Goal: Task Accomplishment & Management: Complete application form

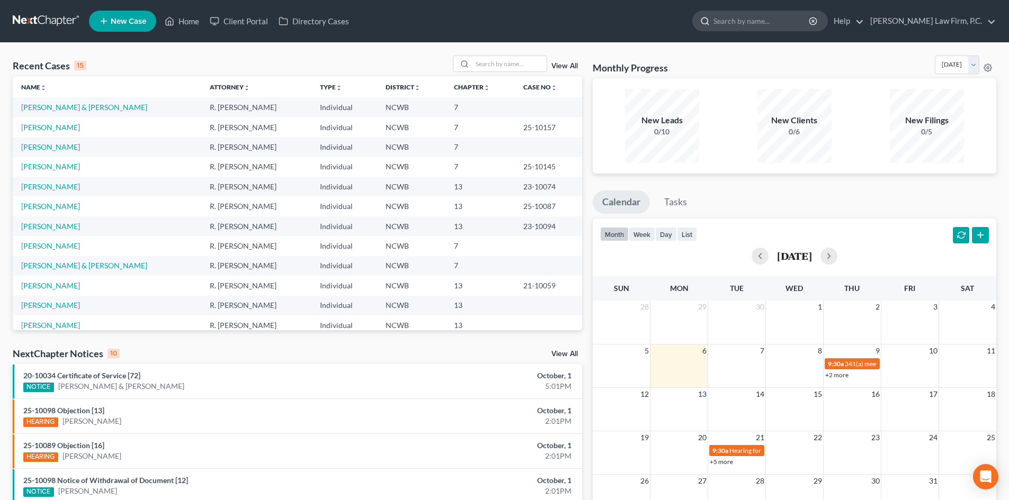
click at [780, 25] on input "search" at bounding box center [761, 21] width 97 height 20
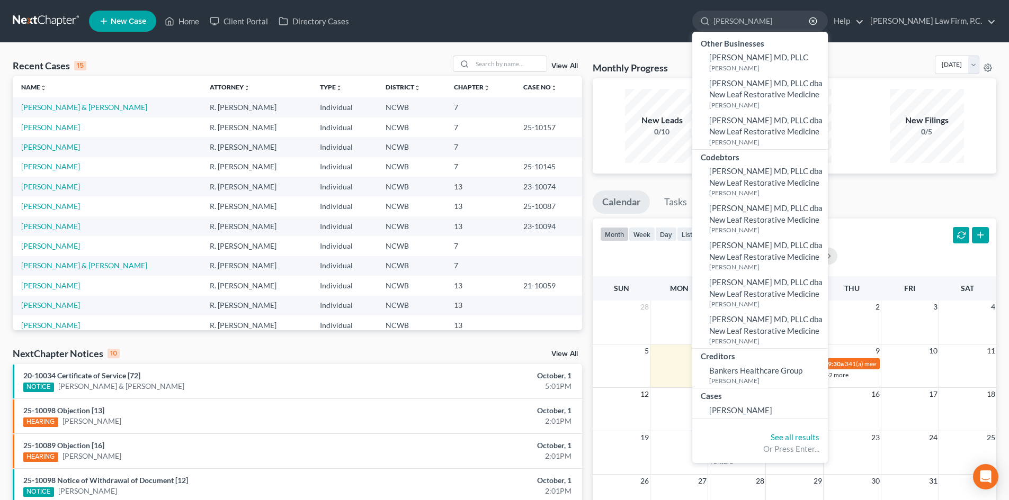
type input "[PERSON_NAME]"
click at [783, 401] on div "Cases" at bounding box center [760, 395] width 136 height 13
click at [772, 408] on span "[PERSON_NAME]" at bounding box center [740, 411] width 63 height 10
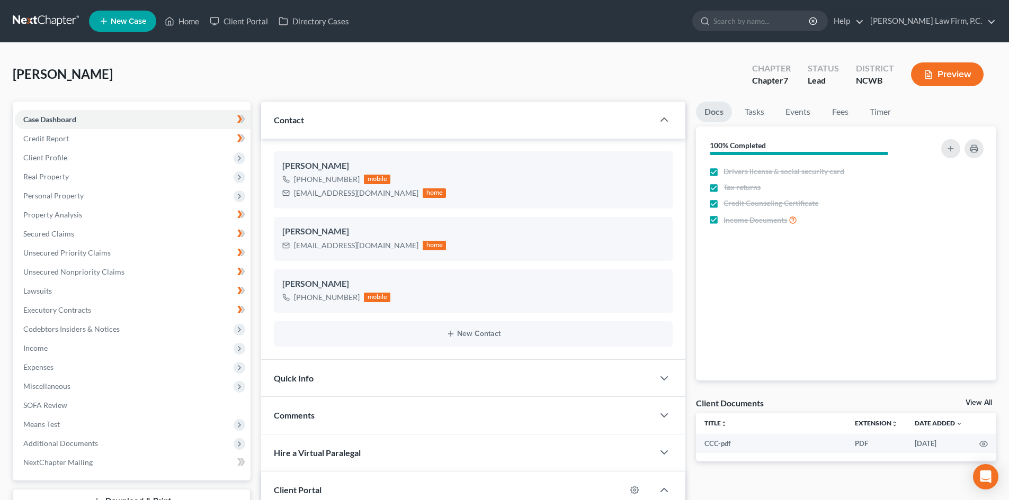
click at [970, 71] on button "Preview" at bounding box center [947, 74] width 73 height 24
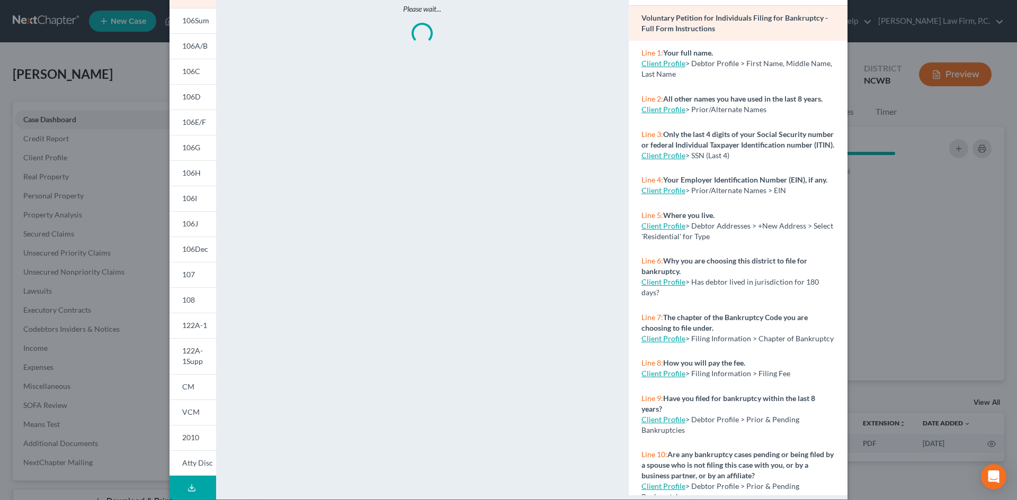
scroll to position [91, 0]
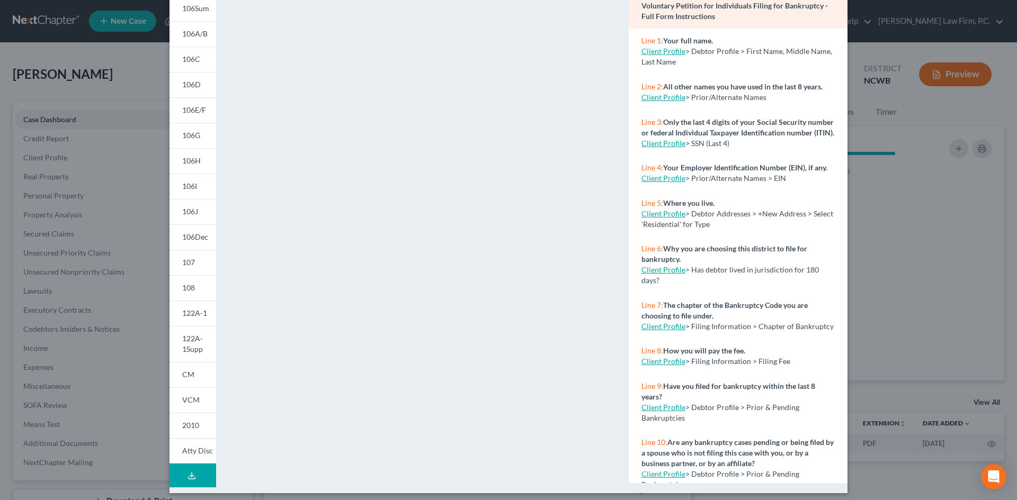
click at [194, 472] on button "Download Draft" at bounding box center [192, 476] width 47 height 24
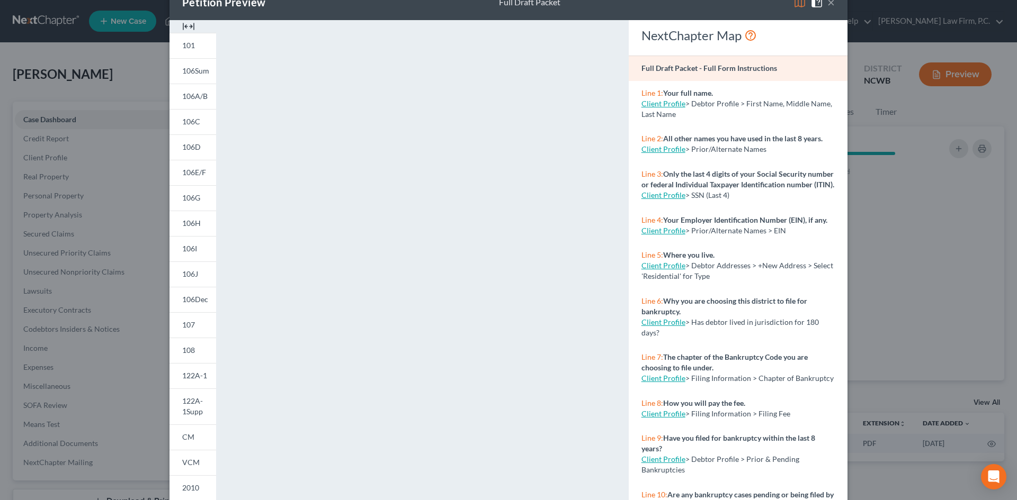
scroll to position [97, 0]
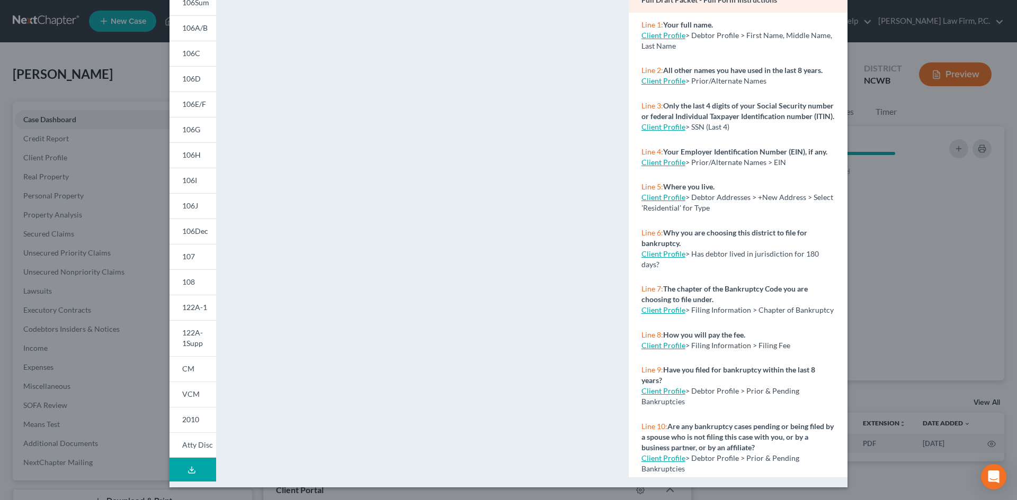
click at [200, 469] on button "Download Draft" at bounding box center [192, 470] width 47 height 24
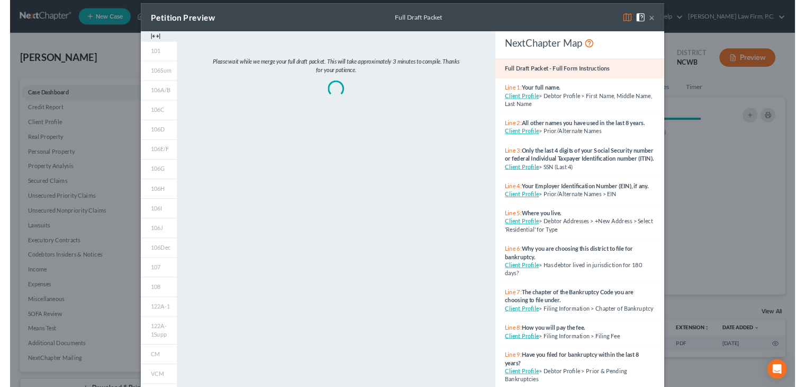
scroll to position [0, 0]
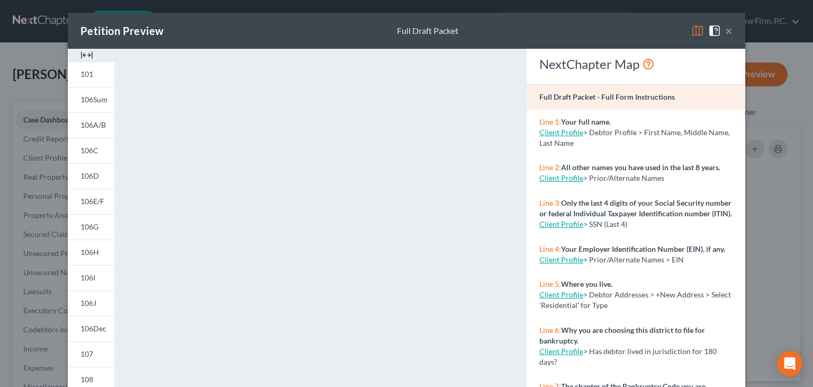
click at [725, 35] on button "×" at bounding box center [728, 30] width 7 height 13
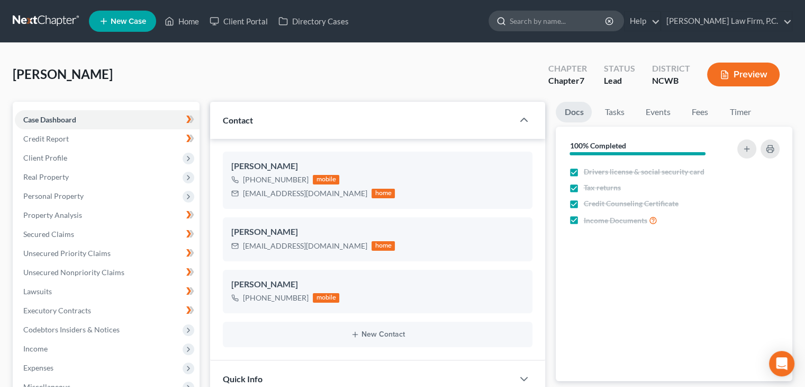
click at [574, 17] on input "search" at bounding box center [558, 21] width 97 height 20
click at [564, 19] on input "search" at bounding box center [558, 21] width 97 height 20
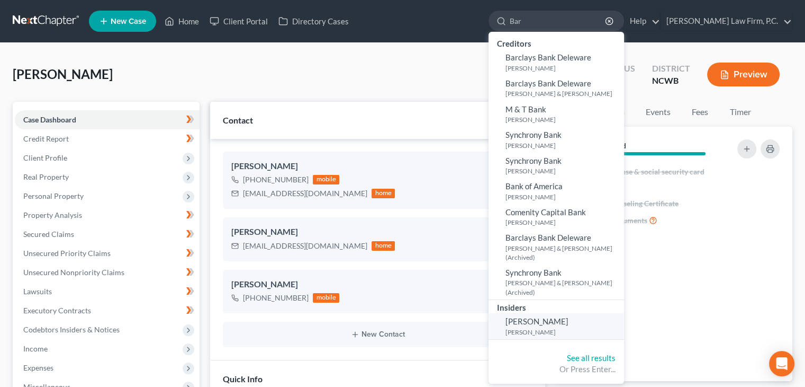
type input "Bar"
click at [565, 316] on span "[PERSON_NAME]" at bounding box center [537, 321] width 63 height 10
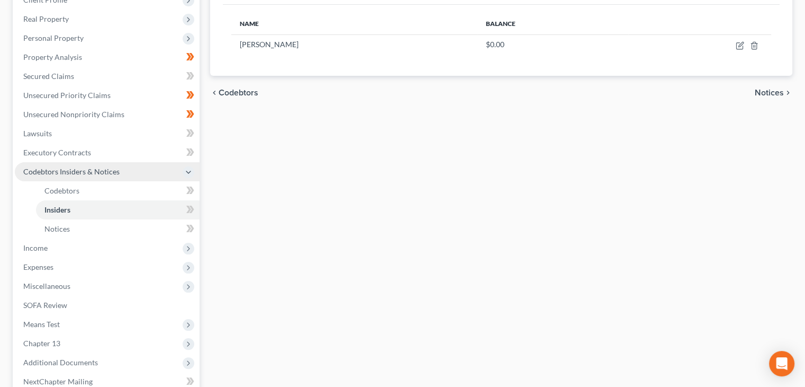
scroll to position [159, 0]
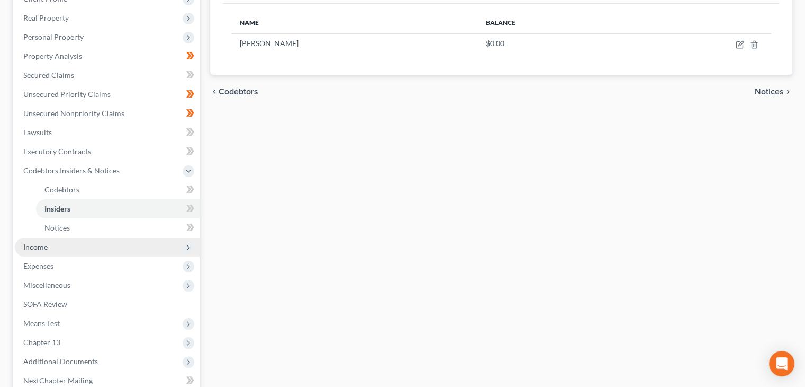
click at [72, 248] on span "Income" at bounding box center [107, 246] width 185 height 19
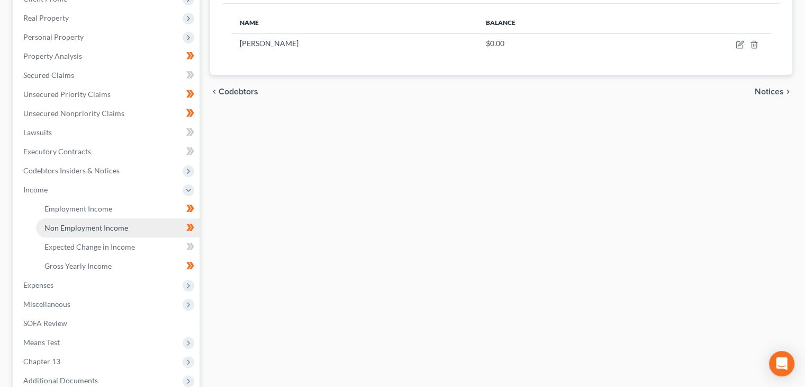
click at [101, 229] on span "Non Employment Income" at bounding box center [86, 227] width 84 height 9
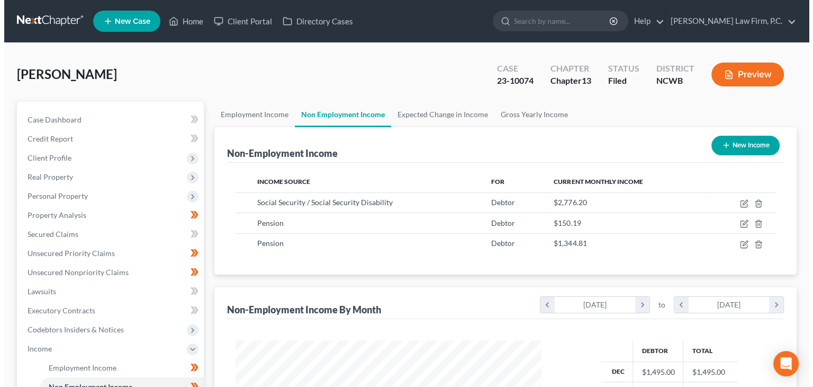
scroll to position [188, 327]
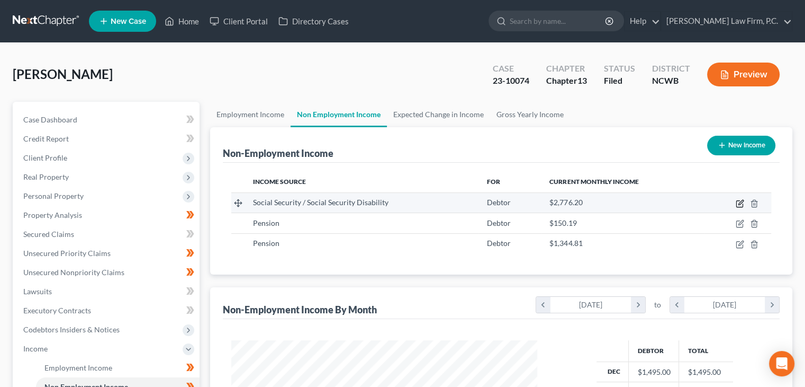
click at [740, 204] on icon "button" at bounding box center [740, 203] width 8 height 8
select select "4"
select select "0"
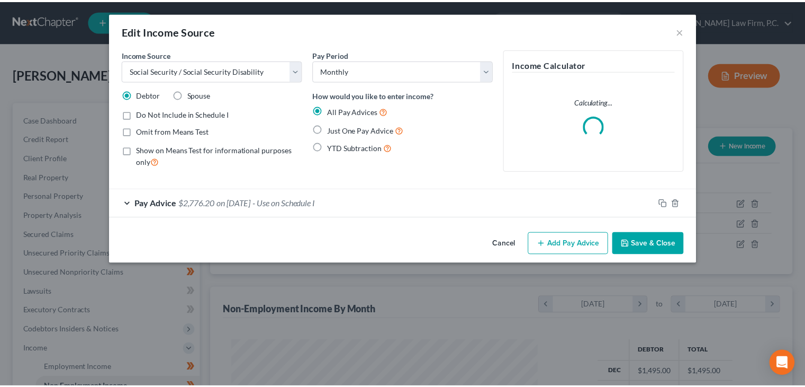
scroll to position [188, 330]
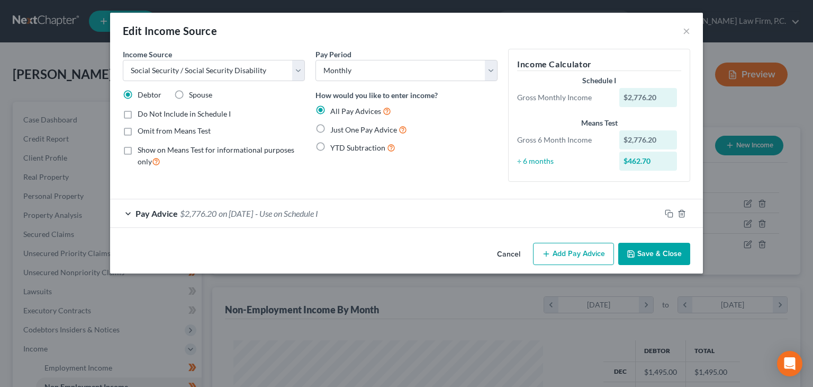
click at [131, 212] on div "Pay Advice $2,776.20 on [DATE] - Use on Schedule I" at bounding box center [385, 213] width 551 height 28
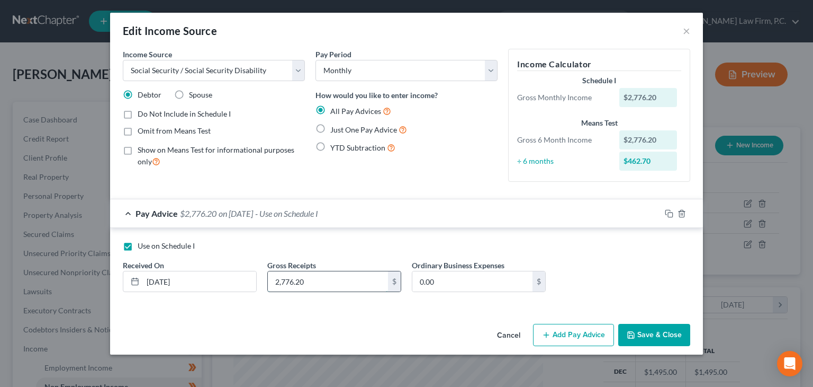
click at [298, 274] on input "2,776.20" at bounding box center [328, 281] width 120 height 20
type input "3,001"
click at [646, 328] on button "Save & Close" at bounding box center [654, 335] width 72 height 22
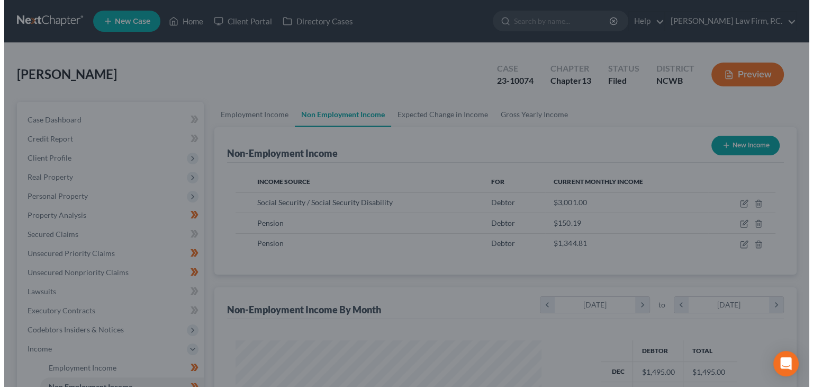
scroll to position [529293, 529154]
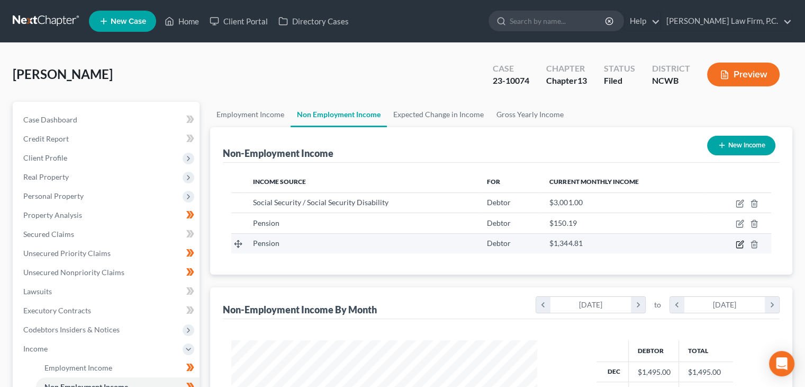
click at [741, 244] on icon "button" at bounding box center [740, 244] width 8 height 8
select select "2"
select select "0"
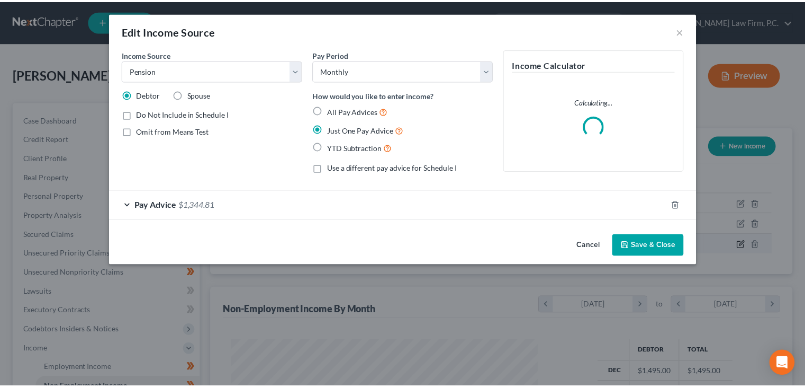
scroll to position [188, 330]
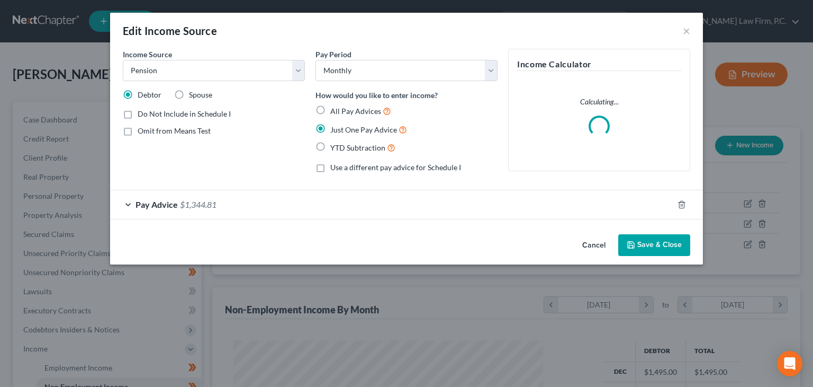
click at [154, 200] on span "Pay Advice" at bounding box center [157, 204] width 42 height 10
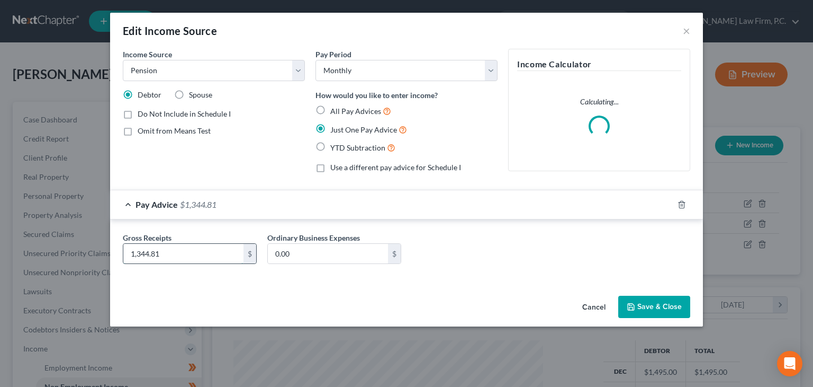
click at [180, 248] on input "1,344.81" at bounding box center [183, 254] width 120 height 20
type input "1,282.00"
click at [652, 306] on button "Save & Close" at bounding box center [654, 306] width 72 height 22
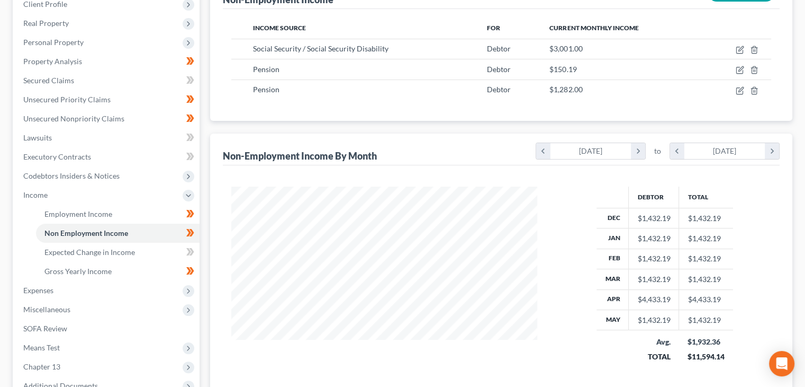
scroll to position [159, 0]
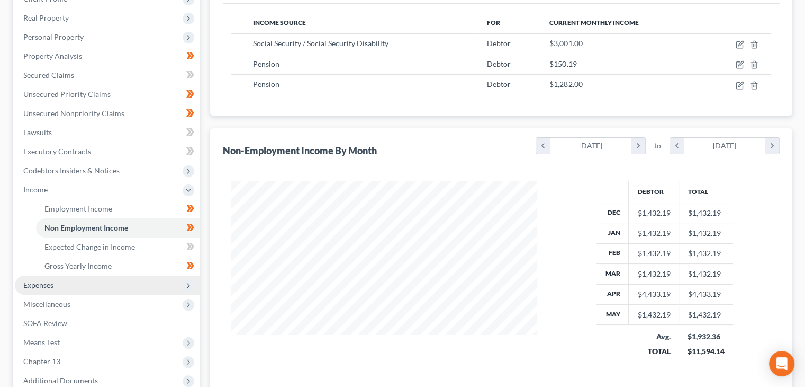
click at [66, 283] on span "Expenses" at bounding box center [107, 284] width 185 height 19
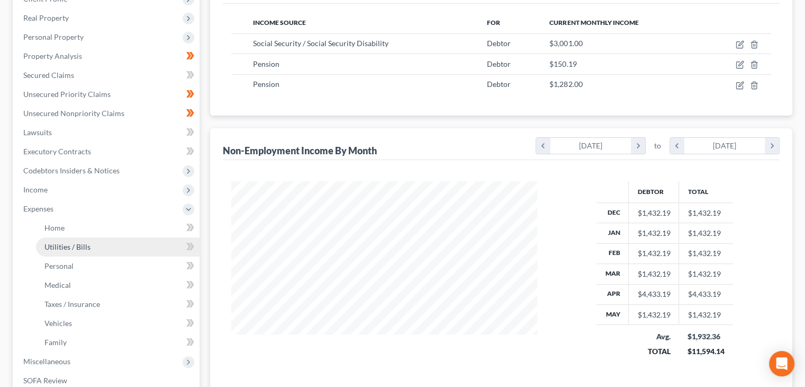
click at [56, 239] on link "Utilities / Bills" at bounding box center [118, 246] width 164 height 19
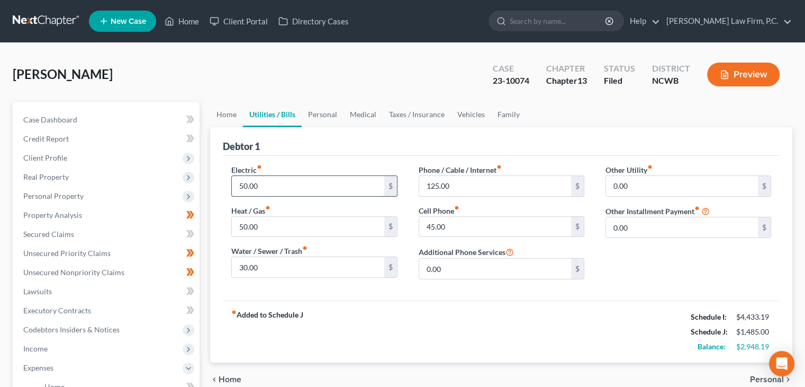
click at [319, 186] on input "50.00" at bounding box center [308, 186] width 152 height 20
type input "200"
click at [307, 262] on input "30.00" at bounding box center [308, 267] width 152 height 20
type input "50"
click at [477, 185] on input "125.00" at bounding box center [495, 186] width 152 height 20
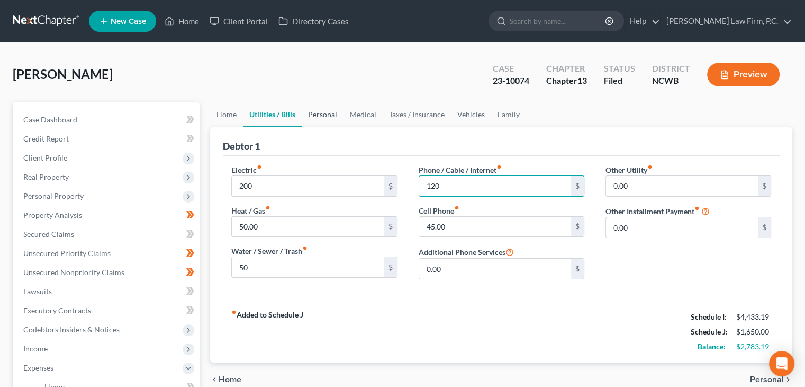
type input "120"
click at [333, 118] on link "Personal" at bounding box center [323, 114] width 42 height 25
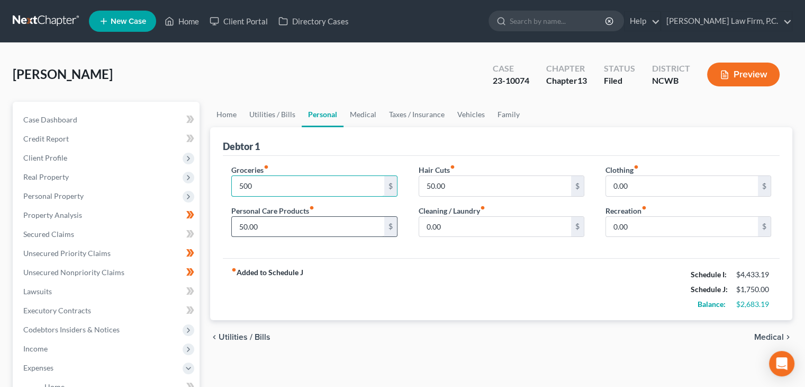
type input "500"
click at [264, 229] on input "50.00" at bounding box center [308, 227] width 152 height 20
type input "100"
click at [376, 265] on div "fiber_manual_record Added to Schedule J Schedule I: $4,433.19 Schedule J: $1,80…" at bounding box center [501, 289] width 557 height 62
click at [411, 115] on link "Taxes / Insurance" at bounding box center [417, 114] width 68 height 25
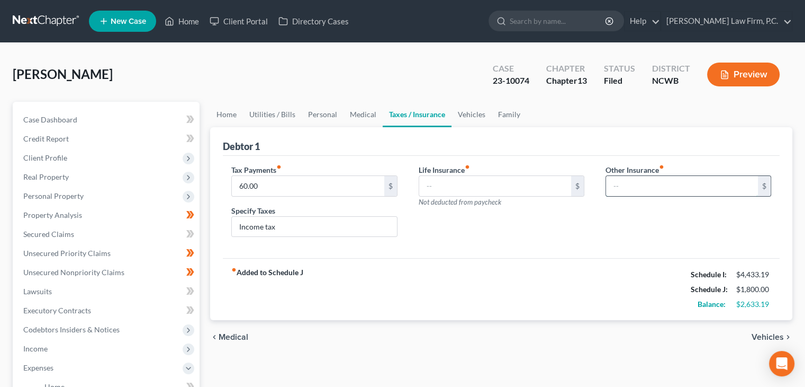
click at [637, 188] on input "text" at bounding box center [682, 186] width 152 height 20
click at [637, 189] on input "text" at bounding box center [682, 186] width 152 height 20
click at [630, 193] on input "text" at bounding box center [682, 186] width 152 height 20
type input "155"
click at [662, 217] on input "text" at bounding box center [688, 215] width 165 height 20
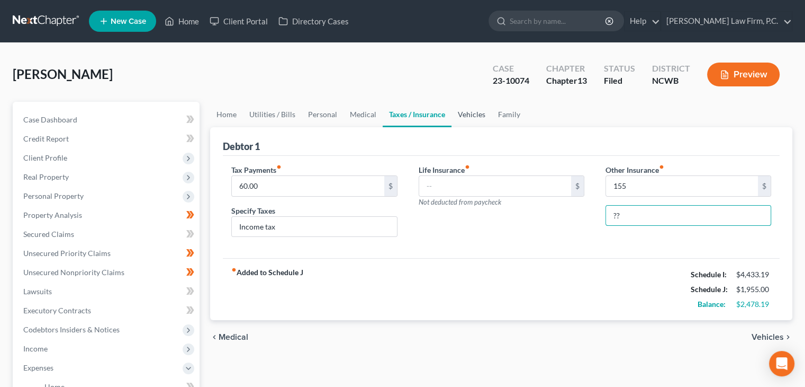
type input "??"
click at [457, 113] on link "Vehicles" at bounding box center [472, 114] width 40 height 25
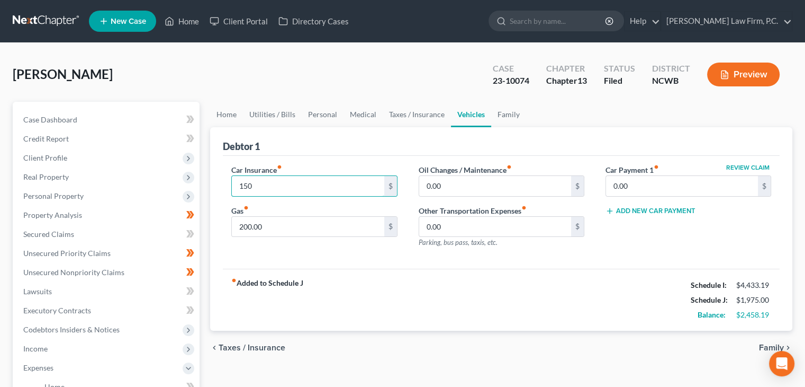
type input "150"
click at [385, 268] on div "fiber_manual_record Added to Schedule J Schedule I: $4,433.19 Schedule J: $1,97…" at bounding box center [501, 299] width 557 height 62
click at [455, 287] on div "fiber_manual_record Added to Schedule J Schedule I: $4,433.19 Schedule J: $1,97…" at bounding box center [501, 299] width 557 height 62
click at [227, 115] on link "Home" at bounding box center [226, 114] width 33 height 25
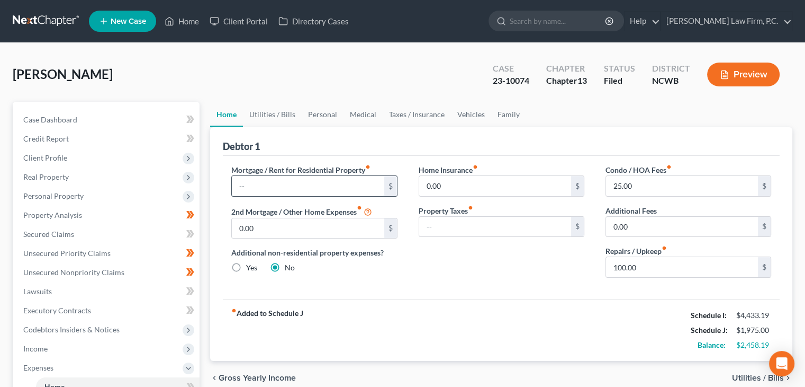
click at [360, 187] on input "text" at bounding box center [308, 186] width 152 height 20
click at [656, 263] on input "100.00" at bounding box center [682, 267] width 152 height 20
type input "200"
click at [653, 178] on input "25.00" at bounding box center [682, 186] width 152 height 20
click at [458, 321] on div "fiber_manual_record Added to Schedule J Schedule I: $4,433.19 Schedule J: $2,35…" at bounding box center [501, 330] width 557 height 62
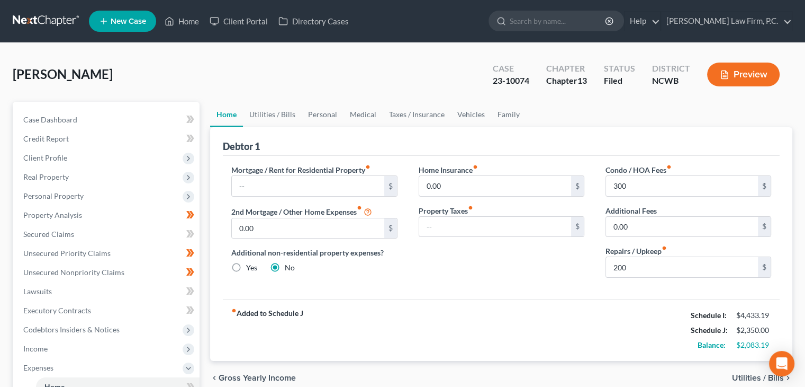
click at [616, 344] on div "fiber_manual_record Added to Schedule J Schedule I: $4,433.19 Schedule J: $2,35…" at bounding box center [501, 330] width 557 height 62
click at [412, 70] on div "[PERSON_NAME] Upgraded Case 23-10074 Chapter Chapter 13 Status Filed District […" at bounding box center [403, 79] width 780 height 46
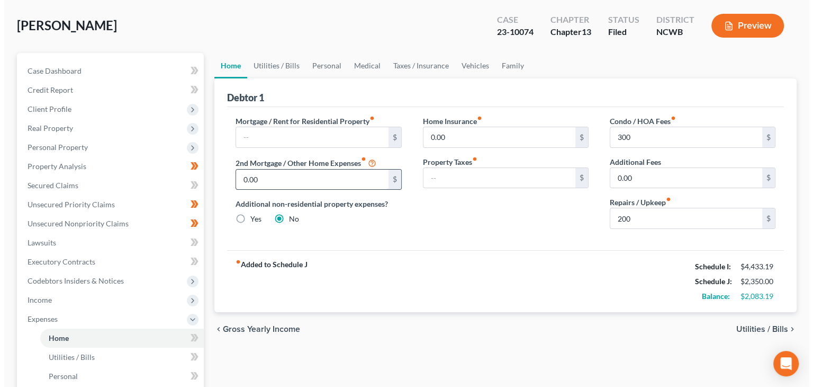
scroll to position [53, 0]
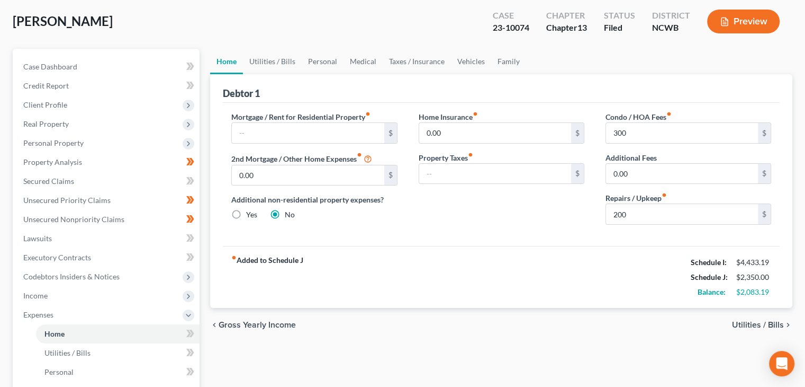
click at [721, 37] on div "Preview" at bounding box center [746, 22] width 94 height 31
click at [741, 24] on button "Preview" at bounding box center [743, 22] width 73 height 24
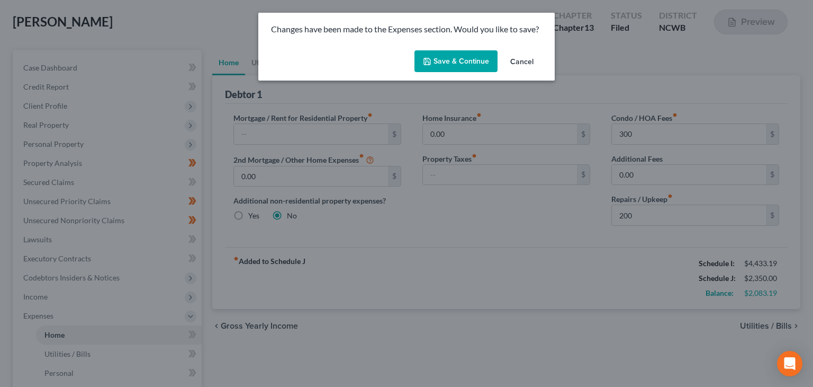
click at [479, 59] on button "Save & Continue" at bounding box center [456, 61] width 83 height 22
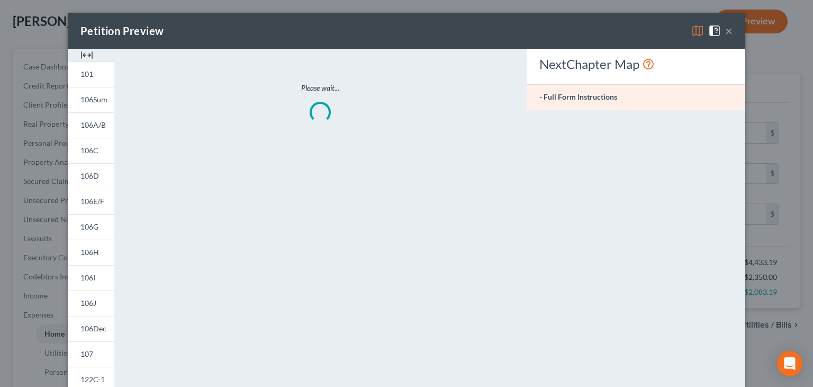
type input "300.00"
type input "200.00"
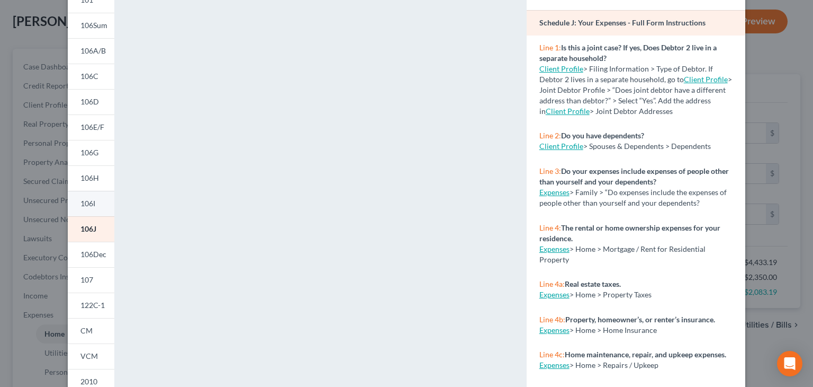
scroll to position [106, 0]
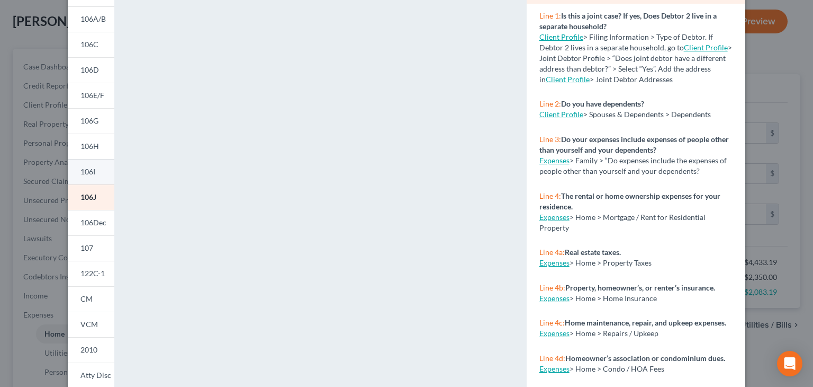
drag, startPoint x: 92, startPoint y: 172, endPoint x: 103, endPoint y: 174, distance: 11.4
click at [93, 172] on link "106I" at bounding box center [91, 171] width 47 height 25
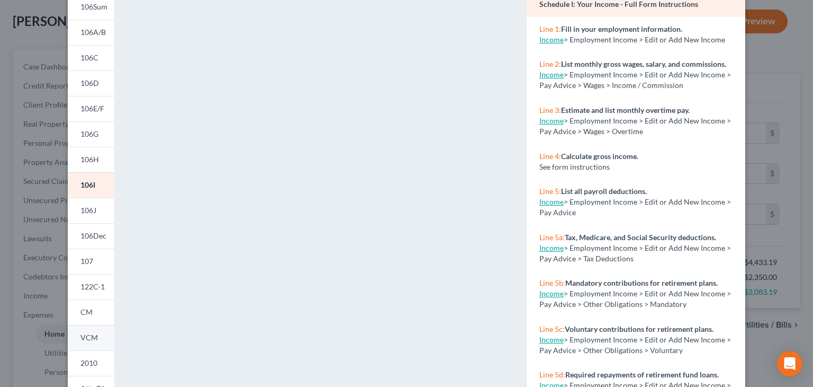
scroll to position [52, 0]
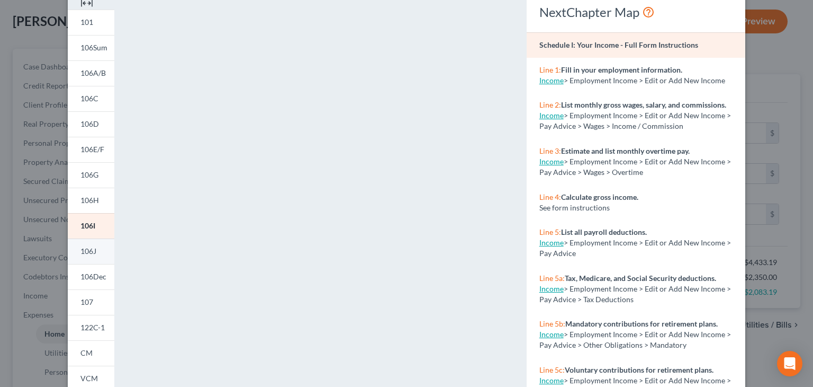
click at [92, 252] on span "106J" at bounding box center [88, 250] width 16 height 9
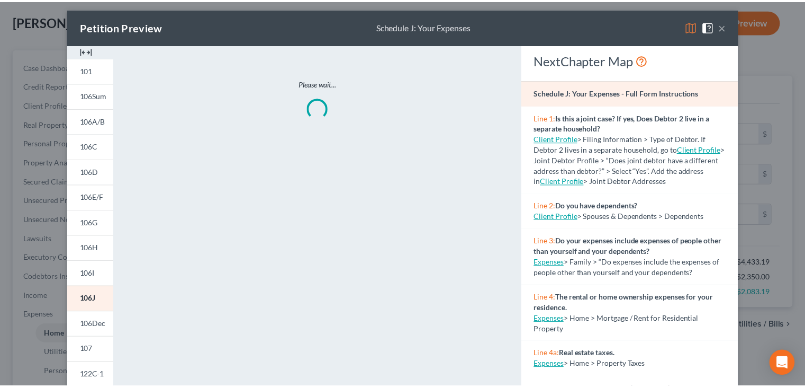
scroll to position [0, 0]
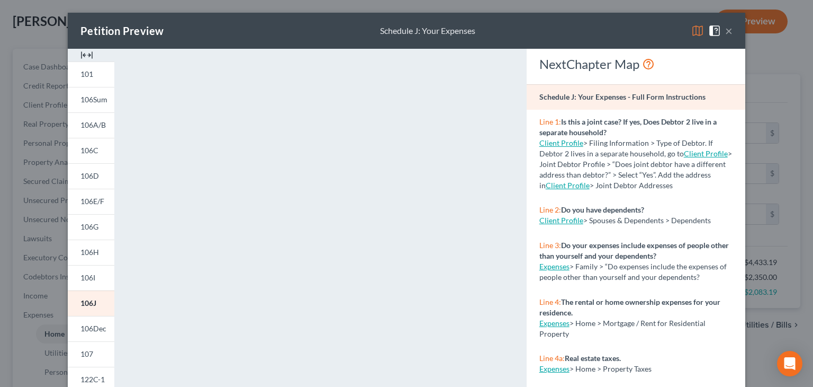
click at [501, 31] on div "Petition Preview Schedule J: Your Expenses ×" at bounding box center [407, 31] width 678 height 36
drag, startPoint x: 726, startPoint y: 29, endPoint x: 809, endPoint y: 101, distance: 109.9
click at [728, 29] on button "×" at bounding box center [728, 30] width 7 height 13
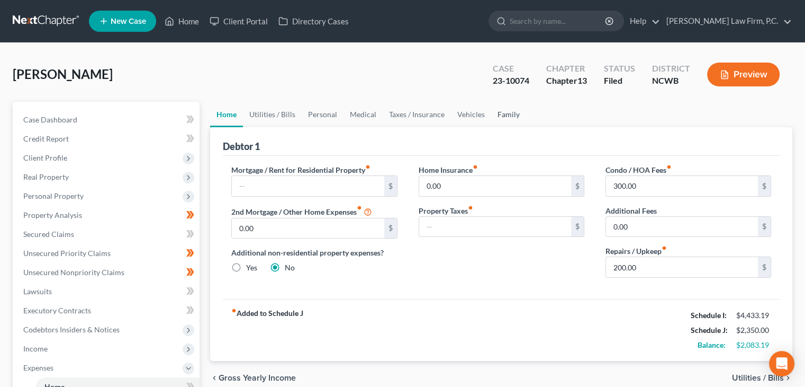
click at [506, 118] on link "Family" at bounding box center [508, 114] width 35 height 25
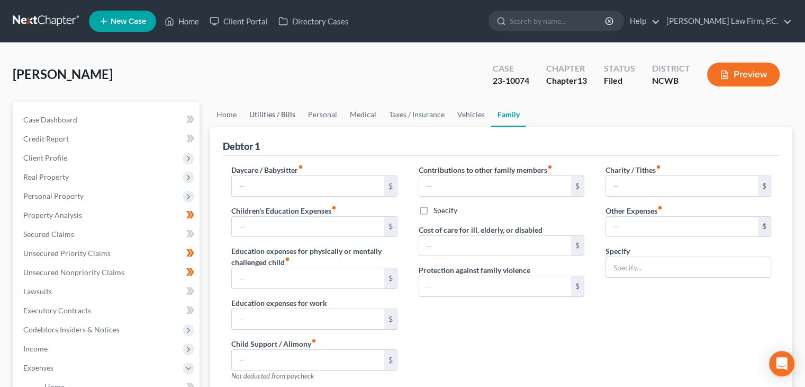
click at [277, 114] on link "Utilities / Bills" at bounding box center [272, 114] width 59 height 25
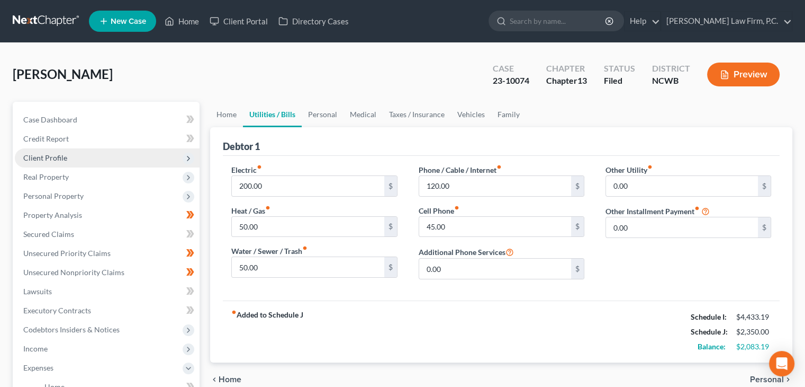
click at [78, 157] on span "Client Profile" at bounding box center [107, 157] width 185 height 19
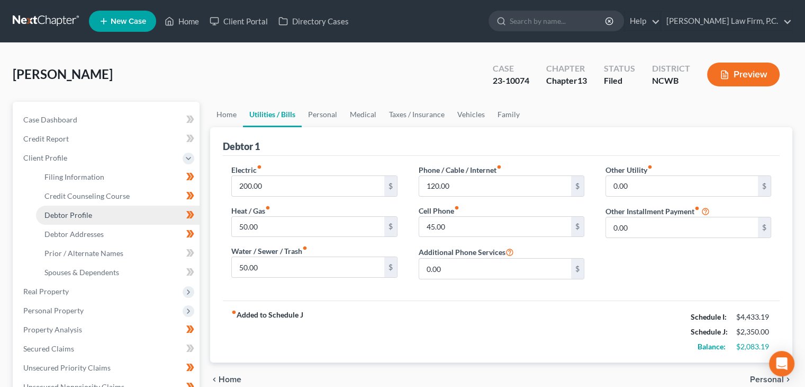
click at [78, 210] on span "Debtor Profile" at bounding box center [68, 214] width 48 height 9
select select "4"
select select "0"
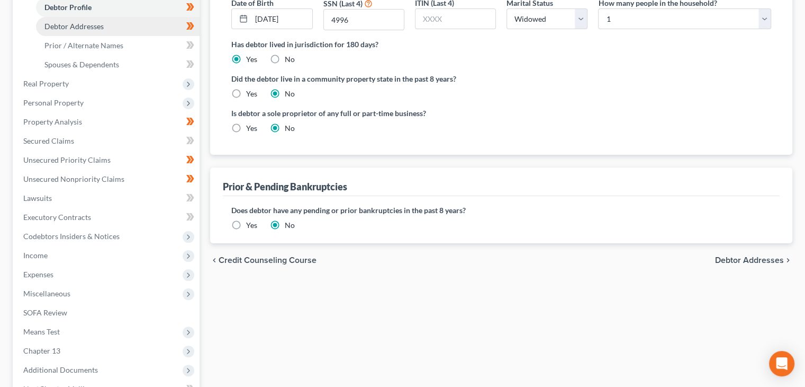
scroll to position [212, 0]
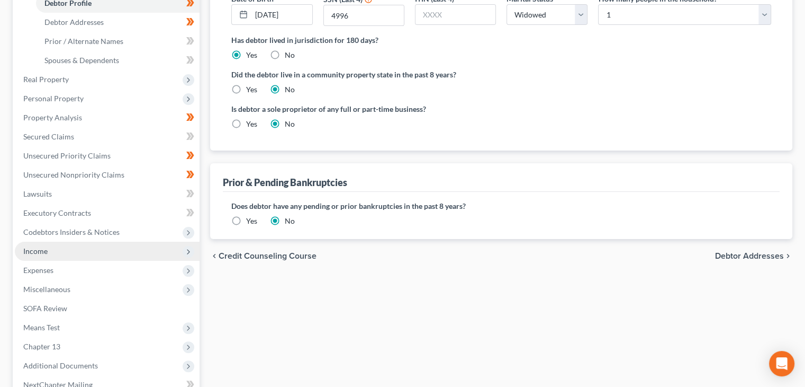
click at [89, 250] on span "Income" at bounding box center [107, 250] width 185 height 19
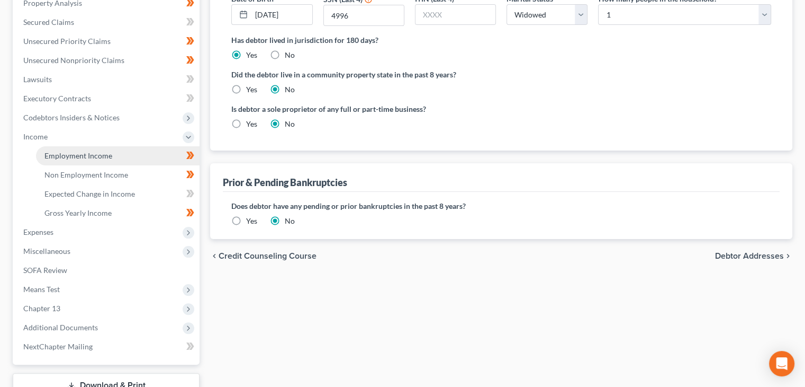
click at [108, 156] on span "Employment Income" at bounding box center [78, 155] width 68 height 9
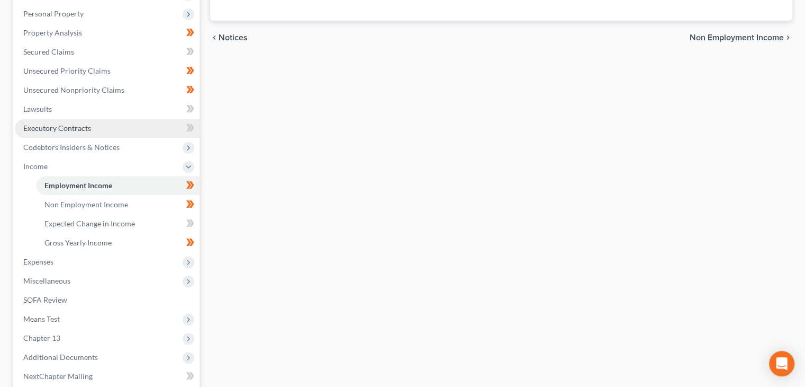
scroll to position [212, 0]
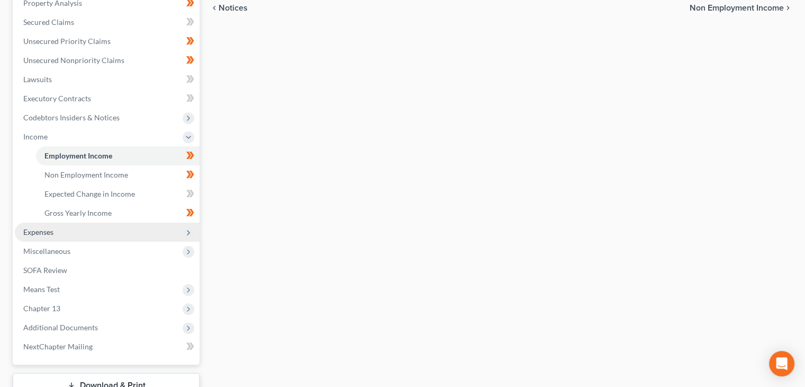
click at [76, 230] on span "Expenses" at bounding box center [107, 231] width 185 height 19
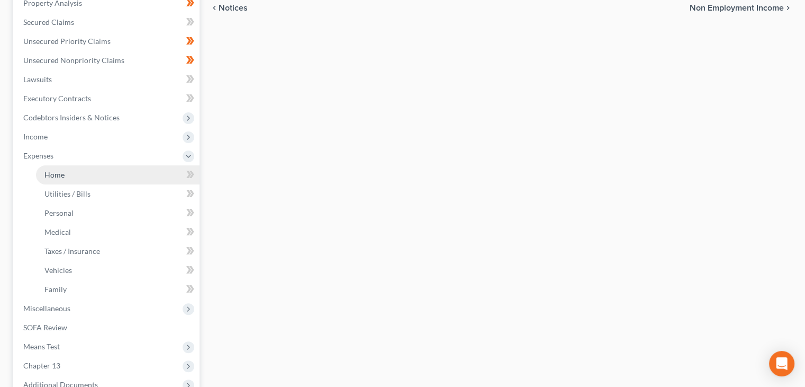
drag, startPoint x: 76, startPoint y: 170, endPoint x: 100, endPoint y: 170, distance: 23.3
click at [77, 171] on link "Home" at bounding box center [118, 174] width 164 height 19
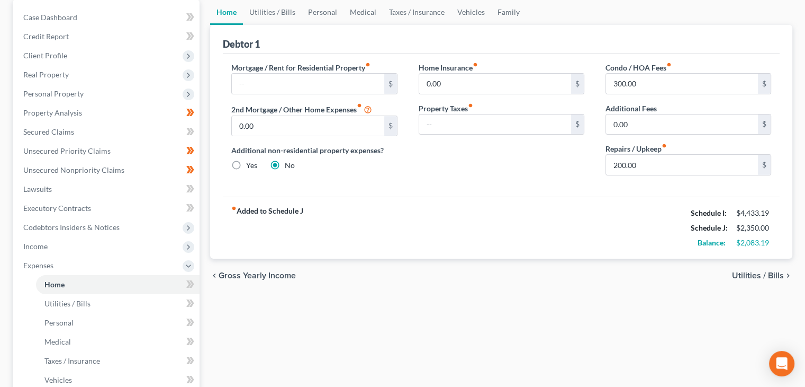
scroll to position [106, 0]
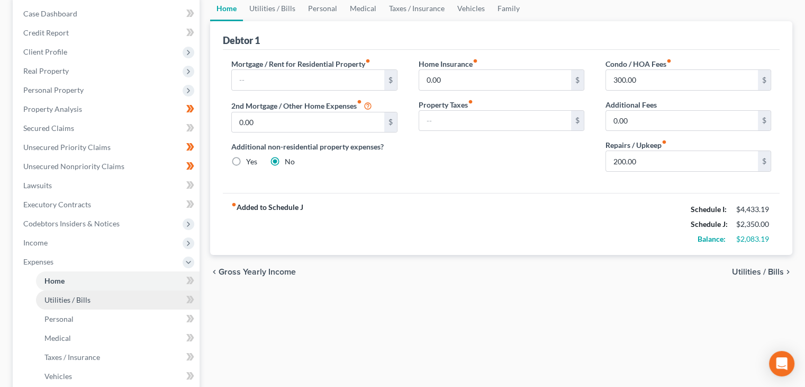
click at [104, 295] on link "Utilities / Bills" at bounding box center [118, 299] width 164 height 19
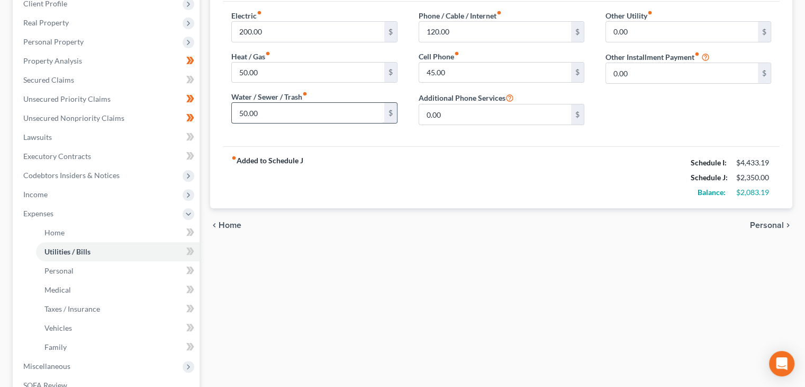
scroll to position [159, 0]
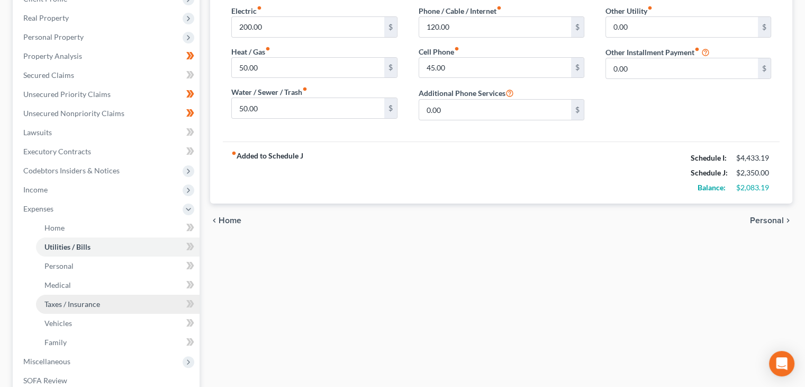
click at [77, 298] on link "Taxes / Insurance" at bounding box center [118, 303] width 164 height 19
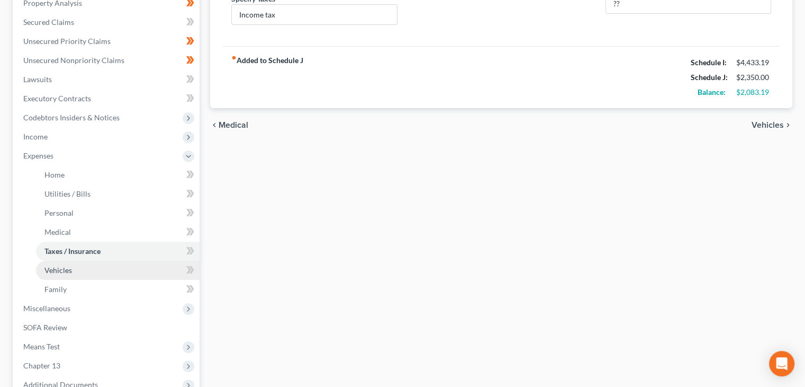
click at [95, 275] on link "Vehicles" at bounding box center [118, 270] width 164 height 19
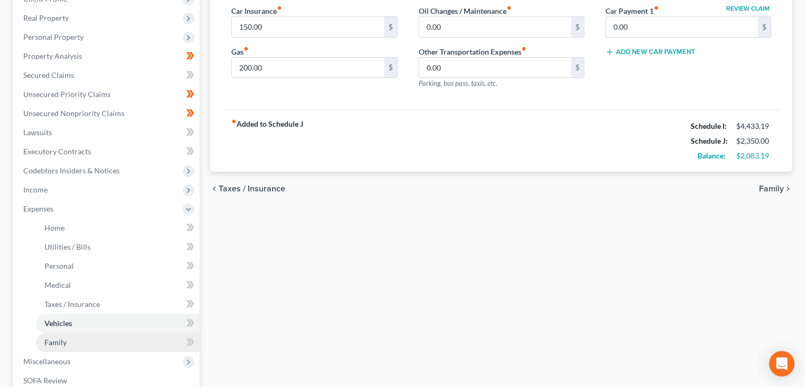
click at [88, 339] on link "Family" at bounding box center [118, 342] width 164 height 19
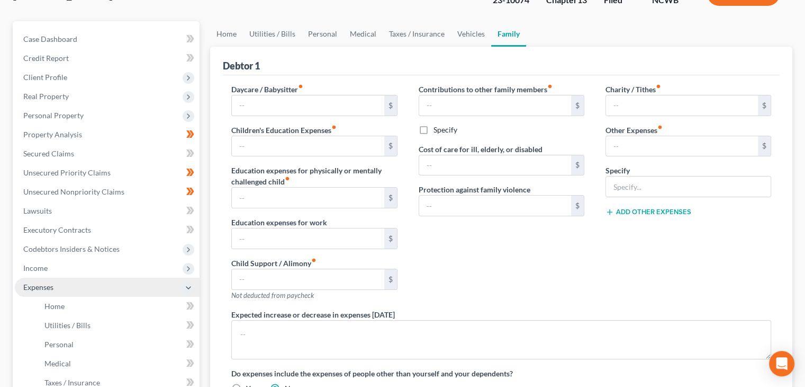
scroll to position [106, 0]
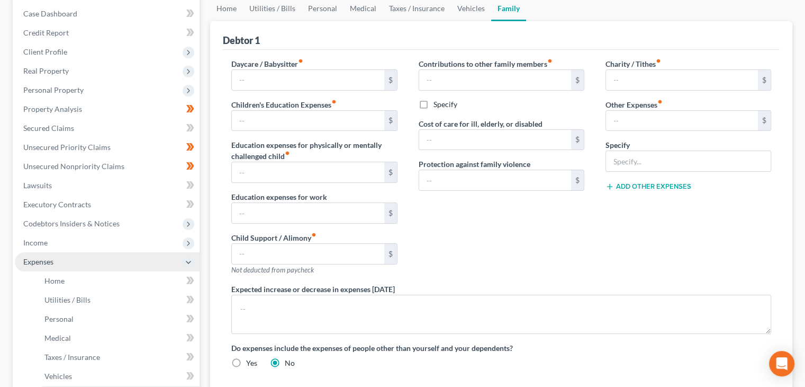
click at [73, 262] on span "Expenses" at bounding box center [107, 261] width 185 height 19
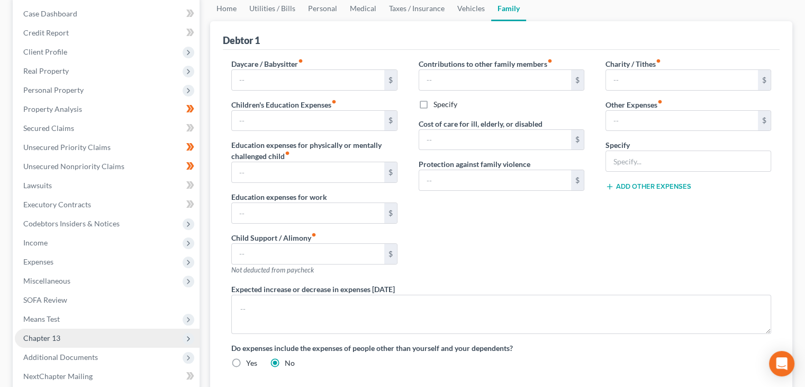
click at [37, 336] on span "Chapter 13" at bounding box center [41, 337] width 37 height 9
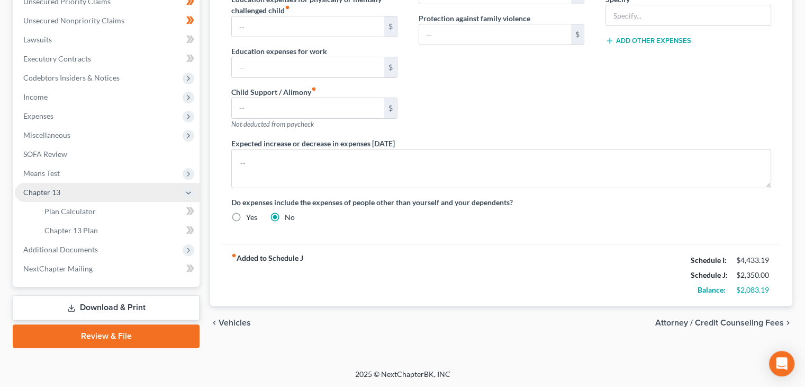
scroll to position [252, 0]
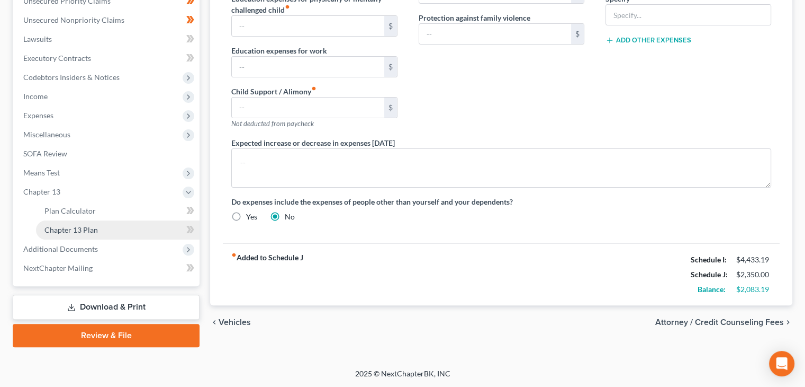
click at [82, 229] on span "Chapter 13 Plan" at bounding box center [70, 229] width 53 height 9
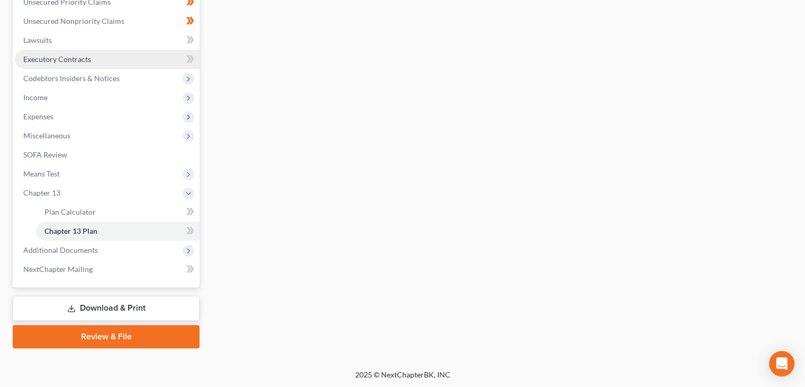
scroll to position [252, 0]
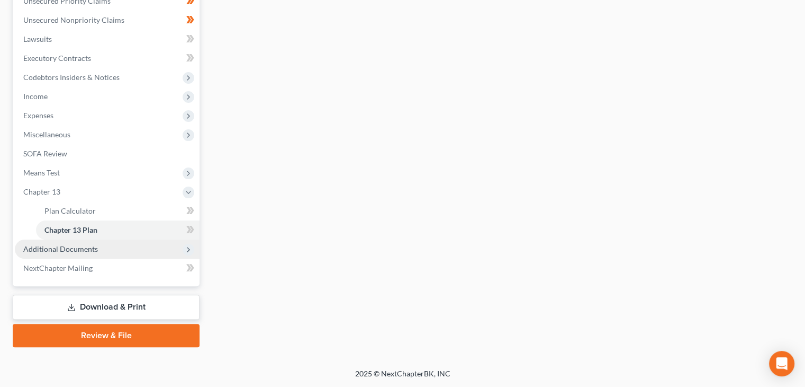
click at [59, 252] on span "Additional Documents" at bounding box center [60, 248] width 75 height 9
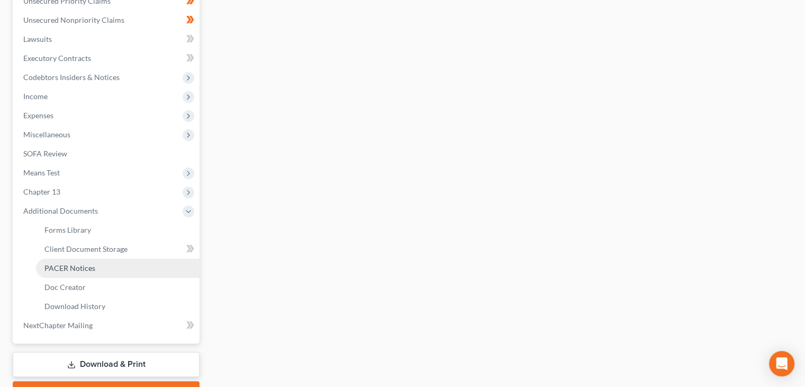
click at [68, 275] on link "PACER Notices" at bounding box center [118, 267] width 164 height 19
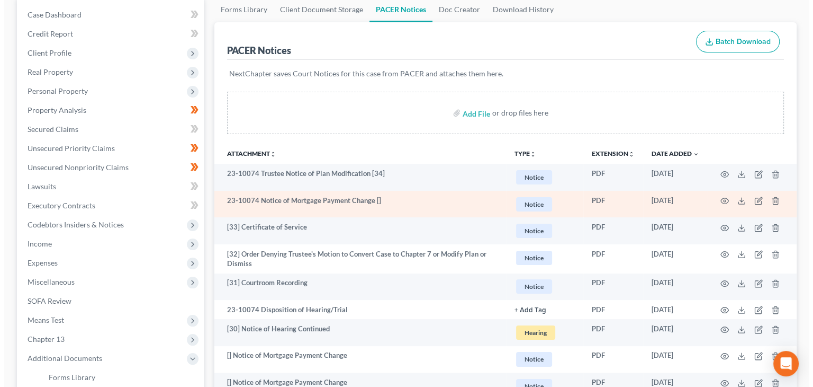
scroll to position [106, 0]
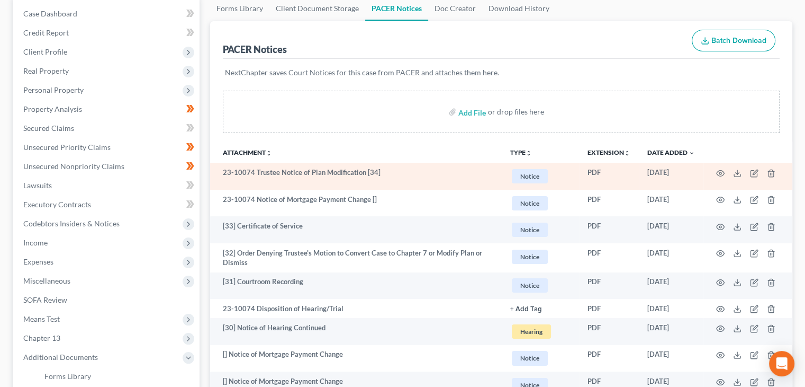
click at [339, 172] on td "23-10074 Trustee Notice of Plan Modification [34]" at bounding box center [356, 176] width 292 height 27
click at [720, 167] on td at bounding box center [748, 176] width 89 height 27
click at [720, 173] on circle "button" at bounding box center [721, 173] width 2 height 2
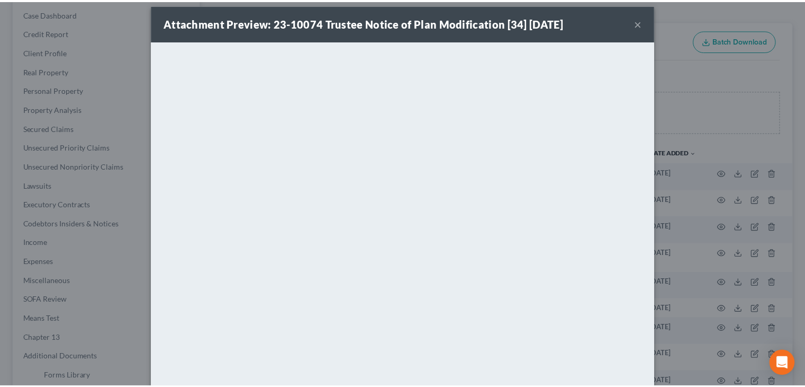
scroll to position [0, 0]
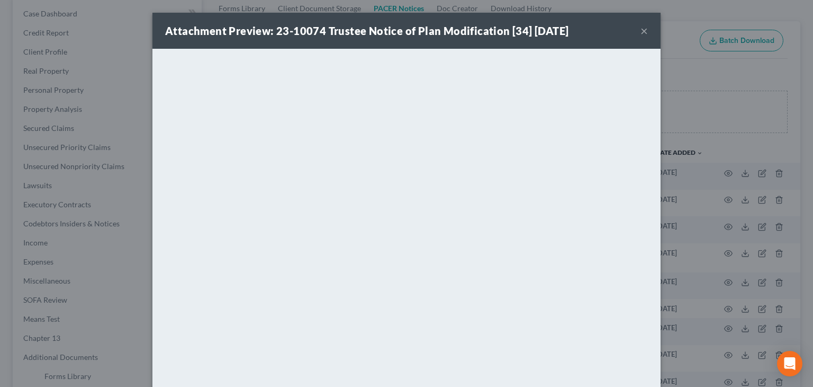
drag, startPoint x: 639, startPoint y: 33, endPoint x: 600, endPoint y: 50, distance: 42.4
click at [641, 34] on button "×" at bounding box center [644, 30] width 7 height 13
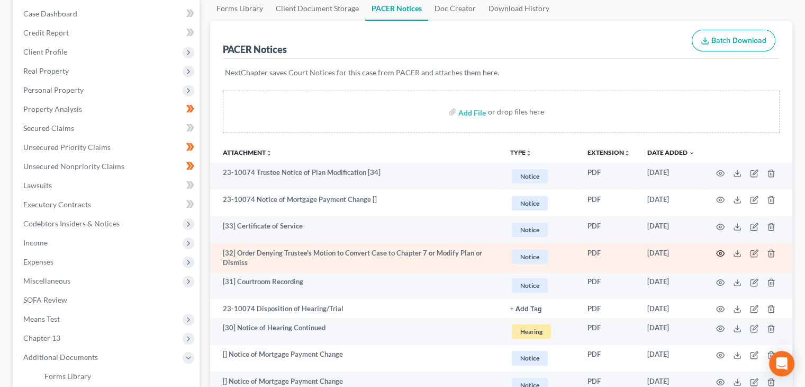
click at [721, 250] on icon "button" at bounding box center [721, 253] width 8 height 6
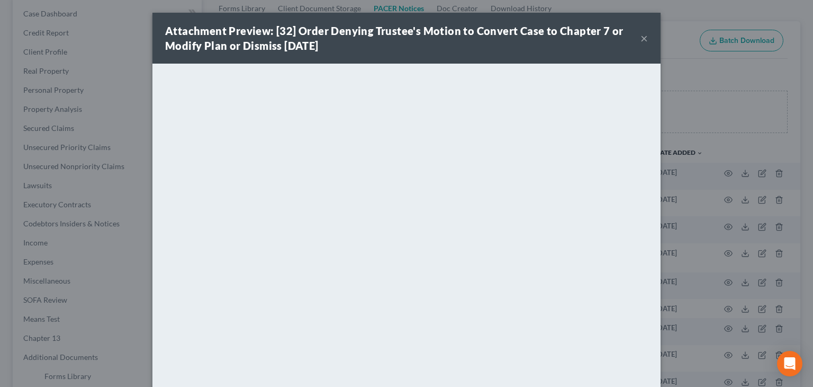
click at [641, 41] on button "×" at bounding box center [644, 38] width 7 height 13
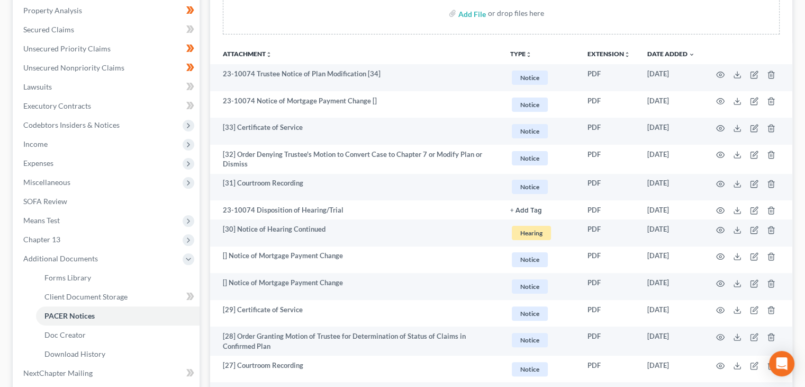
scroll to position [212, 0]
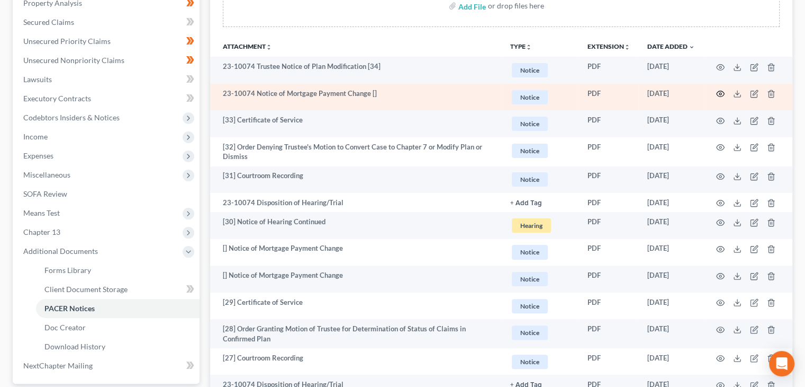
click at [721, 93] on circle "button" at bounding box center [721, 94] width 2 height 2
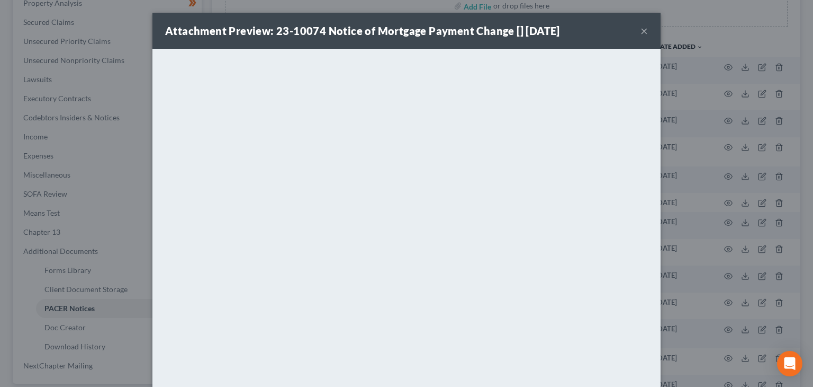
click at [641, 29] on button "×" at bounding box center [644, 30] width 7 height 13
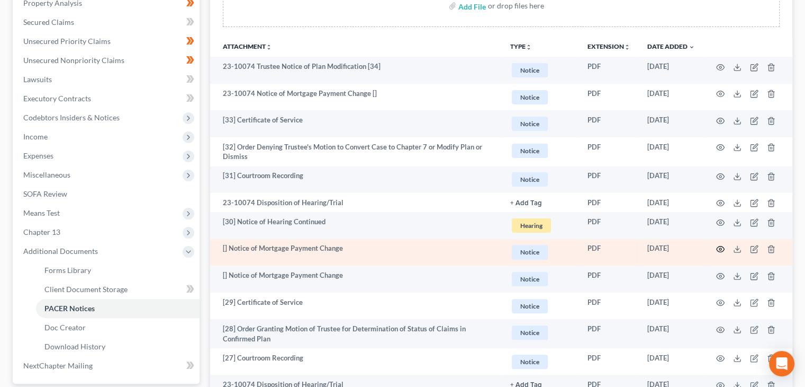
click at [720, 248] on circle "button" at bounding box center [721, 249] width 2 height 2
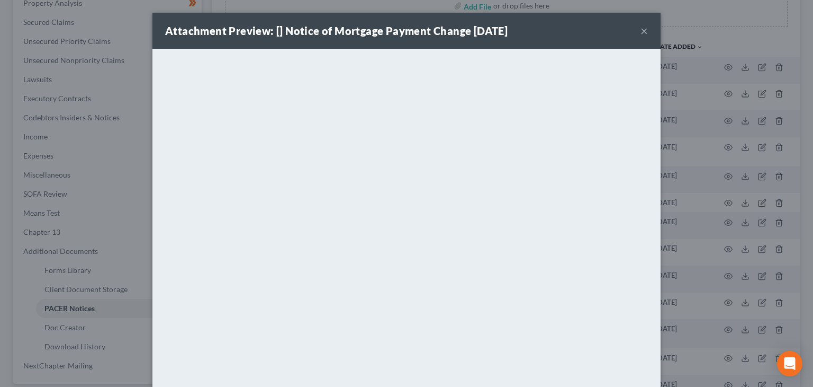
click at [641, 37] on button "×" at bounding box center [644, 30] width 7 height 13
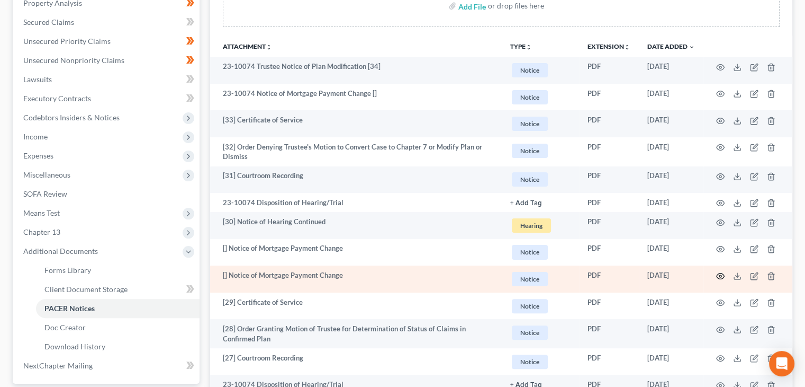
click at [718, 278] on icon "button" at bounding box center [720, 276] width 8 height 8
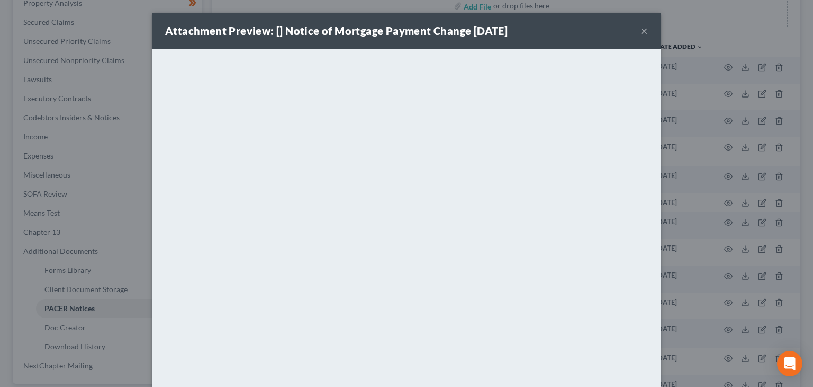
drag, startPoint x: 640, startPoint y: 34, endPoint x: 631, endPoint y: 49, distance: 16.9
click at [641, 35] on button "×" at bounding box center [644, 30] width 7 height 13
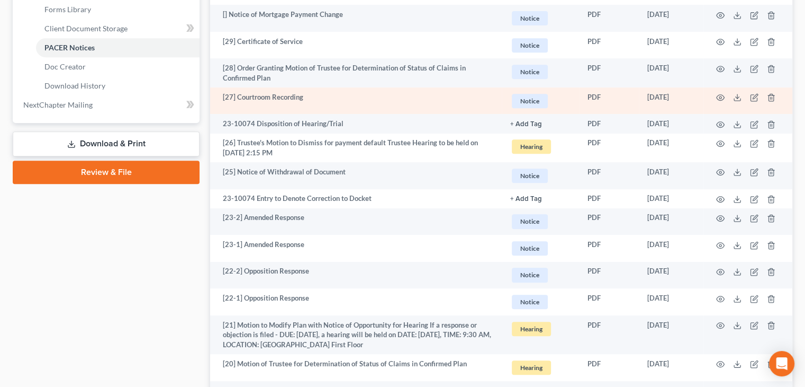
scroll to position [477, 0]
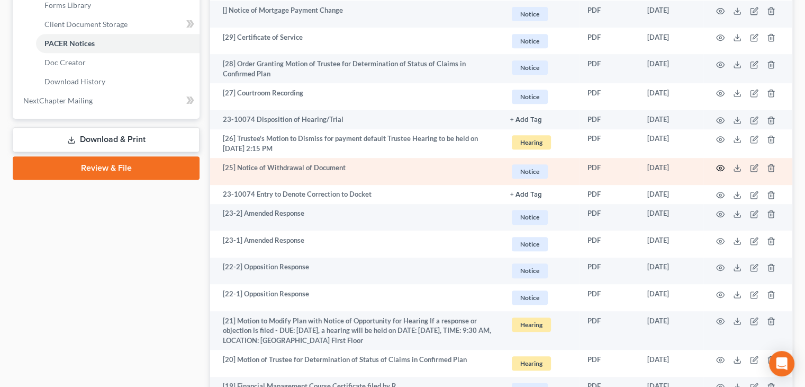
click at [720, 168] on circle "button" at bounding box center [721, 168] width 2 height 2
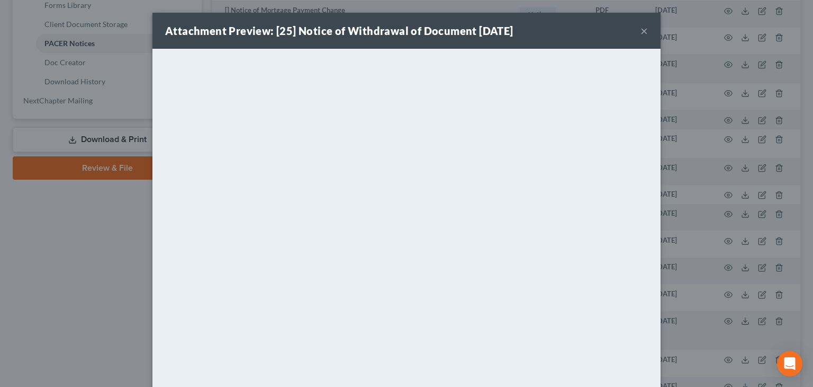
click at [641, 37] on button "×" at bounding box center [644, 30] width 7 height 13
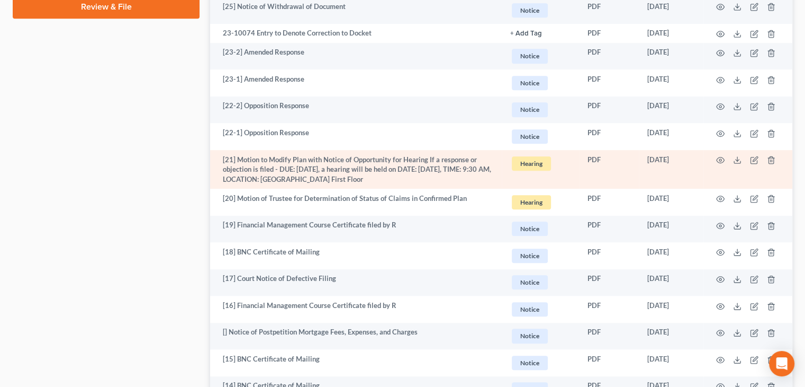
scroll to position [688, 0]
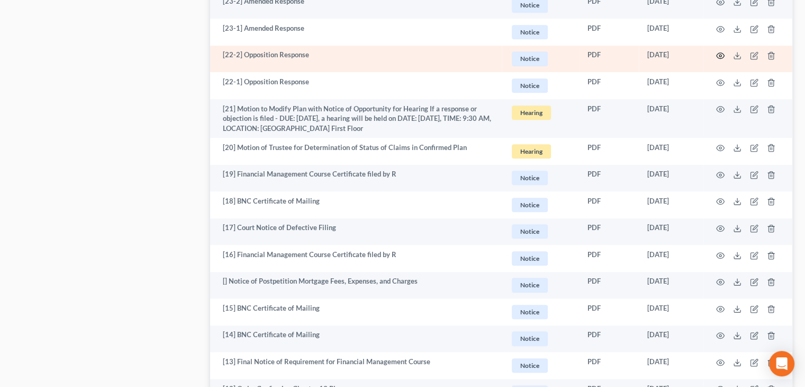
click at [716, 56] on td at bounding box center [748, 59] width 89 height 27
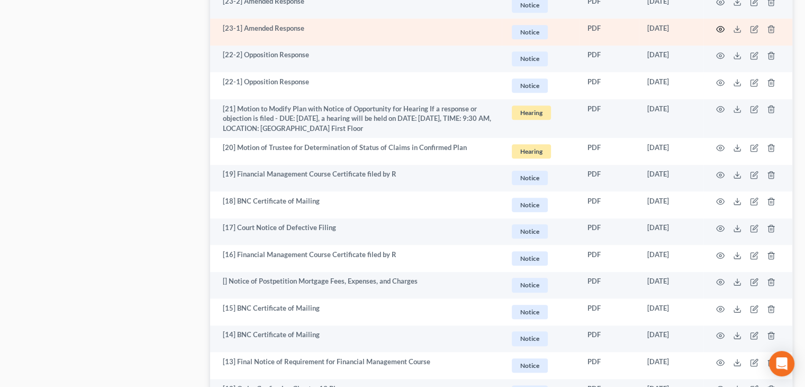
click at [720, 26] on icon "button" at bounding box center [720, 29] width 8 height 8
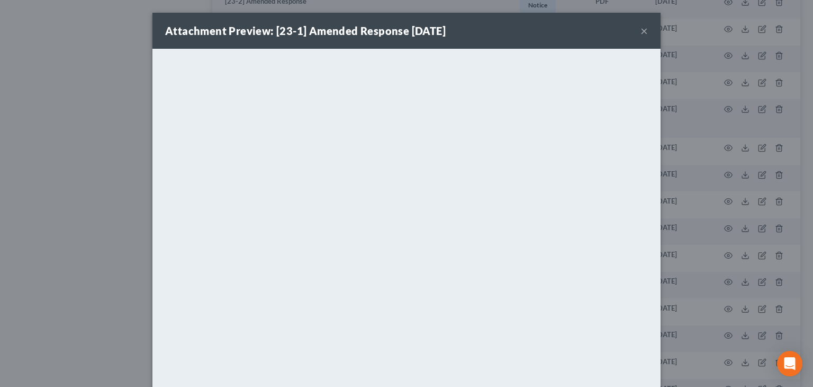
drag, startPoint x: 642, startPoint y: 26, endPoint x: 636, endPoint y: 39, distance: 13.3
click at [642, 28] on button "×" at bounding box center [644, 30] width 7 height 13
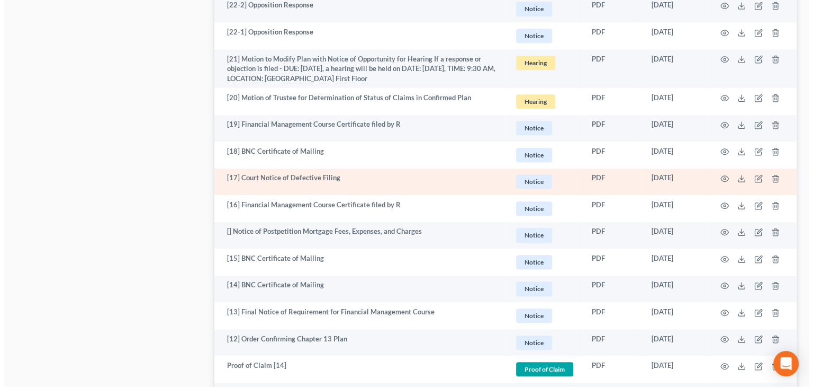
scroll to position [741, 0]
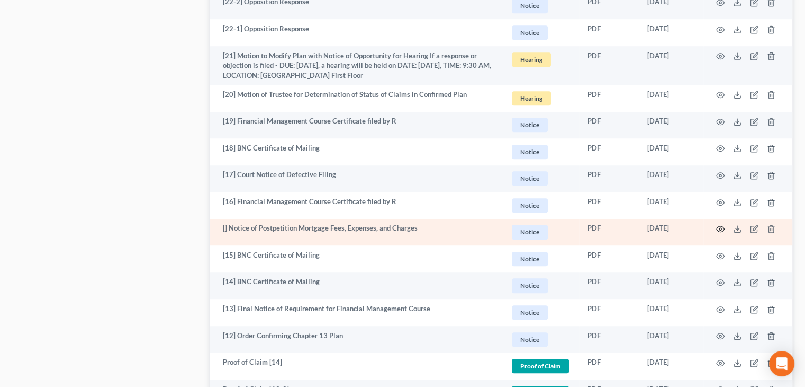
click at [722, 228] on icon "button" at bounding box center [720, 229] width 8 height 8
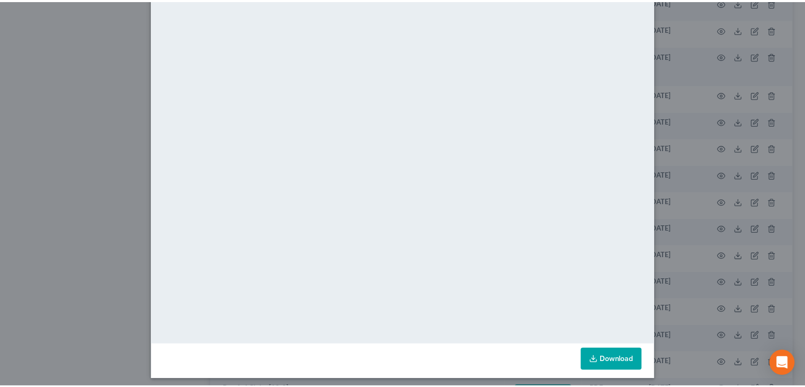
scroll to position [0, 0]
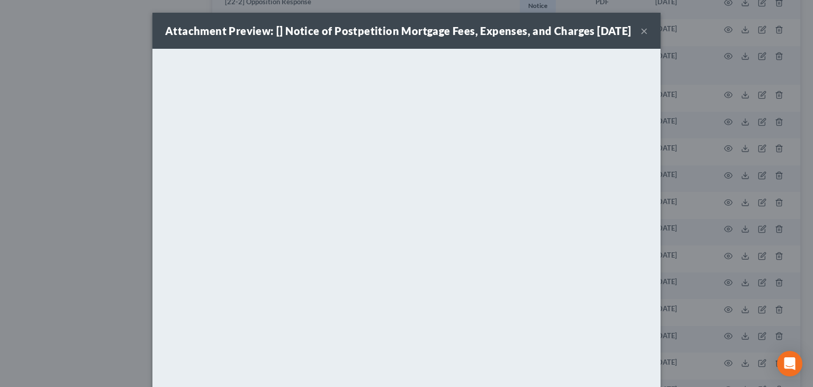
click at [641, 37] on button "×" at bounding box center [644, 30] width 7 height 13
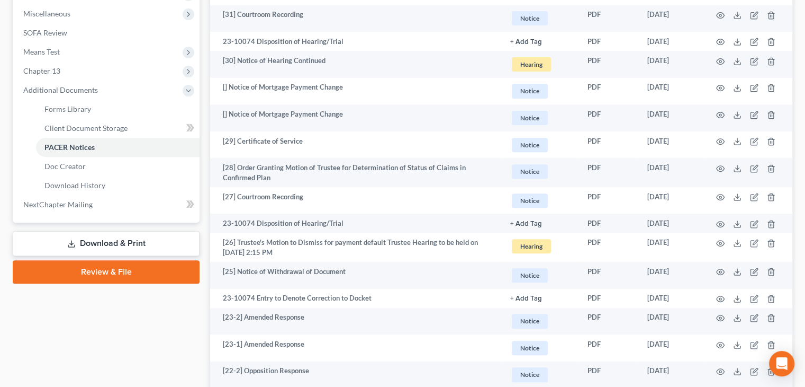
scroll to position [371, 0]
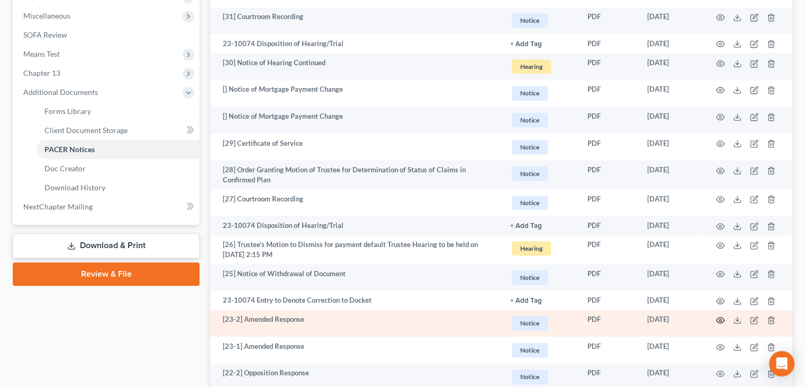
click at [721, 318] on icon "button" at bounding box center [720, 320] width 8 height 8
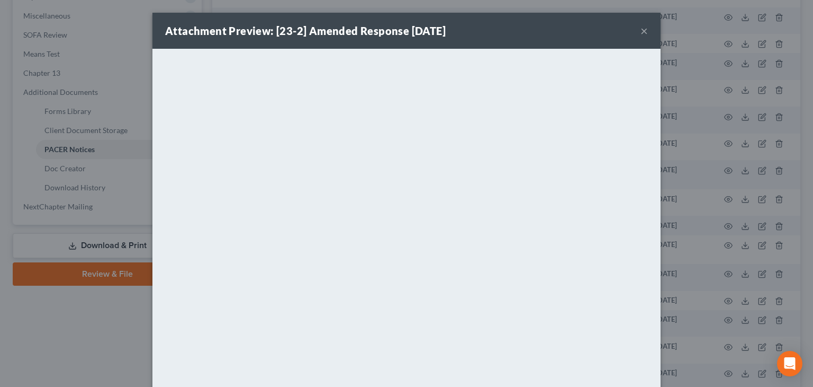
click at [641, 31] on button "×" at bounding box center [644, 30] width 7 height 13
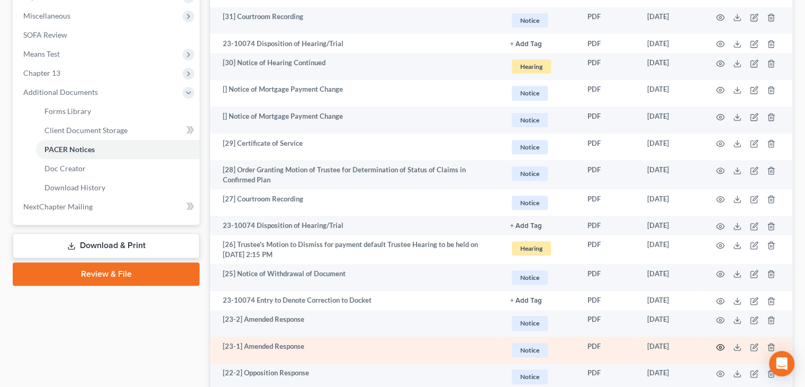
click at [720, 345] on icon "button" at bounding box center [720, 347] width 8 height 8
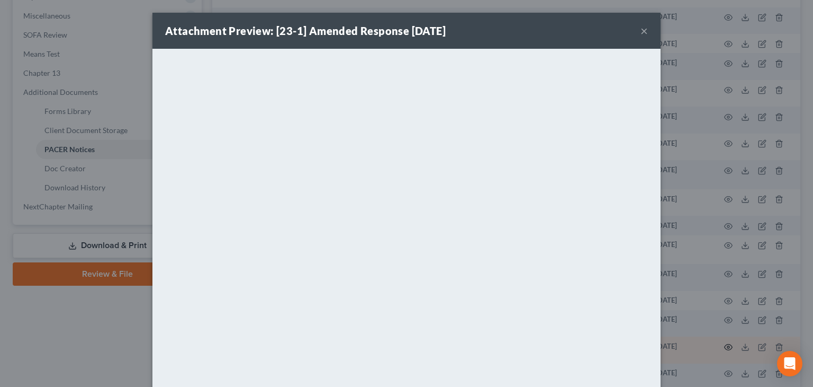
click at [721, 345] on div "Attachment Preview: [23-1] Amended Response [DATE] × <object ng-attr-data='[URL…" at bounding box center [406, 193] width 813 height 387
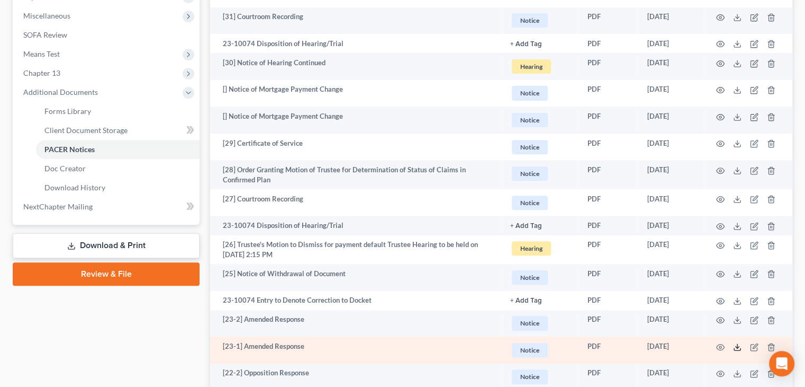
click at [738, 346] on icon at bounding box center [737, 347] width 8 height 8
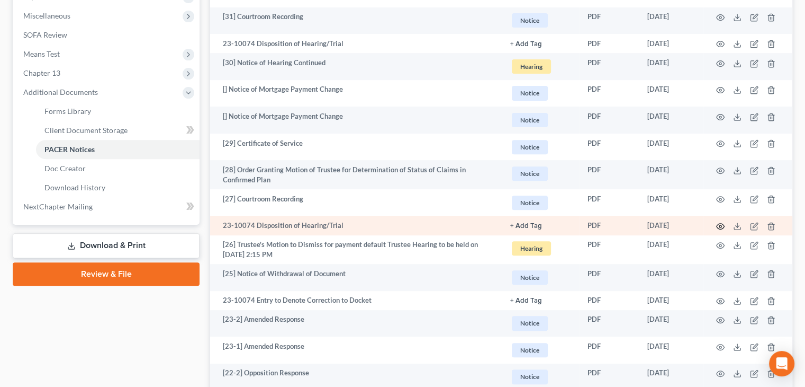
click at [720, 225] on circle "button" at bounding box center [721, 226] width 2 height 2
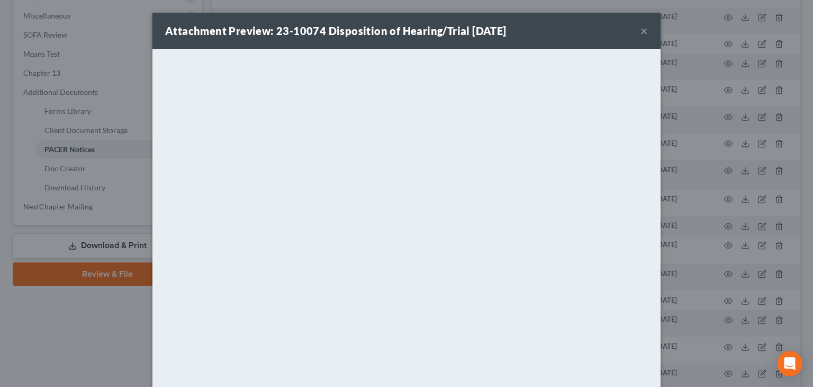
drag, startPoint x: 643, startPoint y: 31, endPoint x: 630, endPoint y: 52, distance: 24.7
click at [643, 32] on button "×" at bounding box center [644, 30] width 7 height 13
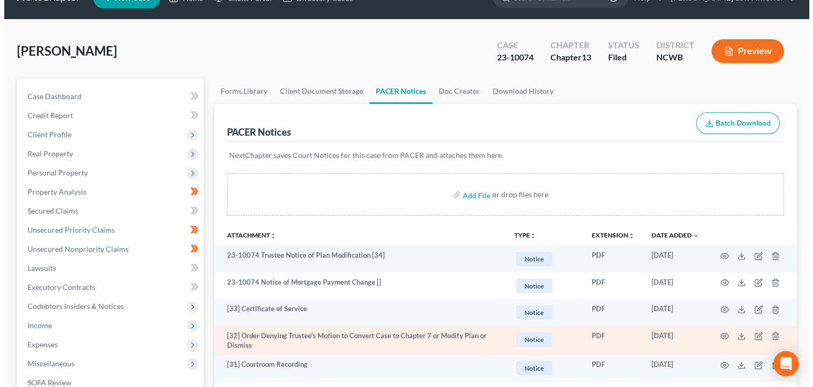
scroll to position [0, 0]
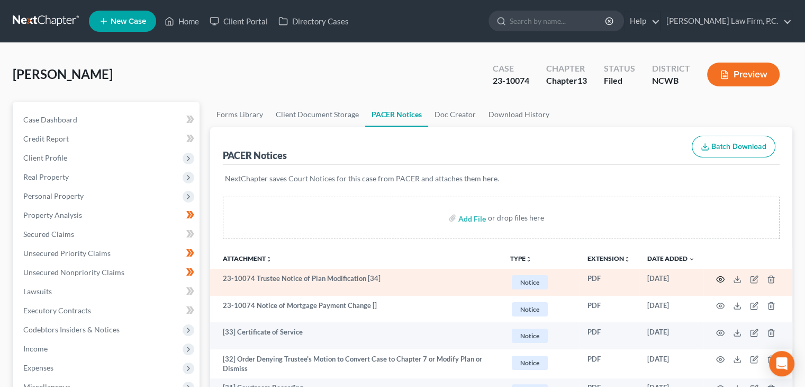
click at [719, 280] on icon "button" at bounding box center [720, 279] width 8 height 8
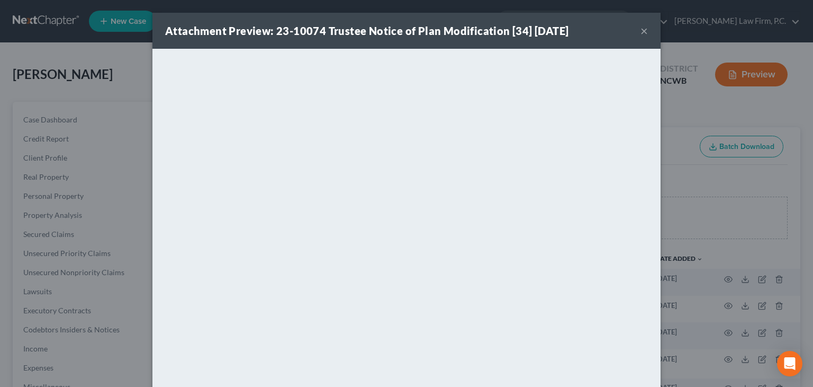
drag, startPoint x: 643, startPoint y: 31, endPoint x: 631, endPoint y: 50, distance: 22.3
click at [643, 31] on button "×" at bounding box center [644, 30] width 7 height 13
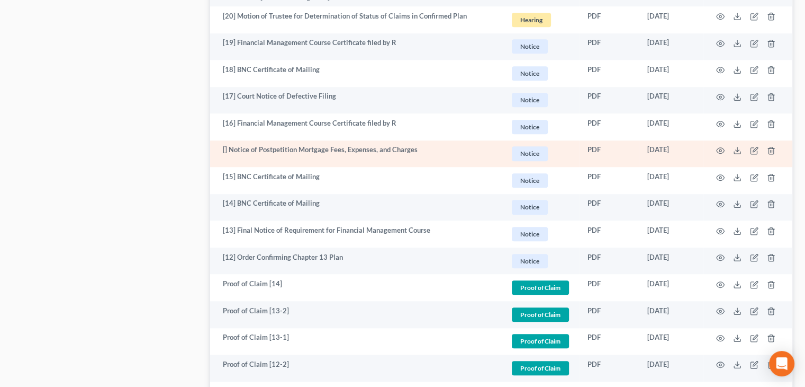
scroll to position [847, 0]
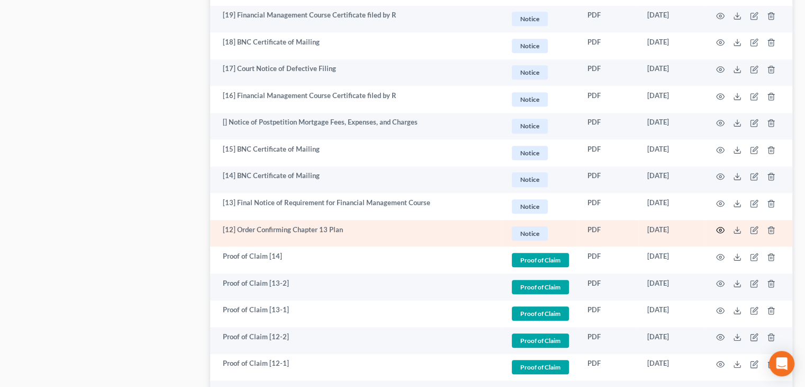
click at [719, 228] on icon "button" at bounding box center [721, 230] width 8 height 6
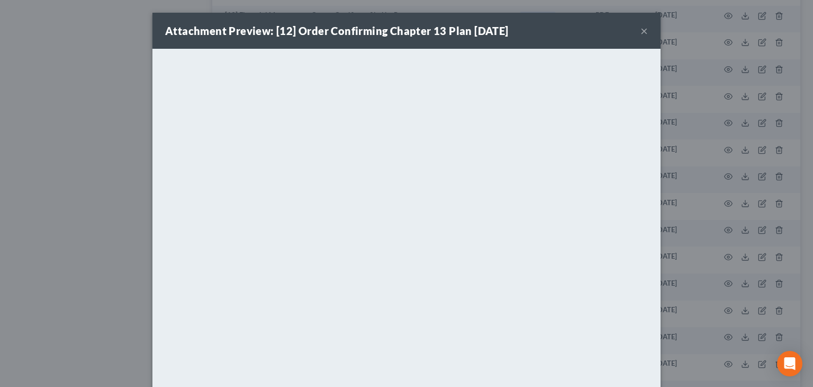
click at [643, 30] on button "×" at bounding box center [644, 30] width 7 height 13
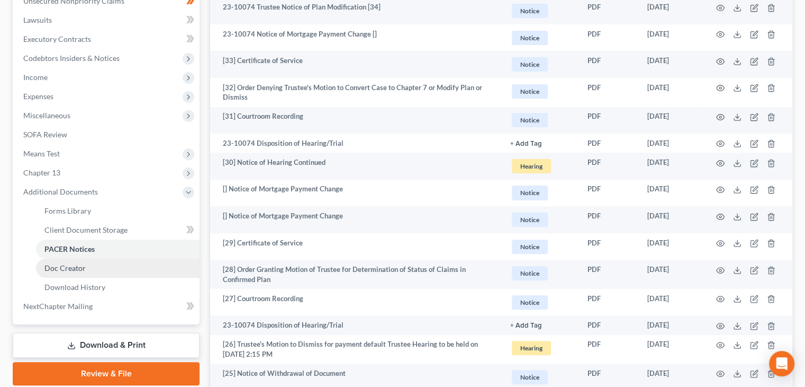
scroll to position [265, 0]
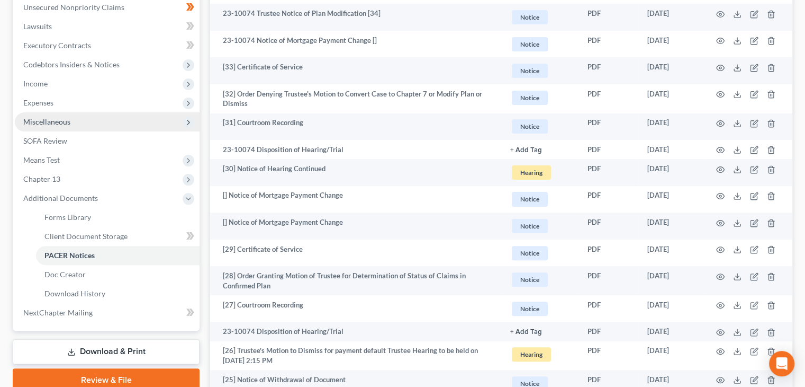
click at [71, 115] on span "Miscellaneous" at bounding box center [107, 121] width 185 height 19
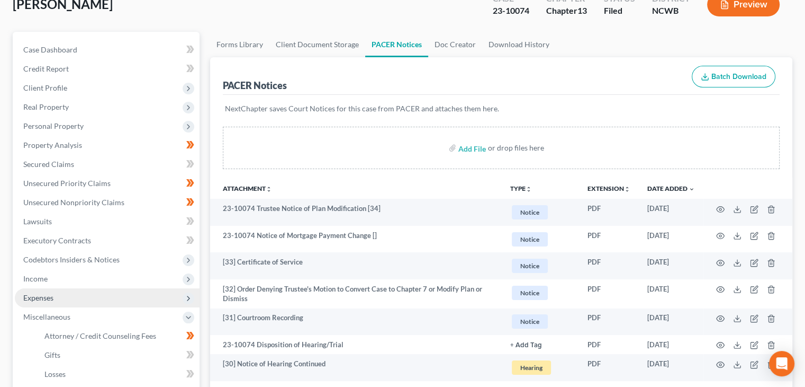
scroll to position [0, 0]
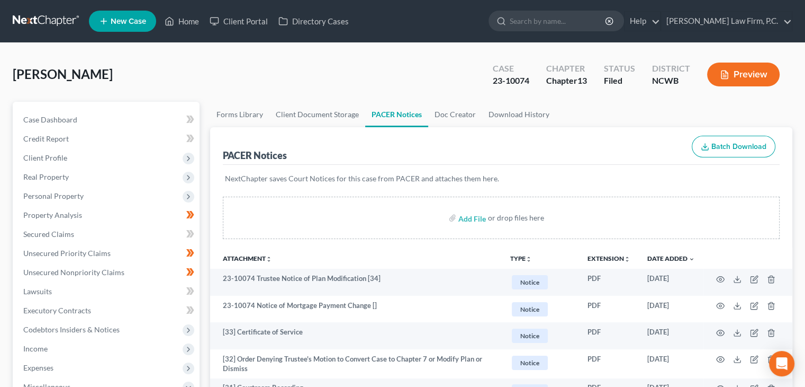
click at [734, 66] on button "Preview" at bounding box center [743, 74] width 73 height 24
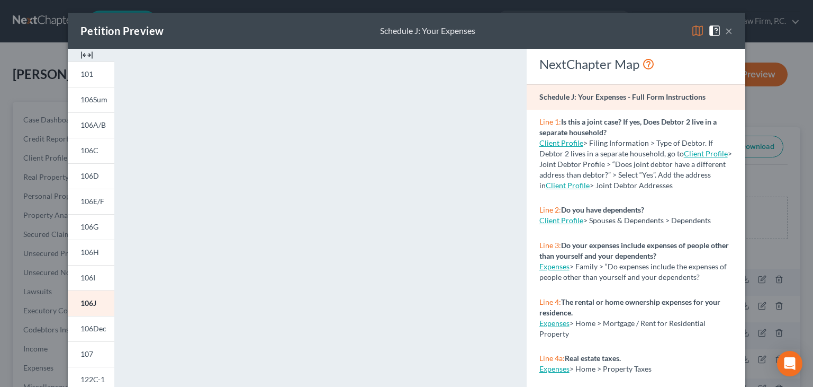
click at [725, 31] on button "×" at bounding box center [728, 30] width 7 height 13
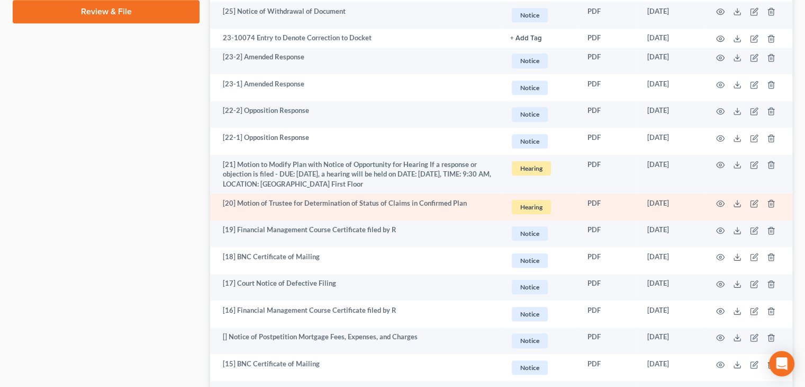
scroll to position [741, 0]
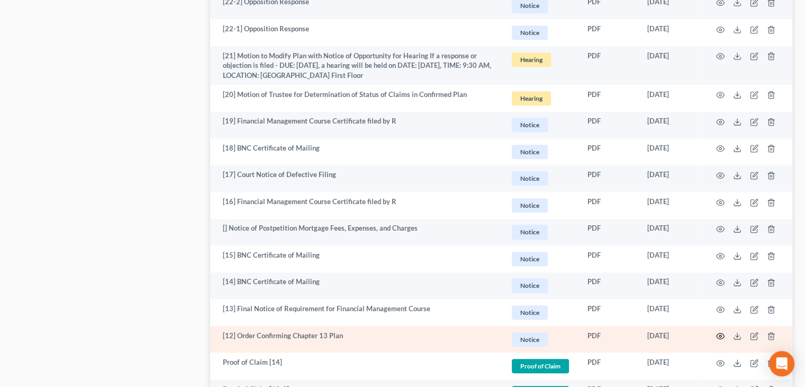
click at [718, 336] on icon "button" at bounding box center [720, 335] width 8 height 8
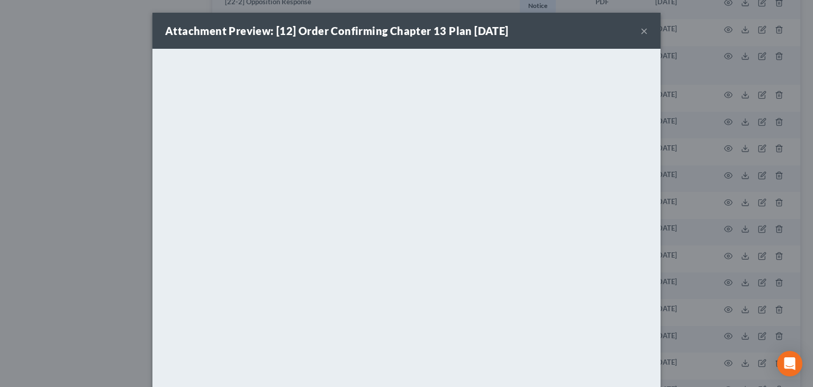
click at [641, 31] on button "×" at bounding box center [644, 30] width 7 height 13
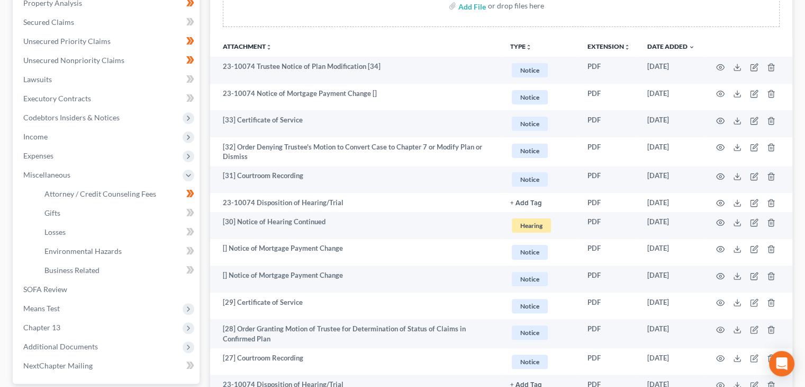
scroll to position [0, 0]
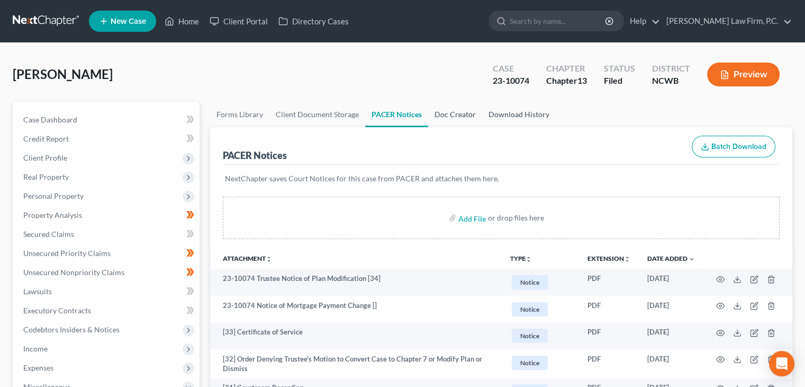
drag, startPoint x: 437, startPoint y: 111, endPoint x: 522, endPoint y: 113, distance: 84.7
click at [437, 111] on link "Doc Creator" at bounding box center [455, 114] width 54 height 25
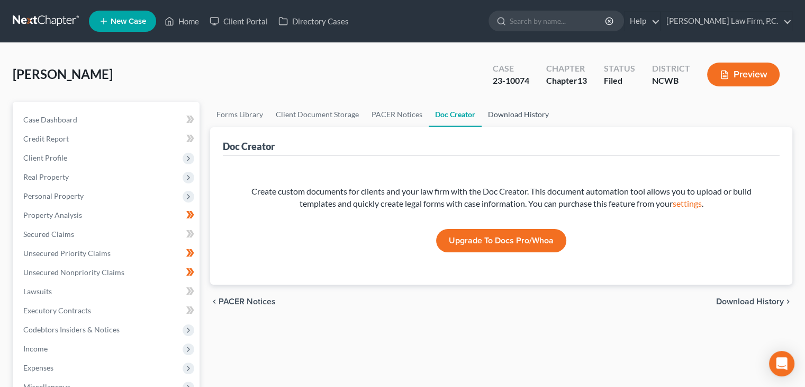
click at [522, 113] on link "Download History" at bounding box center [519, 114] width 74 height 25
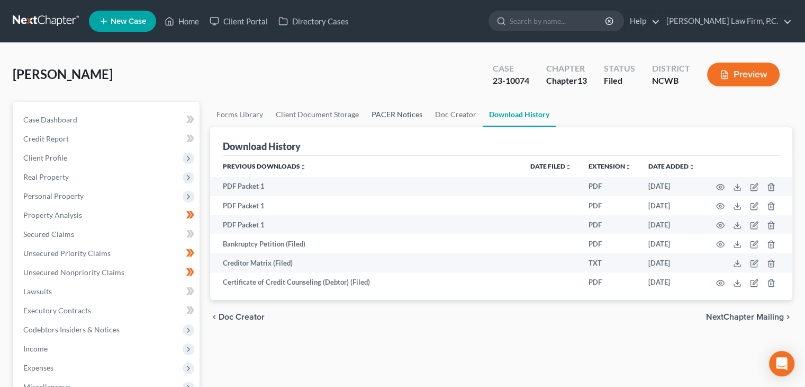
click at [391, 112] on link "PACER Notices" at bounding box center [397, 114] width 64 height 25
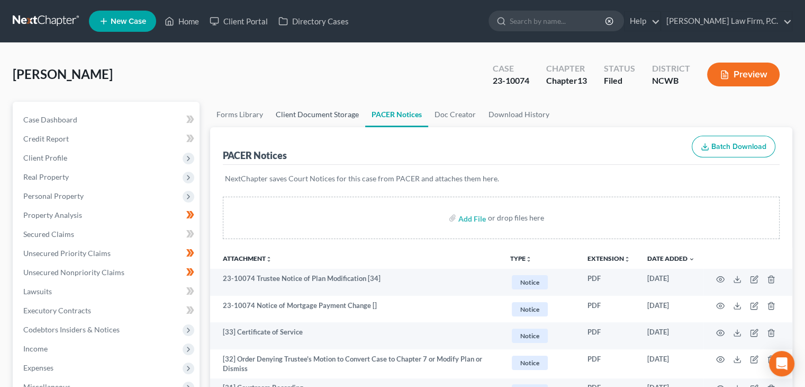
click at [316, 119] on link "Client Document Storage" at bounding box center [318, 114] width 96 height 25
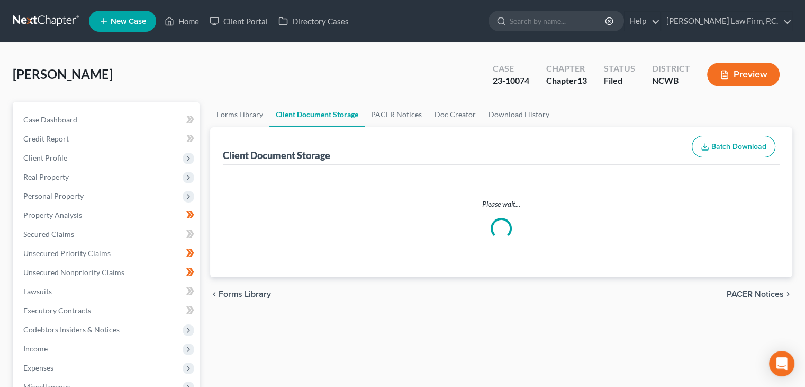
select select "0"
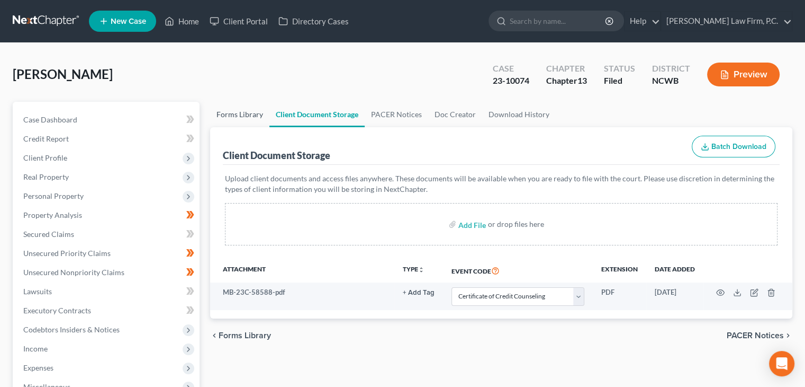
click at [250, 111] on link "Forms Library" at bounding box center [239, 114] width 59 height 25
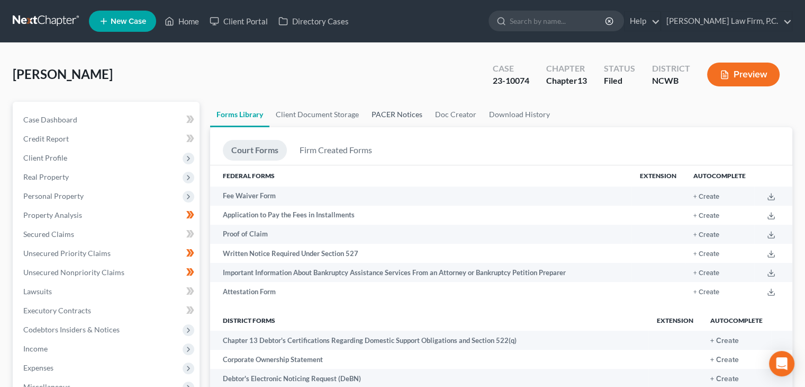
click at [389, 107] on link "PACER Notices" at bounding box center [397, 114] width 64 height 25
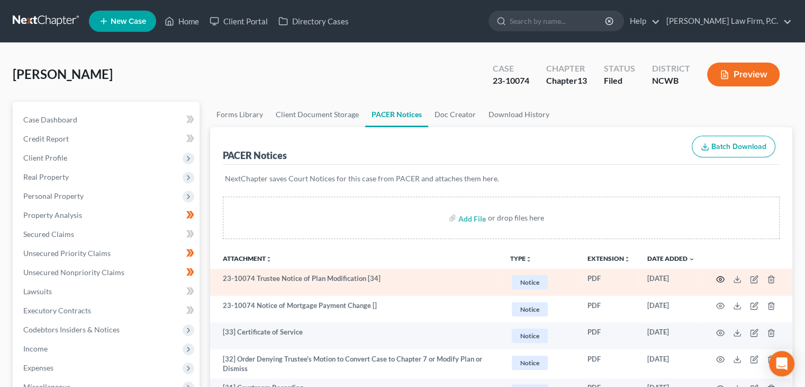
click at [720, 279] on circle "button" at bounding box center [721, 279] width 2 height 2
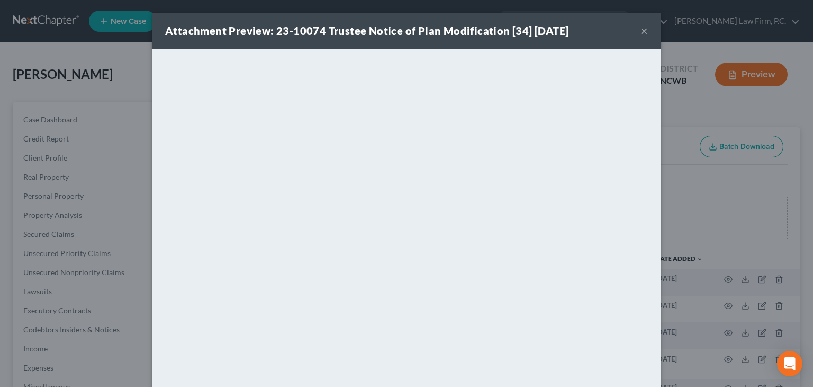
click at [648, 30] on div "Attachment Preview: 23-10074 Trustee Notice of Plan Modification [34] [DATE] ×" at bounding box center [406, 31] width 508 height 36
click at [643, 33] on button "×" at bounding box center [644, 30] width 7 height 13
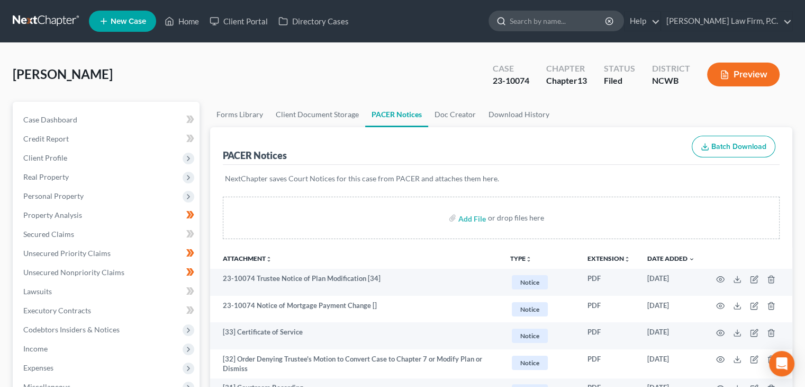
click at [563, 21] on input "search" at bounding box center [558, 21] width 97 height 20
type input "[PERSON_NAME]"
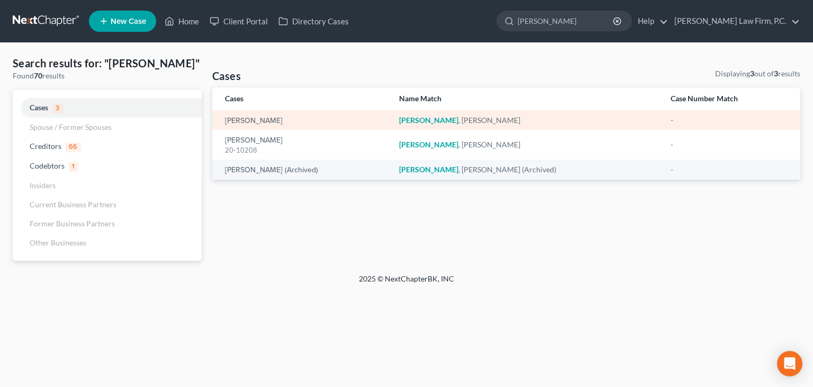
click at [273, 113] on td "[PERSON_NAME]" at bounding box center [301, 120] width 178 height 20
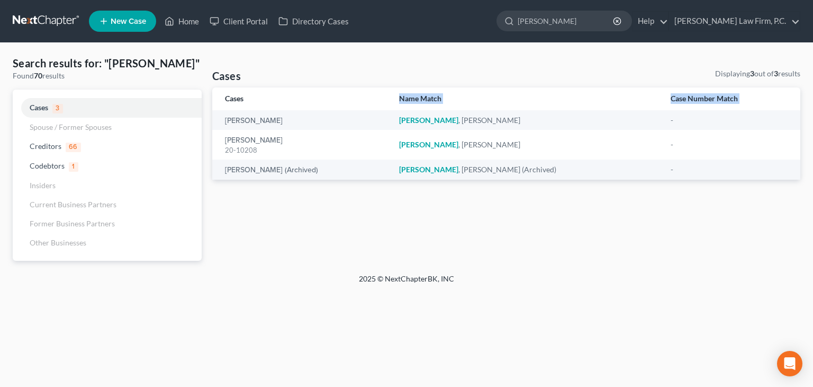
click at [272, 109] on table "Cases Name Match Case Number Match [PERSON_NAME], [PERSON_NAME] , [PERSON_NAME]…" at bounding box center [506, 133] width 588 height 92
click at [272, 109] on th "Cases" at bounding box center [301, 98] width 178 height 23
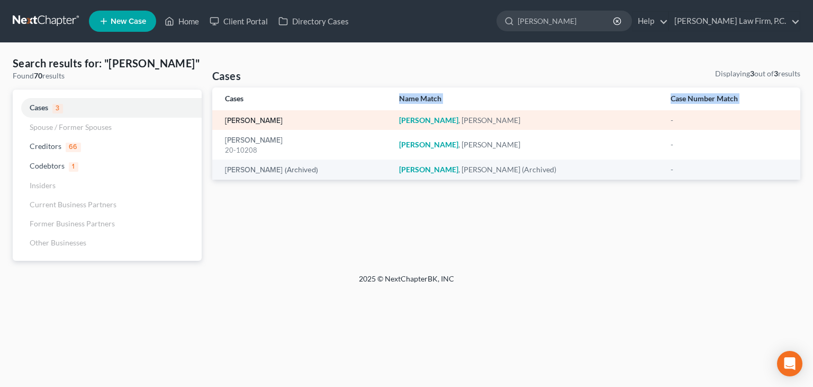
click at [270, 119] on link "[PERSON_NAME]" at bounding box center [254, 120] width 58 height 7
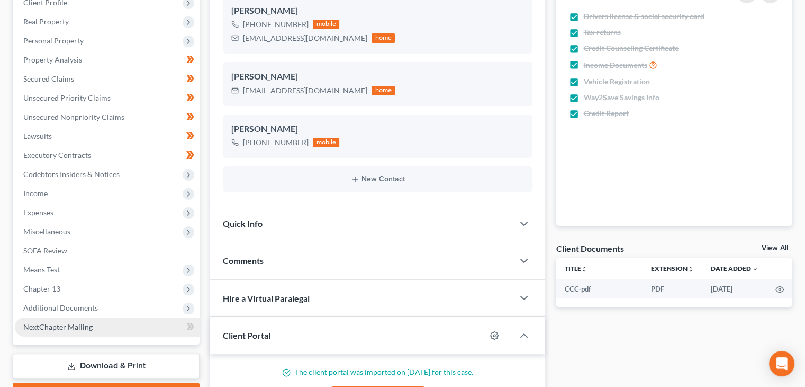
scroll to position [53, 0]
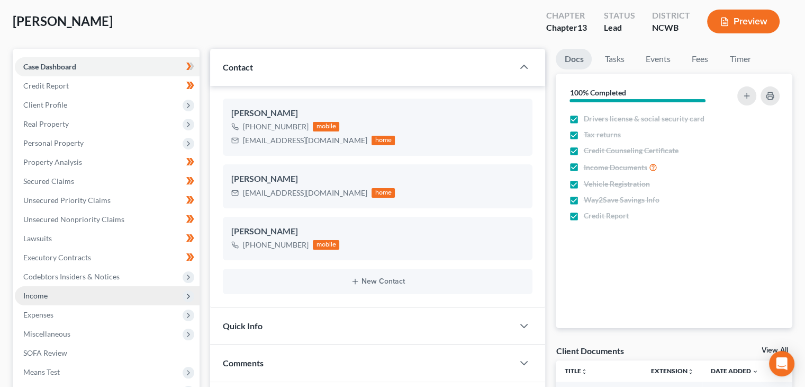
click at [62, 297] on span "Income" at bounding box center [107, 295] width 185 height 19
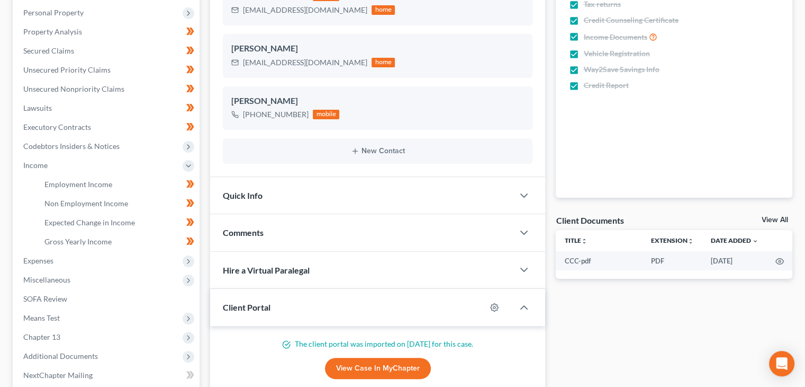
scroll to position [212, 0]
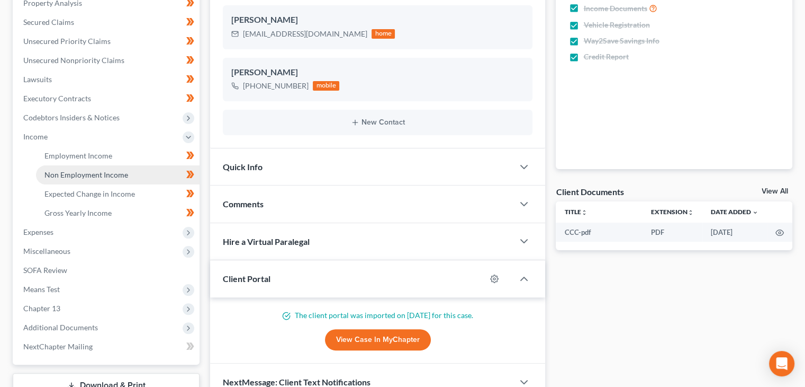
click at [120, 168] on link "Non Employment Income" at bounding box center [118, 174] width 164 height 19
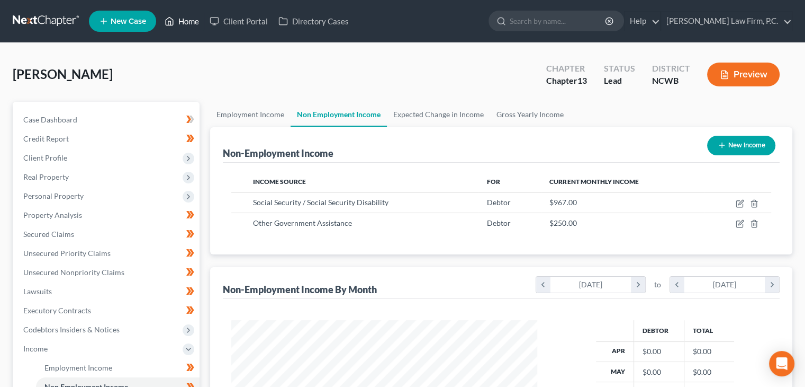
click at [184, 21] on link "Home" at bounding box center [181, 21] width 45 height 19
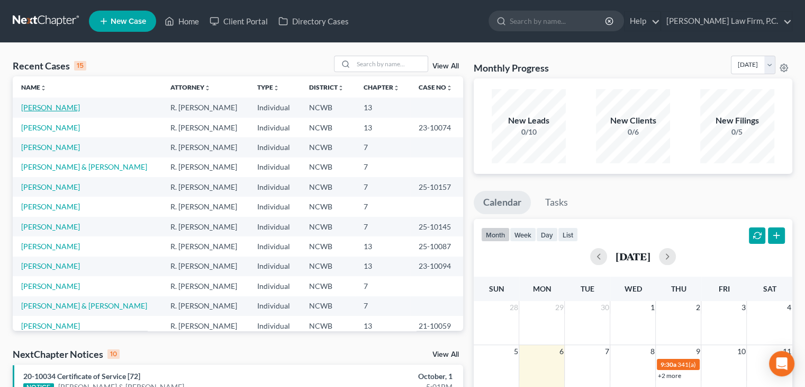
click at [57, 109] on link "[PERSON_NAME]" at bounding box center [50, 107] width 59 height 9
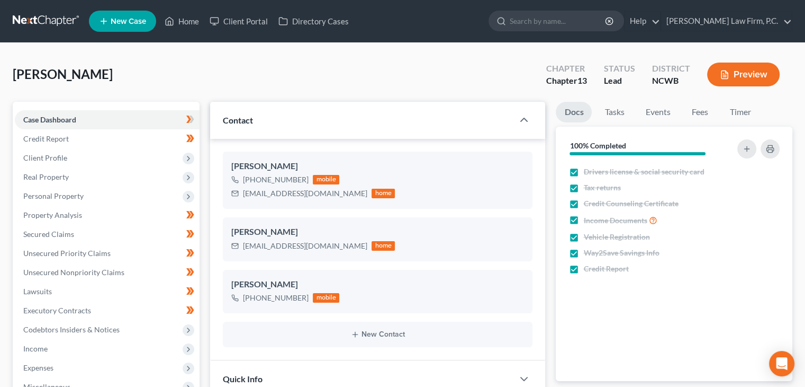
click at [722, 82] on button "Preview" at bounding box center [743, 74] width 73 height 24
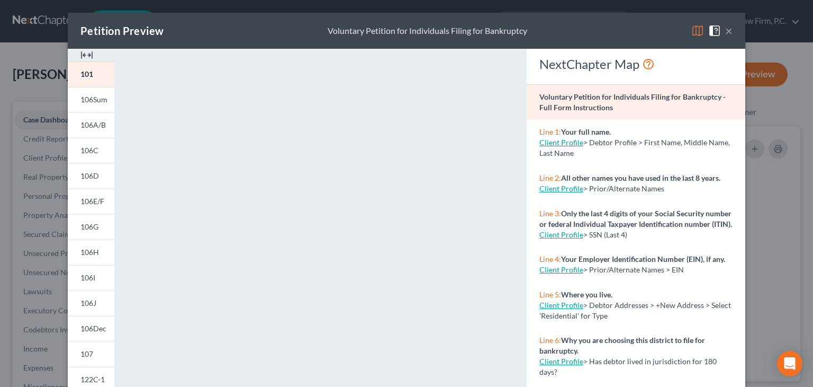
click at [726, 31] on button "×" at bounding box center [728, 30] width 7 height 13
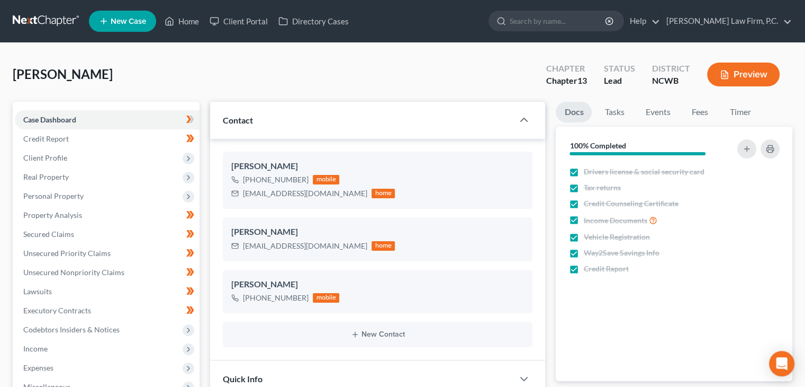
click at [738, 86] on div "Preview" at bounding box center [746, 75] width 94 height 31
click at [749, 78] on button "Preview" at bounding box center [743, 74] width 73 height 24
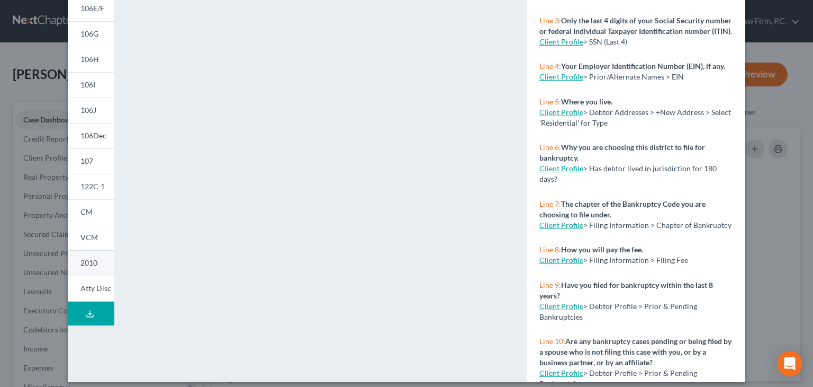
scroll to position [201, 0]
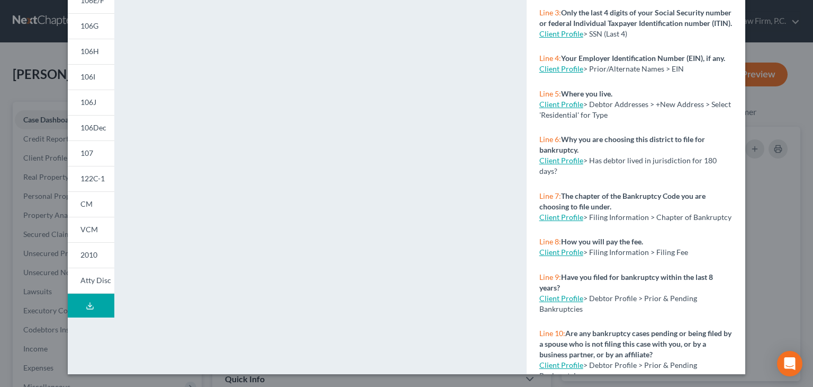
click at [90, 309] on icon at bounding box center [90, 305] width 8 height 8
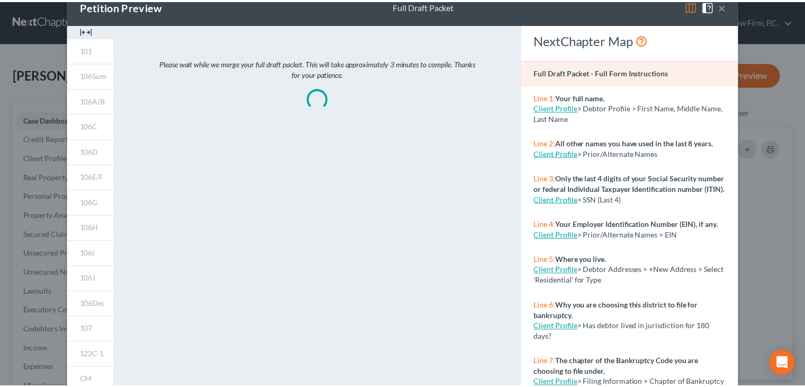
scroll to position [0, 0]
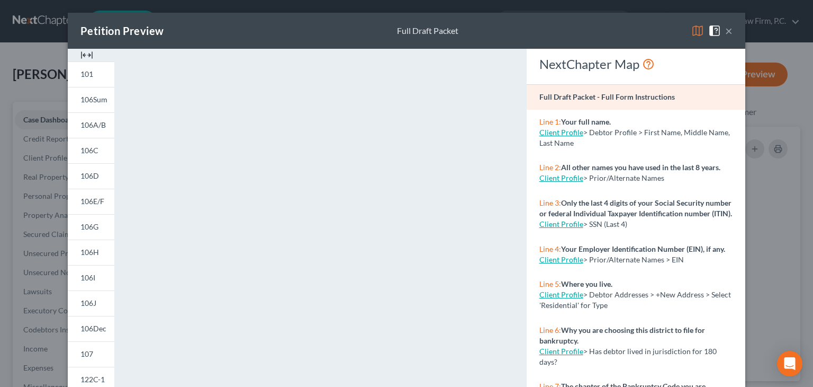
click at [726, 31] on button "×" at bounding box center [728, 30] width 7 height 13
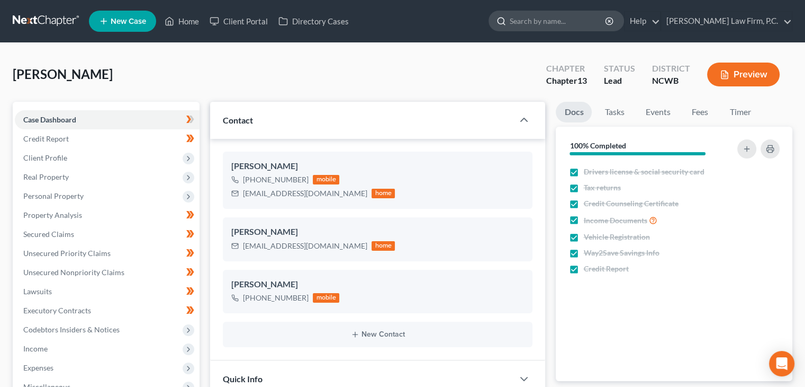
click at [563, 20] on input "search" at bounding box center [558, 21] width 97 height 20
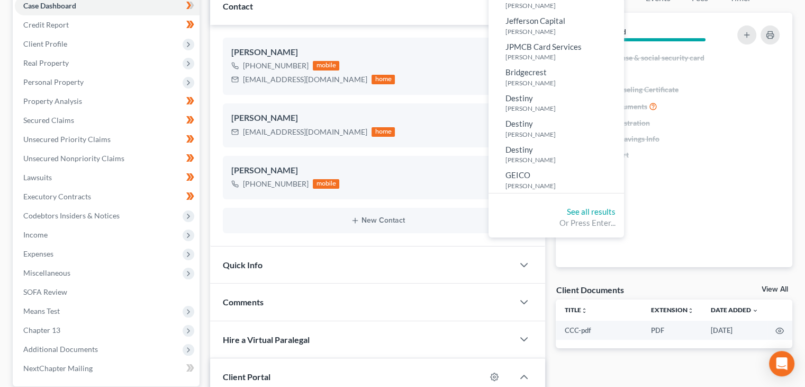
scroll to position [53, 0]
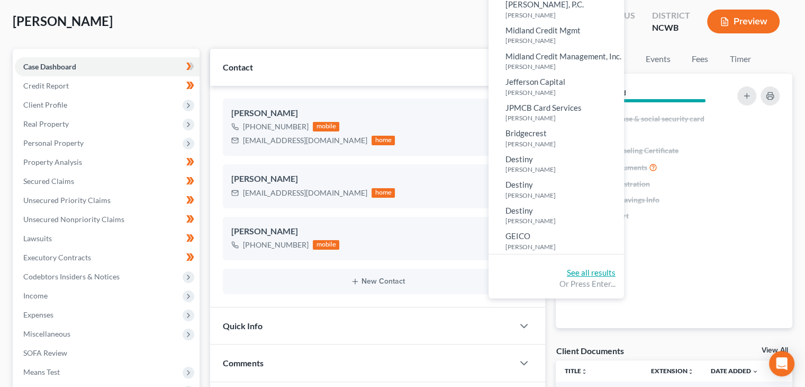
type input "[PERSON_NAME]"
click at [616, 272] on link "See all results" at bounding box center [591, 272] width 49 height 10
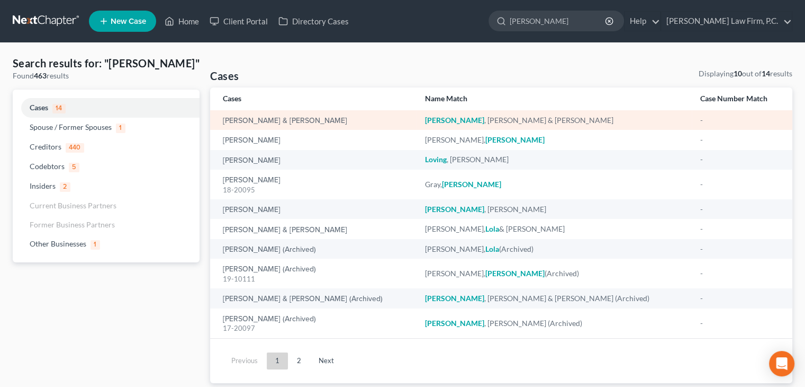
click at [308, 125] on td "[PERSON_NAME] & [PERSON_NAME]" at bounding box center [313, 120] width 206 height 20
click at [277, 120] on link "[PERSON_NAME] & [PERSON_NAME]" at bounding box center [285, 120] width 124 height 7
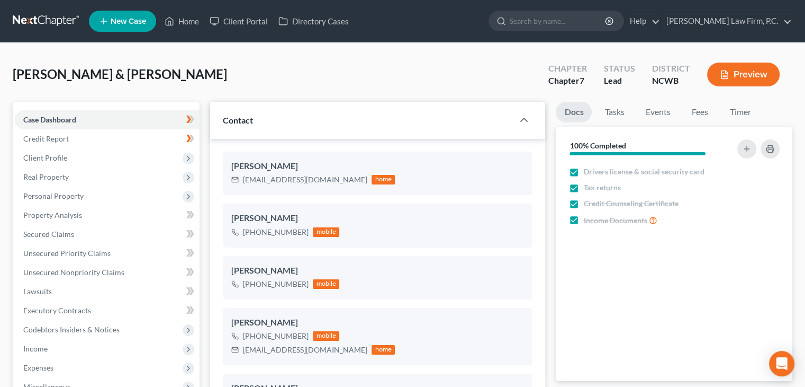
click at [739, 77] on button "Preview" at bounding box center [743, 74] width 73 height 24
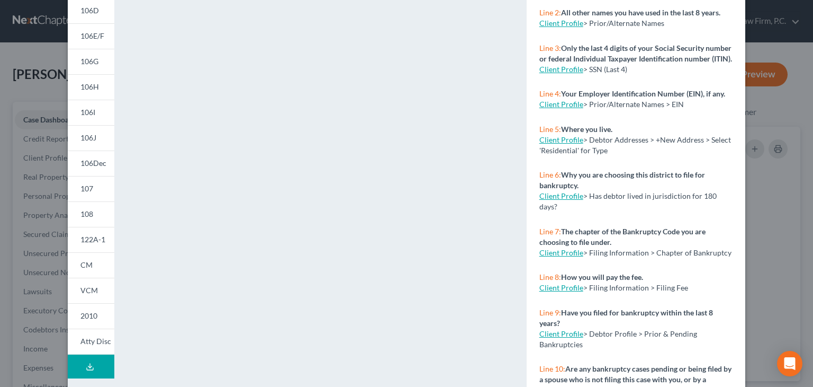
scroll to position [201, 0]
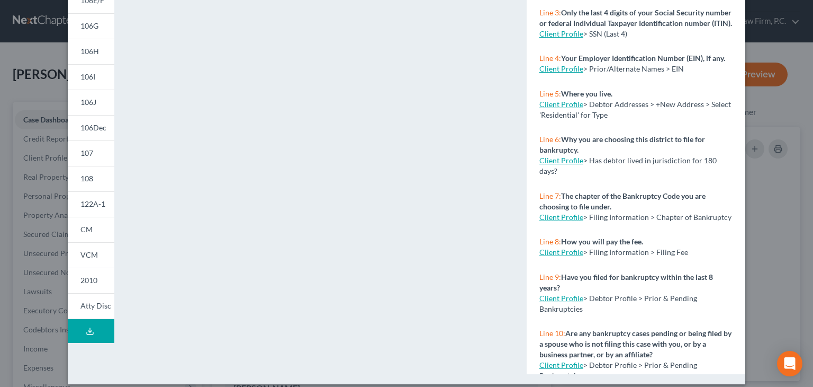
click at [86, 334] on icon at bounding box center [90, 331] width 8 height 8
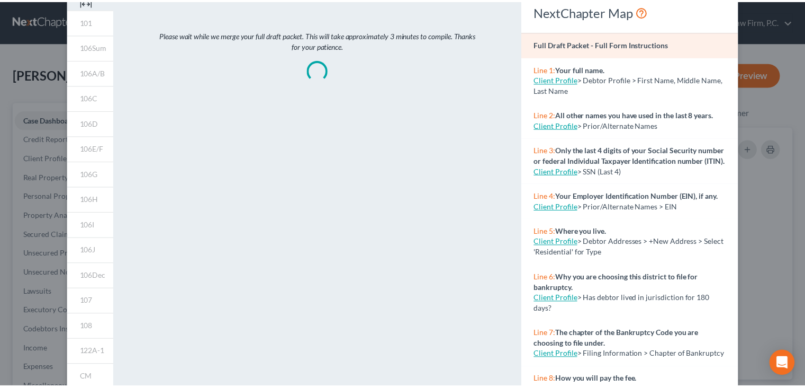
scroll to position [0, 0]
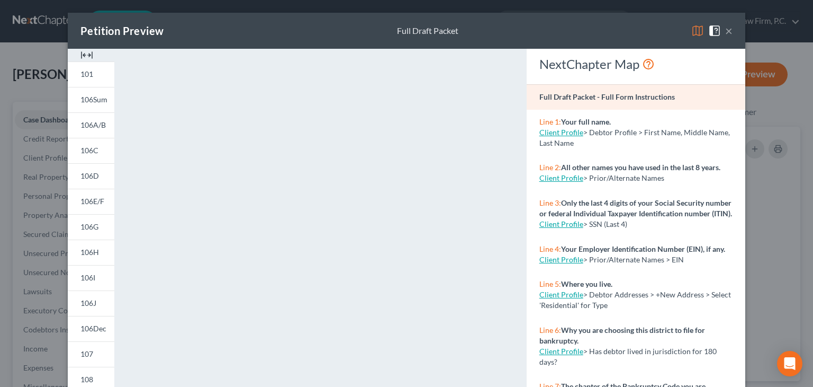
click at [725, 29] on button "×" at bounding box center [728, 30] width 7 height 13
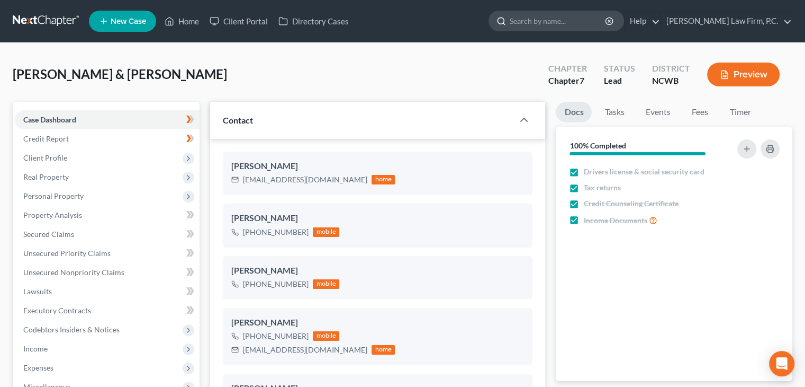
click at [591, 26] on input "search" at bounding box center [558, 21] width 97 height 20
type input "[PERSON_NAME]"
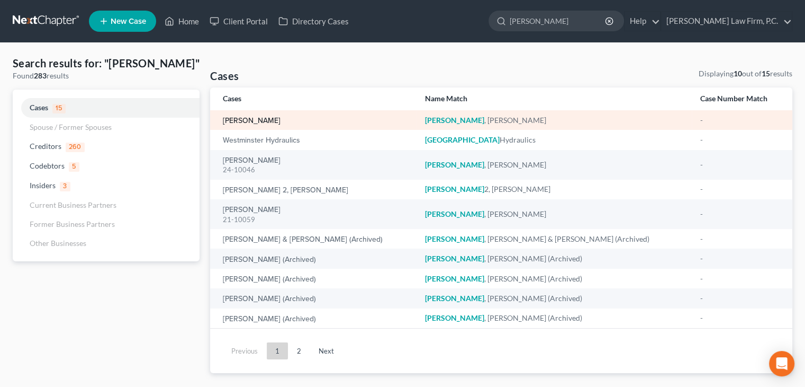
click at [272, 121] on link "[PERSON_NAME]" at bounding box center [252, 120] width 58 height 7
select select "5"
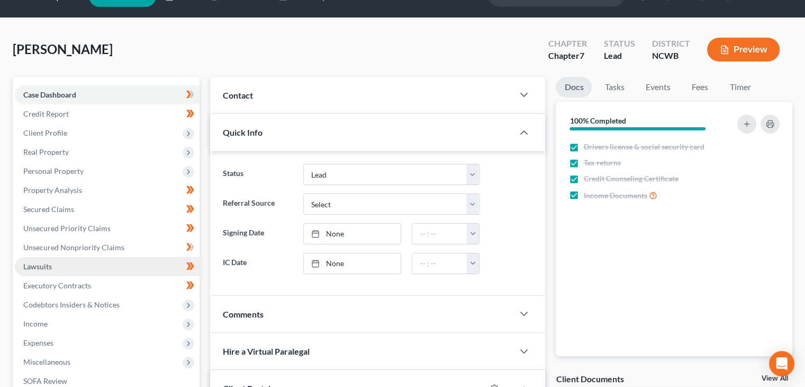
scroll to position [159, 0]
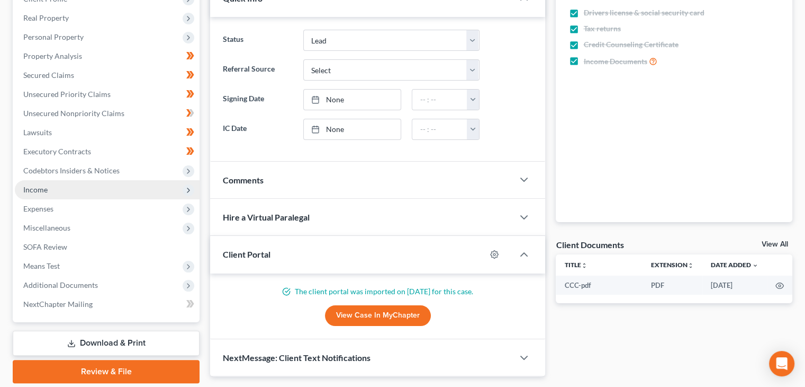
click at [66, 193] on span "Income" at bounding box center [107, 189] width 185 height 19
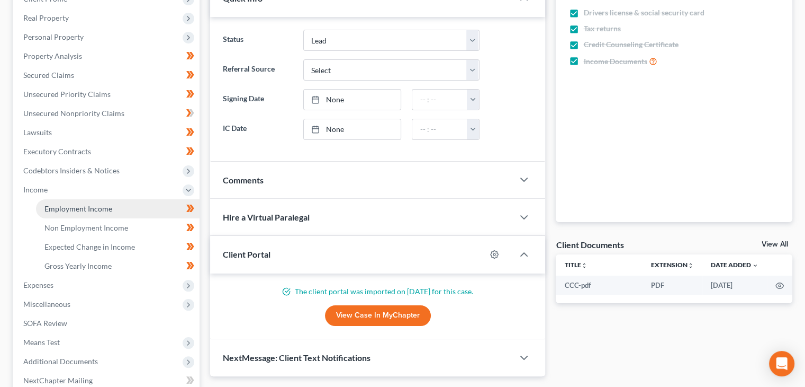
click at [70, 208] on span "Employment Income" at bounding box center [78, 208] width 68 height 9
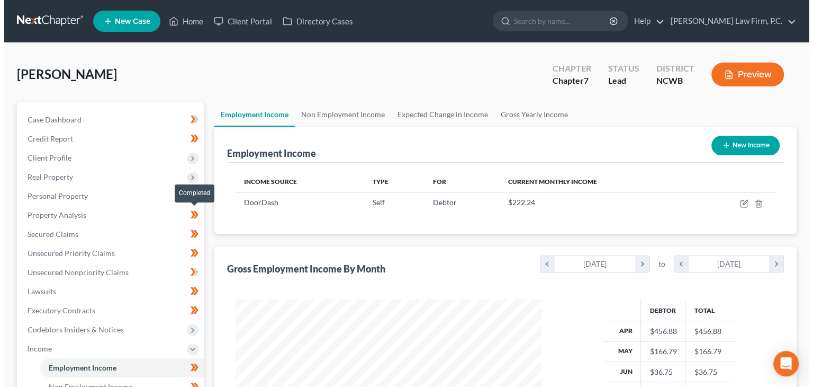
scroll to position [188, 327]
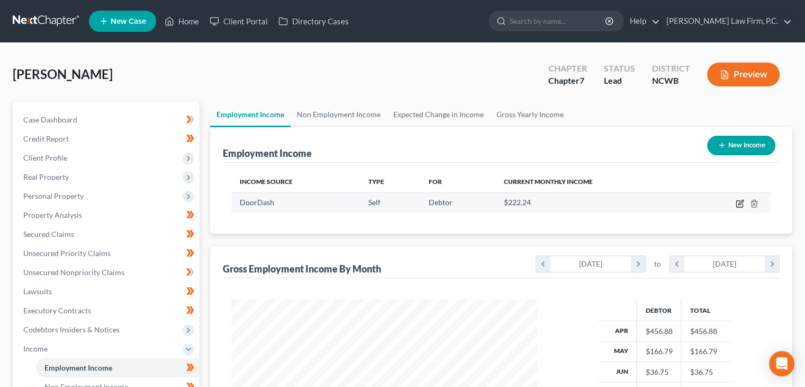
click at [737, 200] on icon "button" at bounding box center [740, 203] width 8 height 8
select select "1"
select select "3"
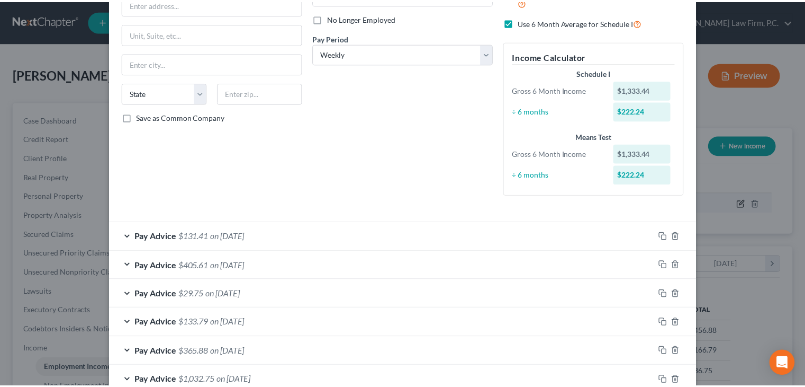
scroll to position [0, 0]
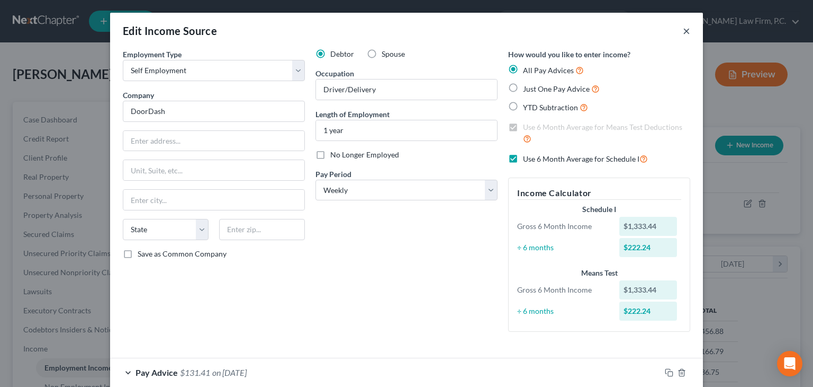
click at [683, 31] on button "×" at bounding box center [686, 30] width 7 height 13
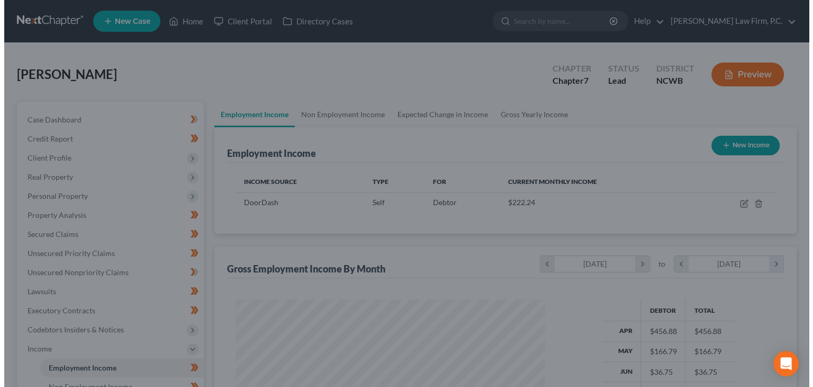
scroll to position [529293, 529154]
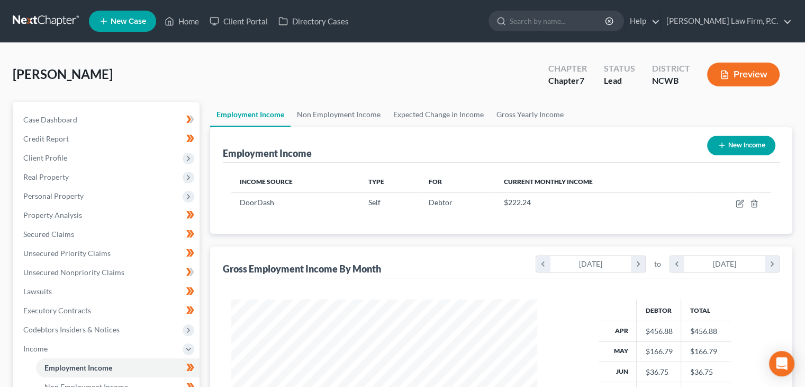
click at [737, 73] on button "Preview" at bounding box center [743, 74] width 73 height 24
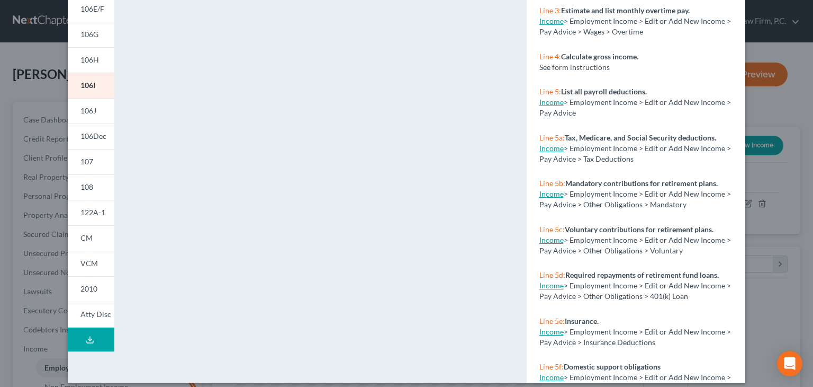
scroll to position [201, 0]
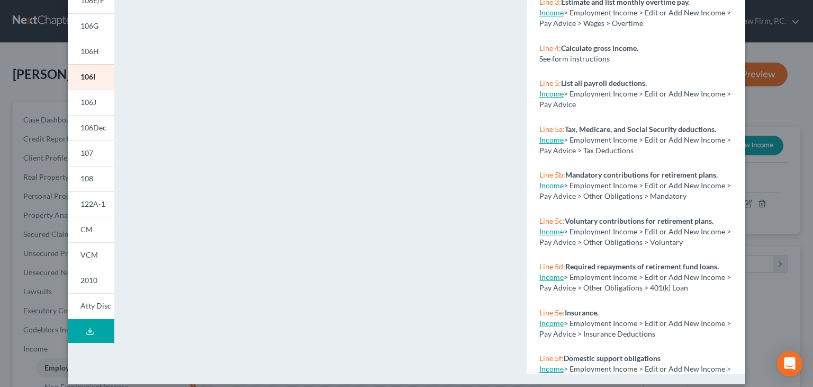
click at [92, 330] on button "Download Draft" at bounding box center [91, 331] width 47 height 24
click at [86, 331] on icon at bounding box center [90, 331] width 8 height 8
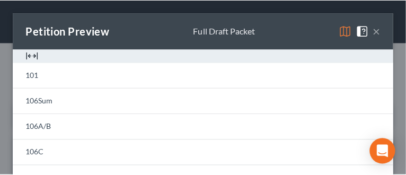
scroll to position [169, 358]
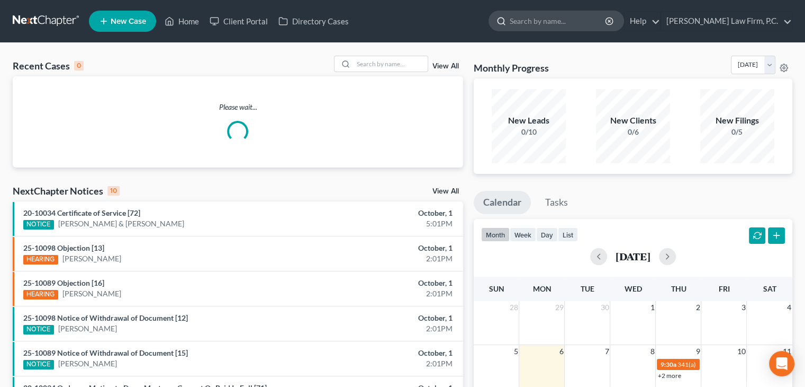
click at [573, 25] on input "search" at bounding box center [558, 21] width 97 height 20
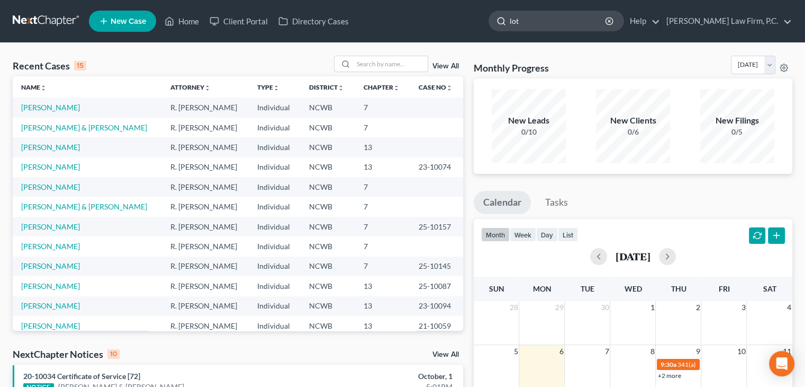
type input "lott"
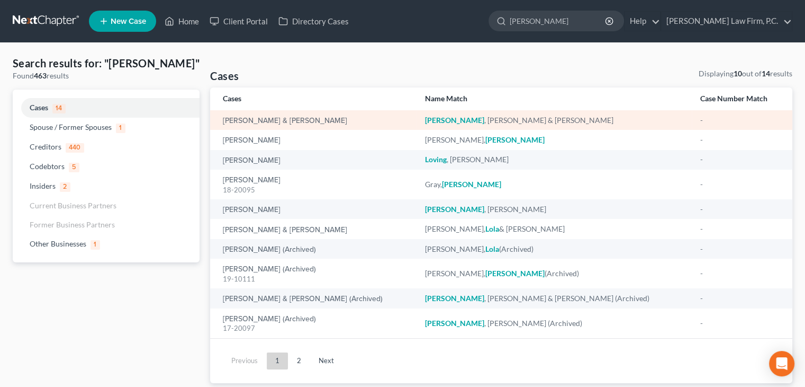
click at [242, 127] on td "[PERSON_NAME] & [PERSON_NAME]" at bounding box center [313, 120] width 206 height 20
click at [256, 120] on link "[PERSON_NAME] & [PERSON_NAME]" at bounding box center [285, 120] width 124 height 7
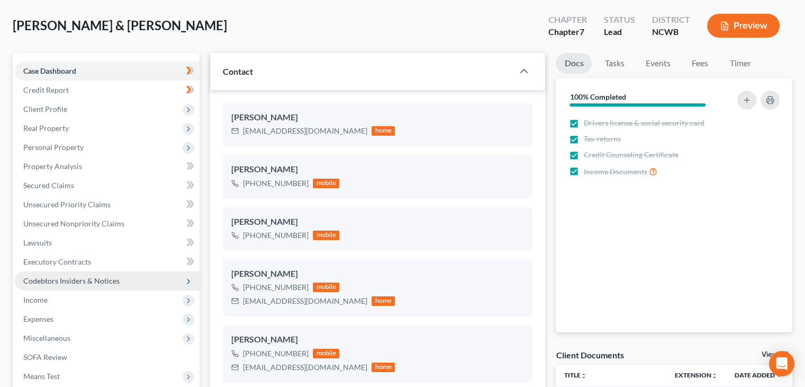
scroll to position [53, 0]
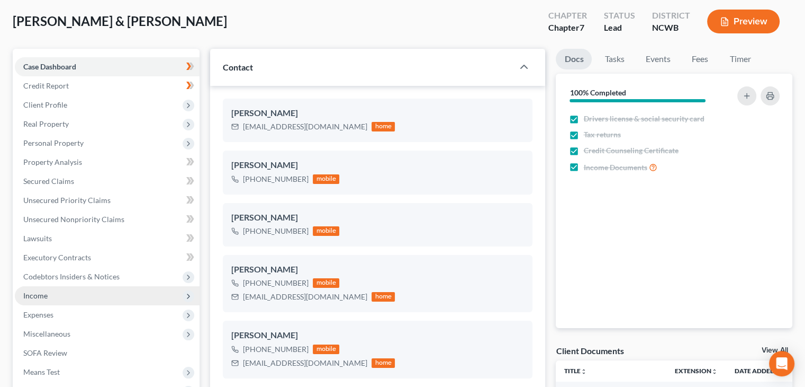
click at [52, 295] on span "Income" at bounding box center [107, 295] width 185 height 19
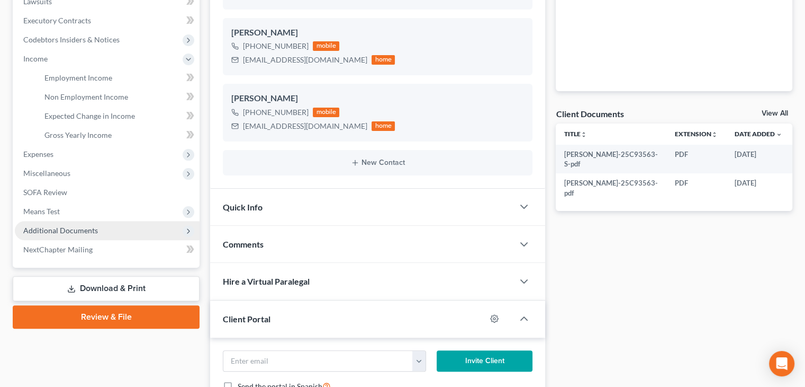
scroll to position [159, 0]
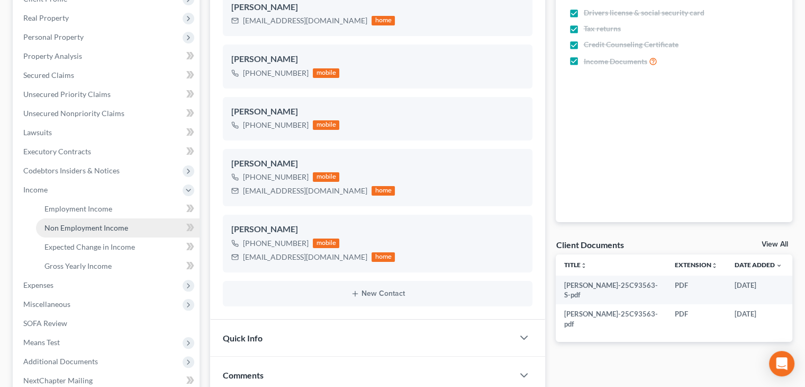
click at [106, 222] on link "Non Employment Income" at bounding box center [118, 227] width 164 height 19
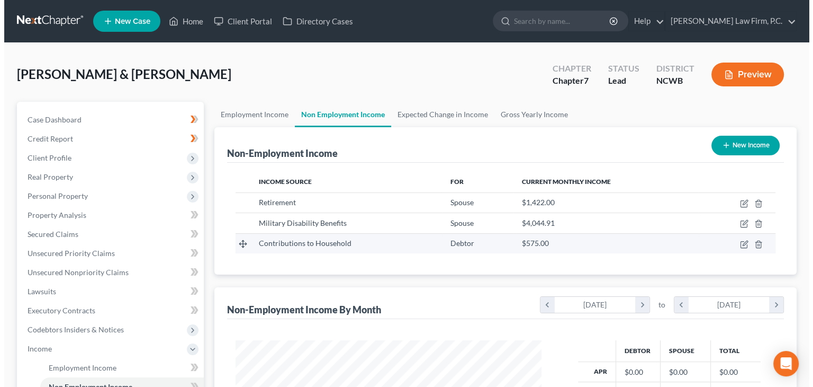
scroll to position [188, 327]
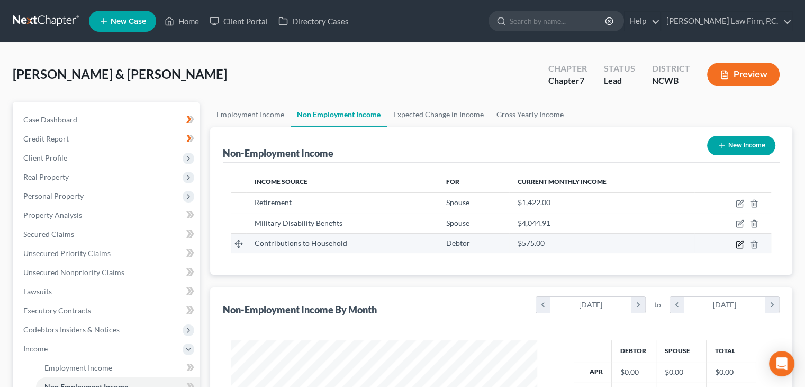
click at [739, 242] on icon "button" at bounding box center [740, 244] width 8 height 8
select select "8"
select select "0"
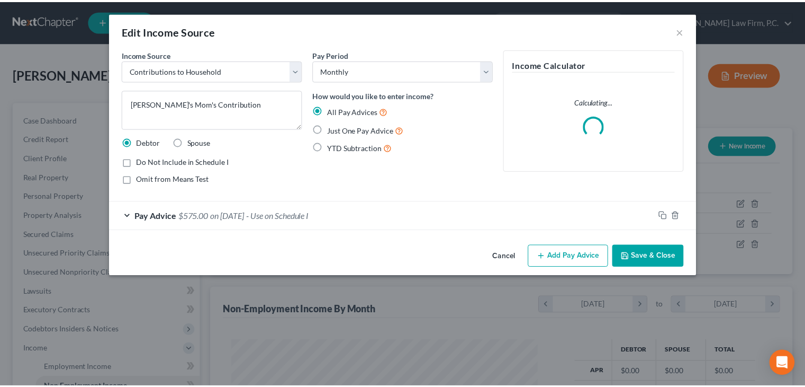
scroll to position [188, 330]
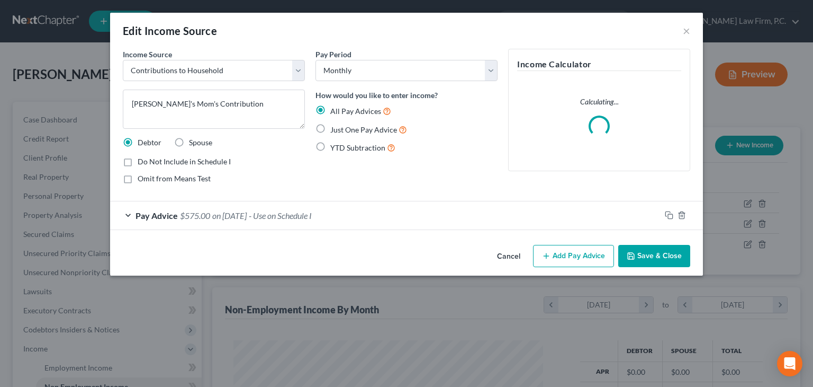
click at [141, 161] on span "Do Not Include in Schedule I" at bounding box center [184, 161] width 93 height 9
click at [142, 161] on input "Do Not Include in Schedule I" at bounding box center [145, 159] width 7 height 7
checkbox input "true"
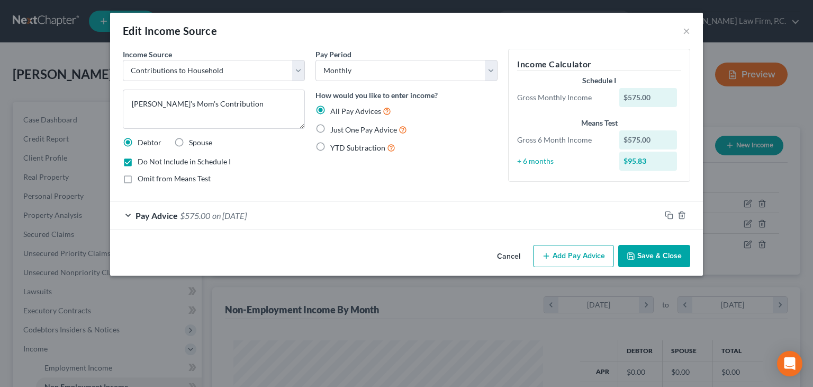
drag, startPoint x: 655, startPoint y: 248, endPoint x: 88, endPoint y: 238, distance: 566.6
click at [117, 241] on div "Cancel Add Pay Advice Save & Close" at bounding box center [406, 257] width 593 height 35
click at [126, 212] on div "Pay Advice $575.00 on 09/01/2025" at bounding box center [385, 215] width 551 height 28
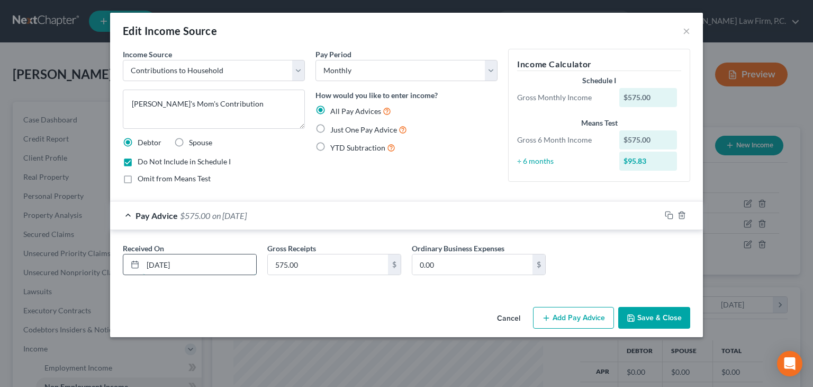
drag, startPoint x: 155, startPoint y: 262, endPoint x: 142, endPoint y: 262, distance: 12.2
click at [143, 262] on input "09/01/2025" at bounding box center [199, 264] width 113 height 20
type input "10/01/2025"
click at [680, 320] on button "Save & Close" at bounding box center [654, 318] width 72 height 22
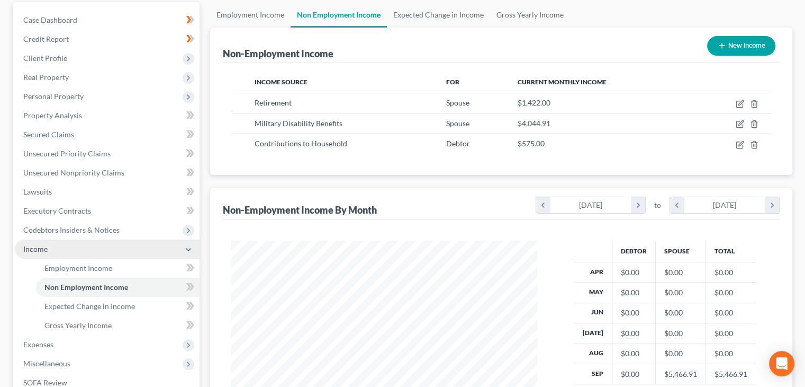
scroll to position [106, 0]
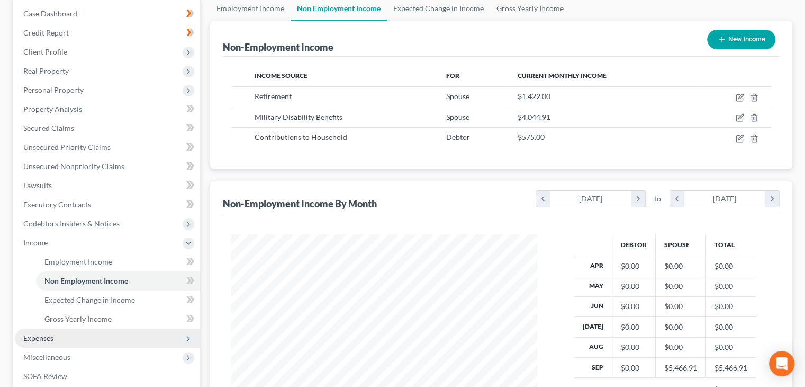
click at [69, 331] on span "Expenses" at bounding box center [107, 337] width 185 height 19
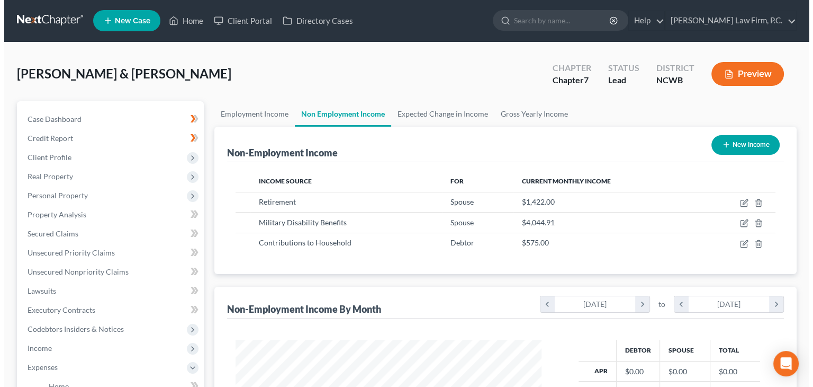
scroll to position [0, 0]
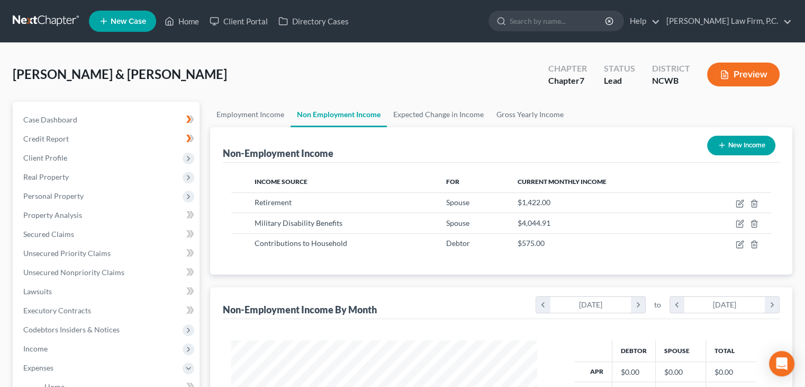
click at [740, 79] on button "Preview" at bounding box center [743, 74] width 73 height 24
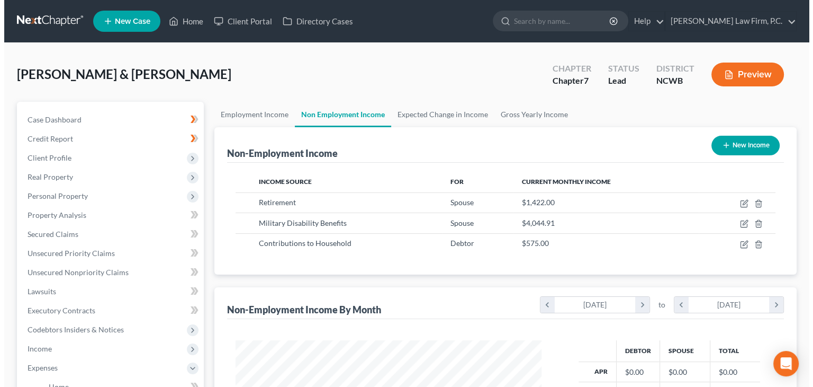
scroll to position [188, 330]
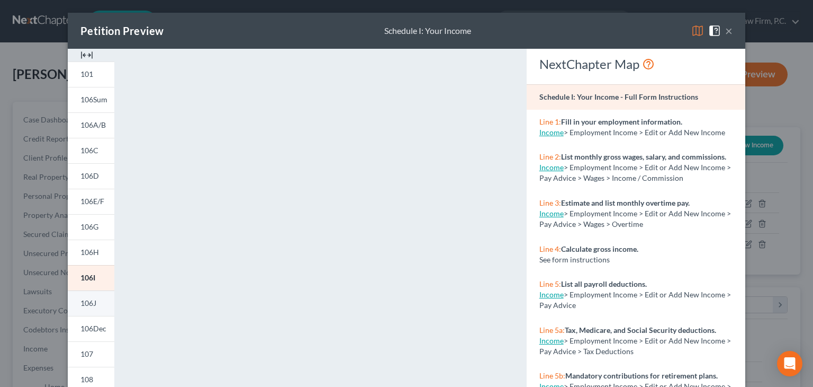
click at [97, 302] on link "106J" at bounding box center [91, 302] width 47 height 25
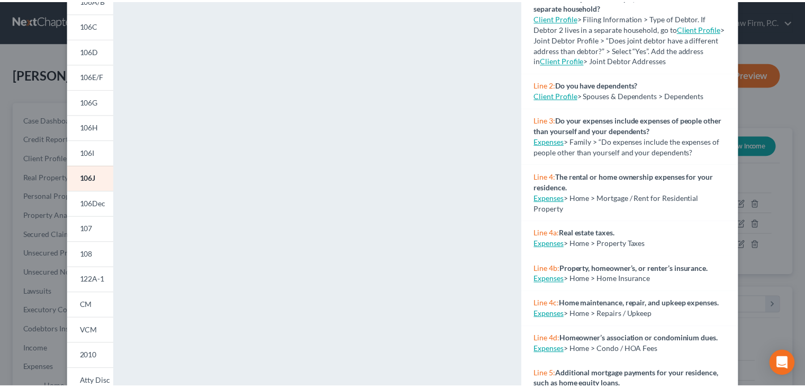
scroll to position [0, 0]
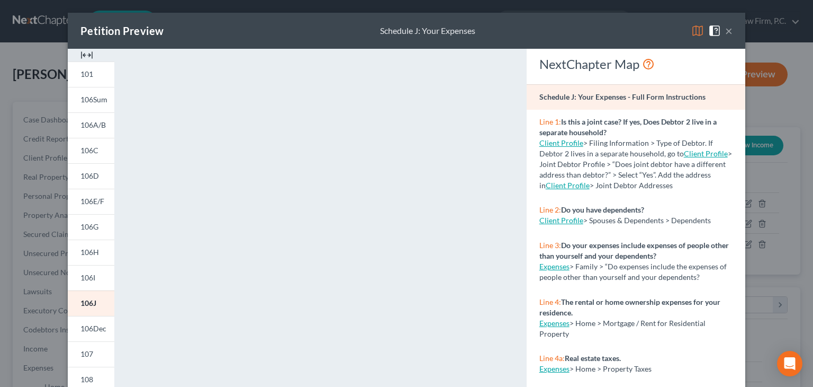
click at [727, 28] on button "×" at bounding box center [728, 30] width 7 height 13
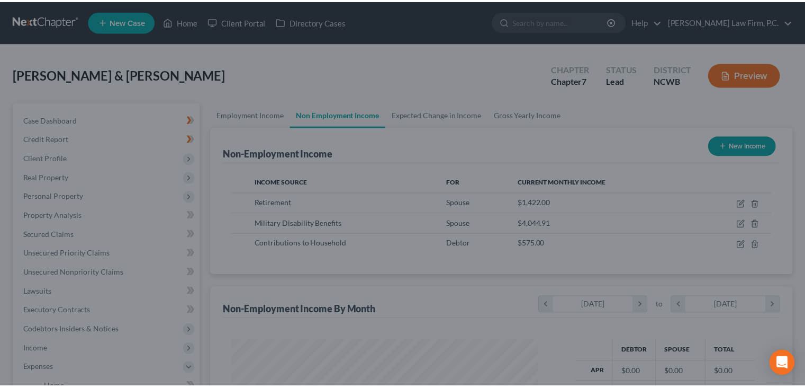
scroll to position [529293, 529154]
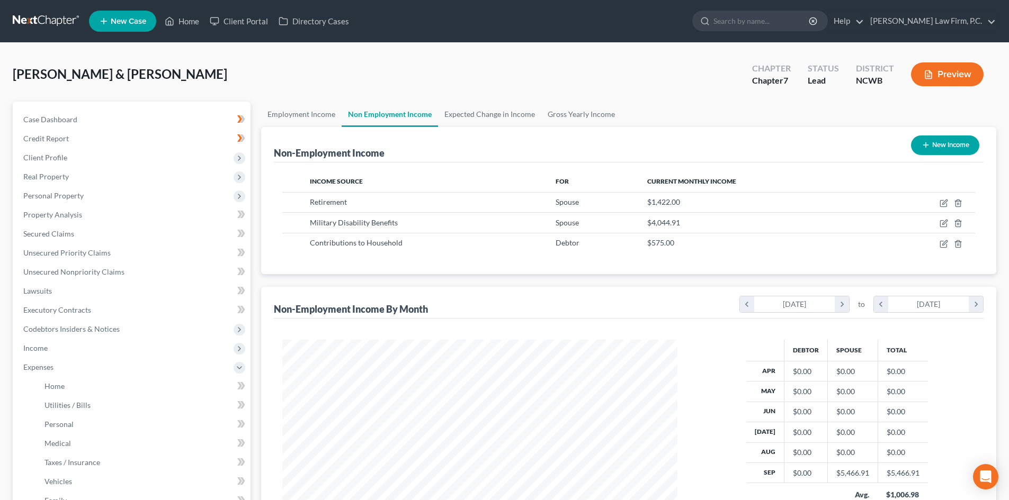
scroll to position [197, 416]
click at [395, 16] on input "search" at bounding box center [761, 21] width 97 height 20
click at [395, 34] on ul "New Case Home Client Portal Directory Cases - No Result - See all results Or Pr…" at bounding box center [542, 21] width 907 height 28
click at [395, 22] on input "search" at bounding box center [761, 21] width 97 height 20
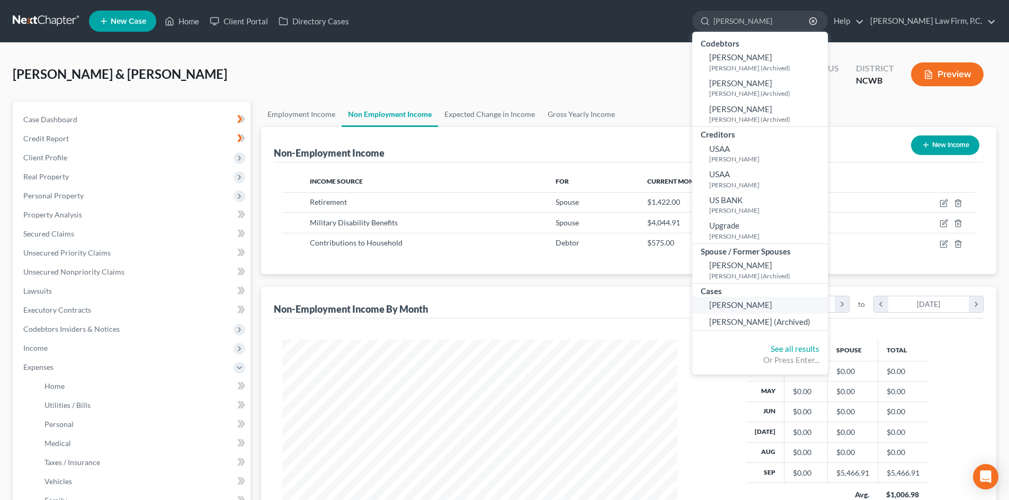
type input "smithers"
click at [395, 172] on span "[PERSON_NAME]" at bounding box center [740, 305] width 63 height 10
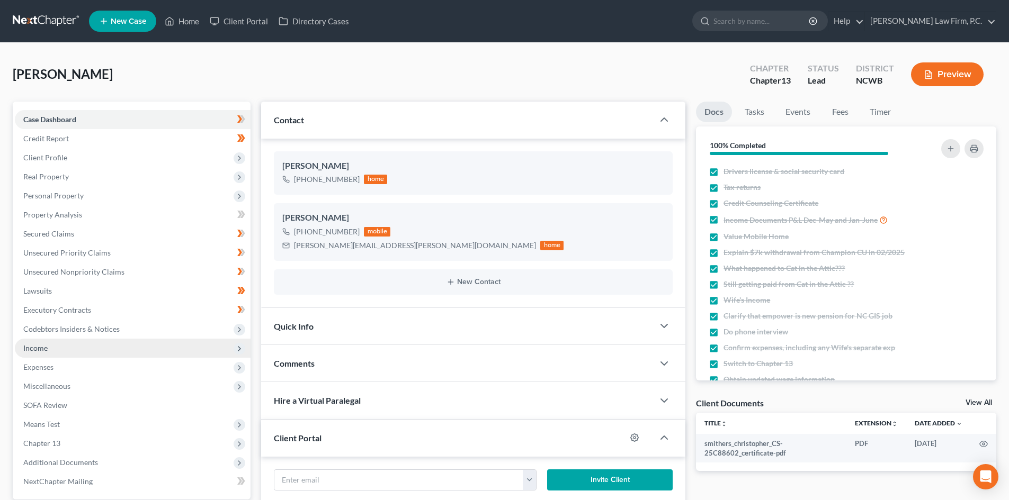
click at [71, 172] on span "Income" at bounding box center [133, 348] width 236 height 19
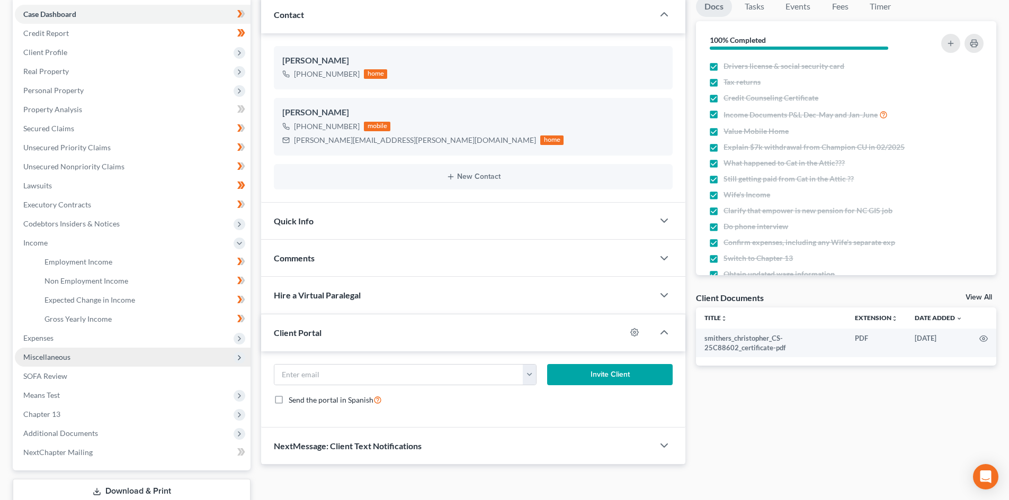
scroll to position [106, 0]
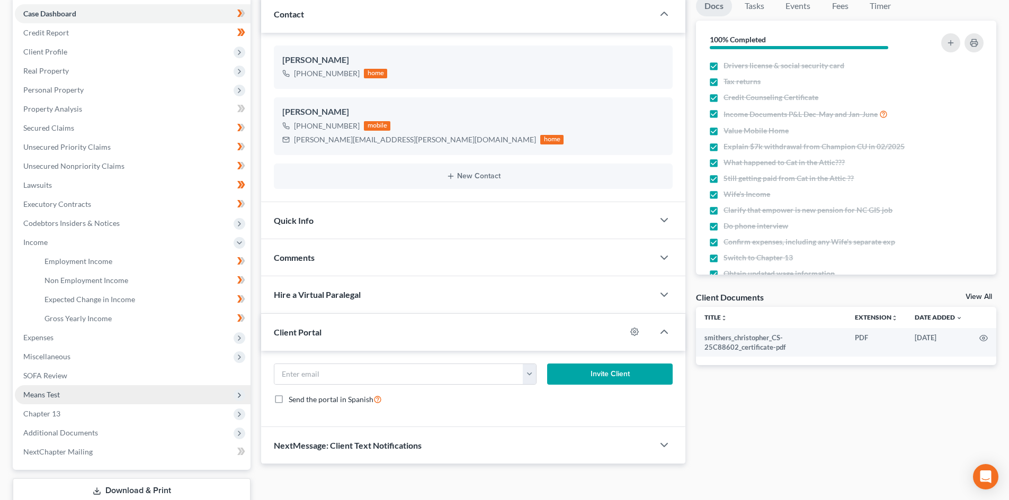
click at [78, 172] on span "Means Test" at bounding box center [133, 394] width 236 height 19
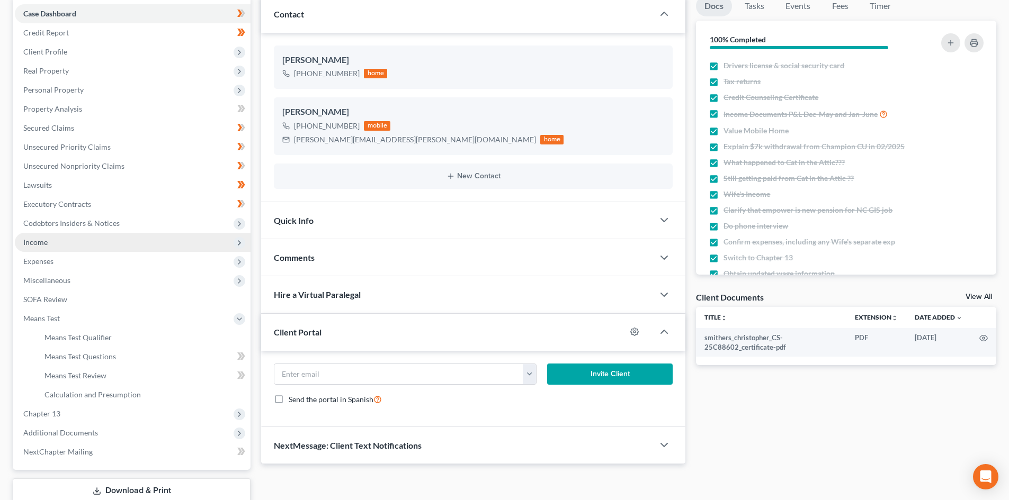
click at [89, 172] on span "Income" at bounding box center [133, 242] width 236 height 19
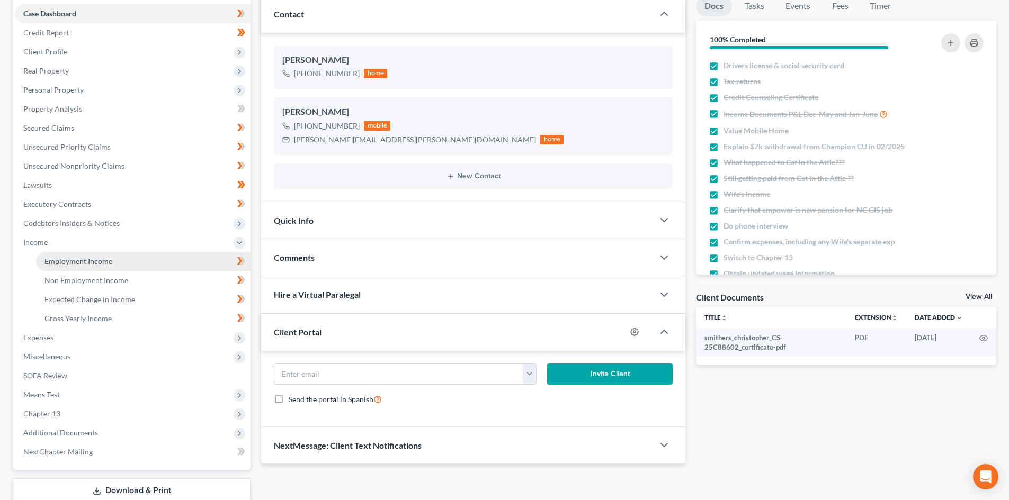
click at [91, 172] on span "Employment Income" at bounding box center [78, 261] width 68 height 9
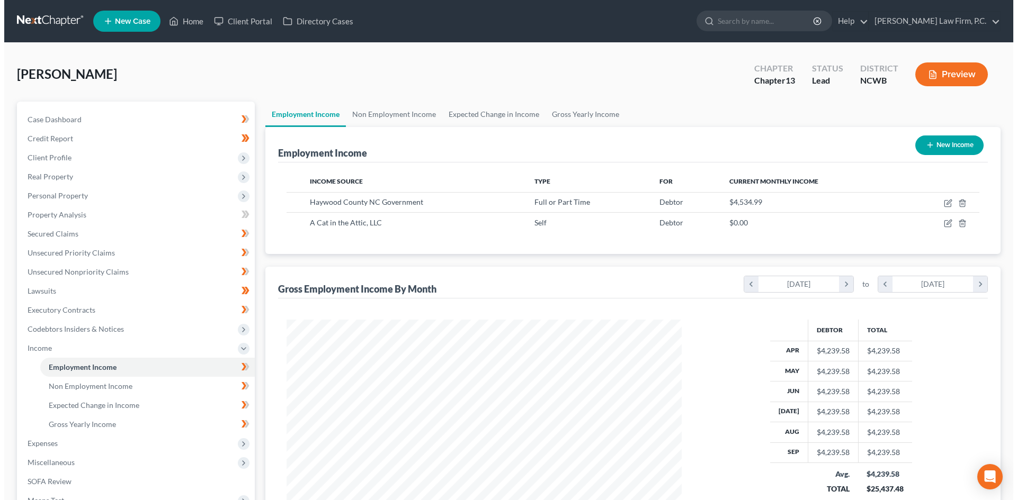
scroll to position [197, 416]
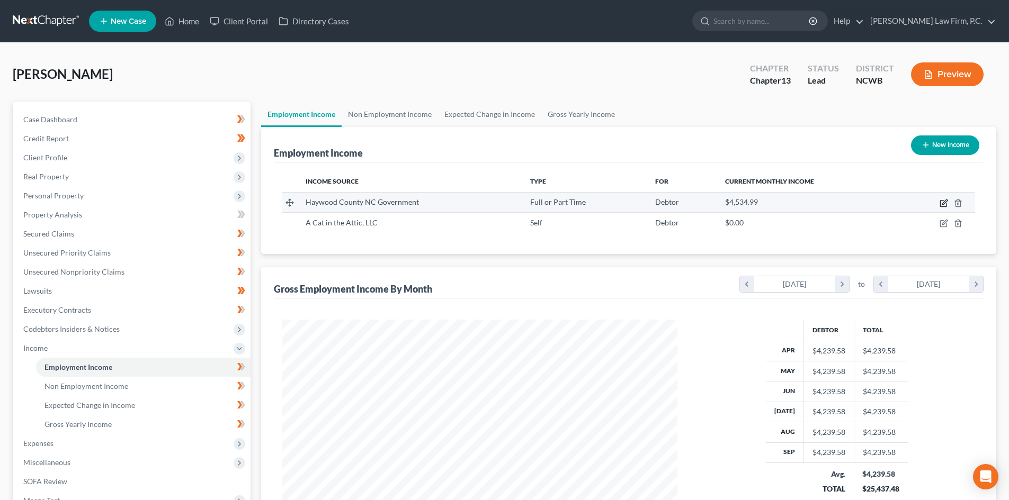
click at [395, 172] on icon "button" at bounding box center [943, 203] width 8 height 8
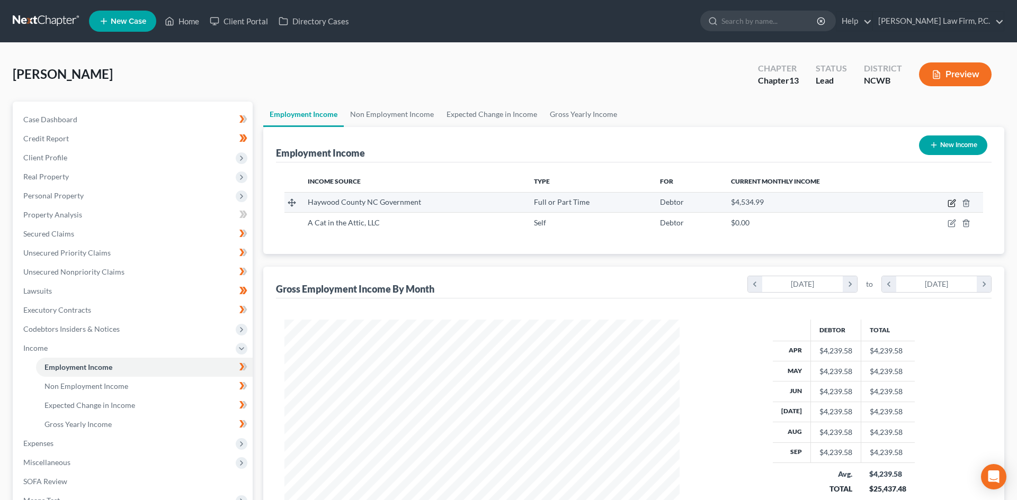
select select "0"
select select "28"
select select "2"
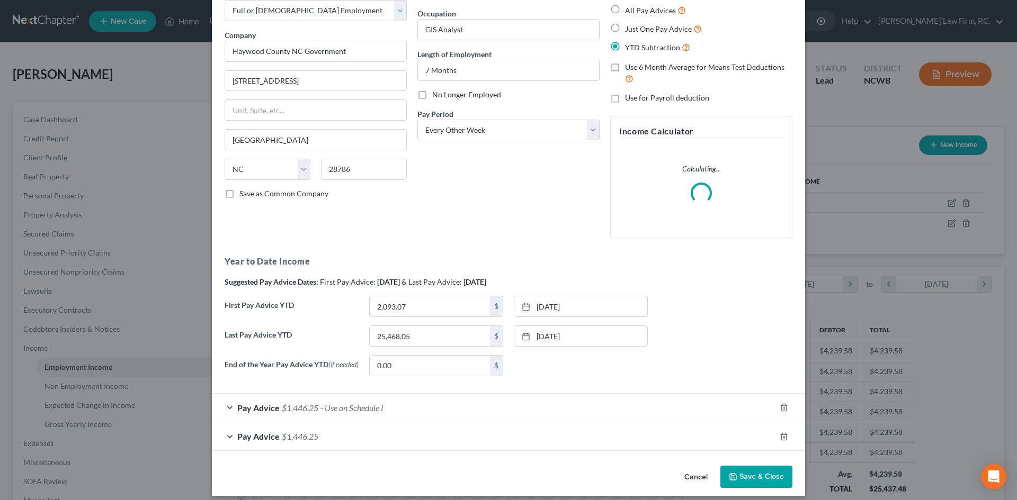
scroll to position [71, 0]
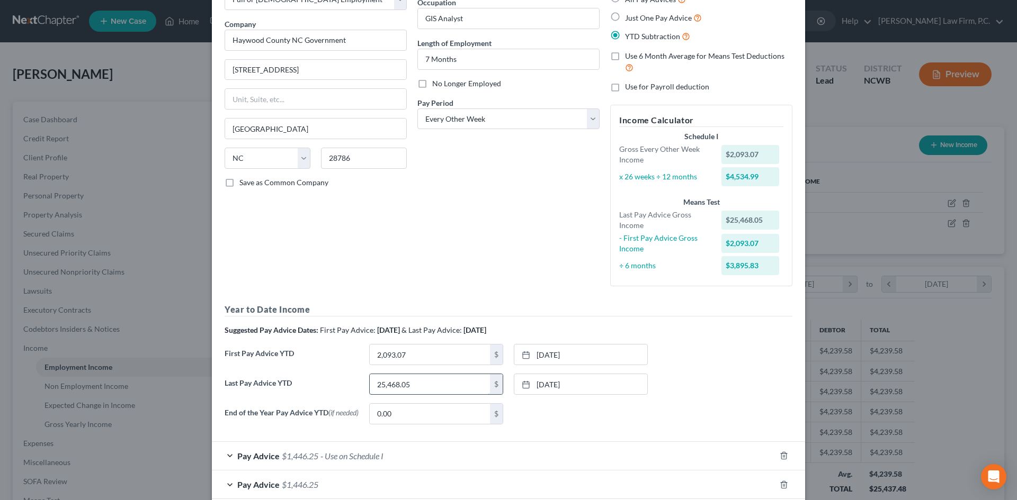
click at [395, 172] on input "25,468.05" at bounding box center [430, 384] width 120 height 20
type input "29,779.79"
click at [395, 172] on link "8/29/2025" at bounding box center [580, 384] width 133 height 20
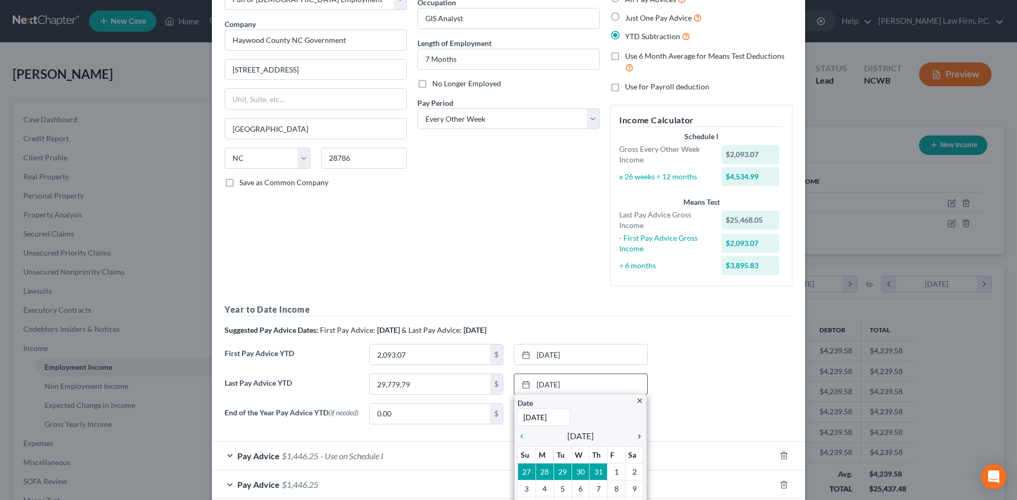
click at [395, 172] on icon "chevron_right" at bounding box center [637, 437] width 14 height 8
click at [395, 172] on link "3/28/2025" at bounding box center [580, 355] width 133 height 20
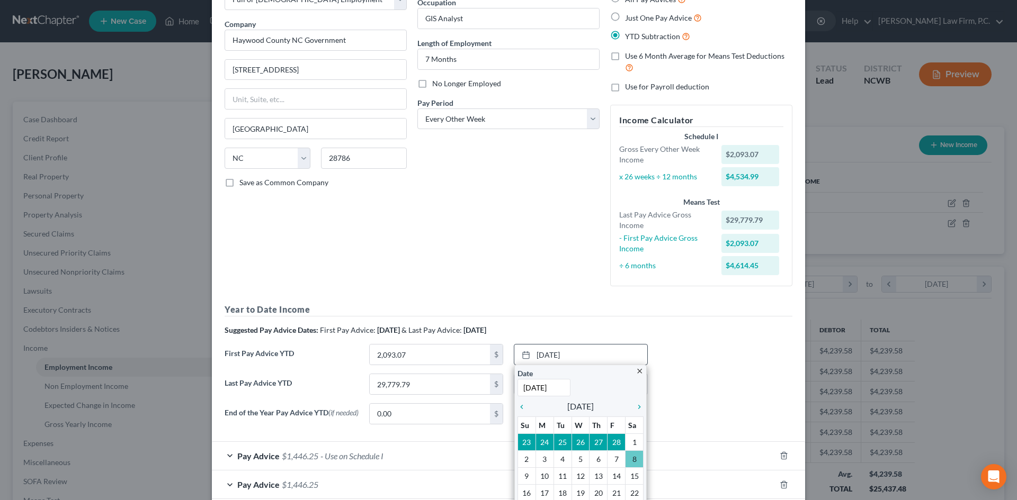
scroll to position [130, 0]
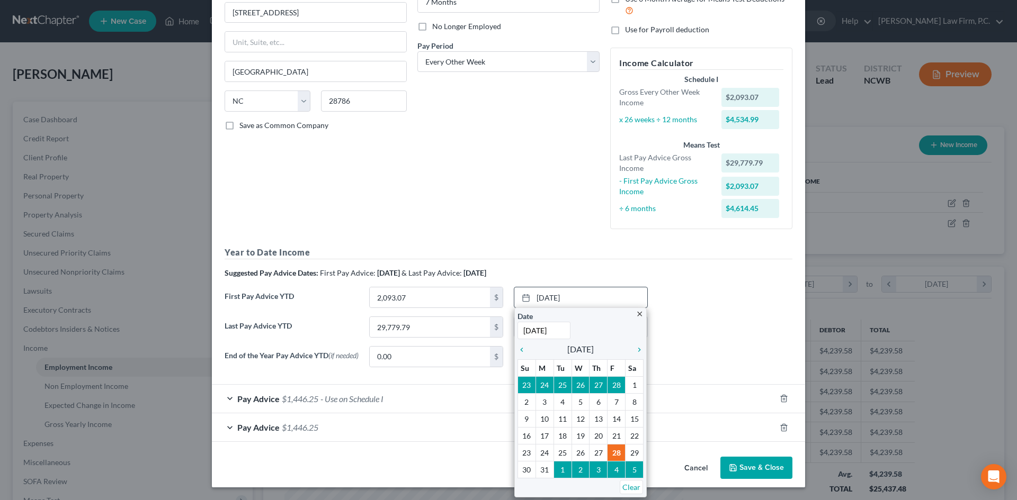
click at [395, 172] on span "[DATE]" at bounding box center [580, 349] width 26 height 13
drag, startPoint x: 587, startPoint y: 348, endPoint x: 558, endPoint y: 343, distance: 29.5
click at [395, 172] on span "[DATE]" at bounding box center [580, 349] width 26 height 13
click at [395, 172] on icon "chevron_right" at bounding box center [637, 350] width 14 height 8
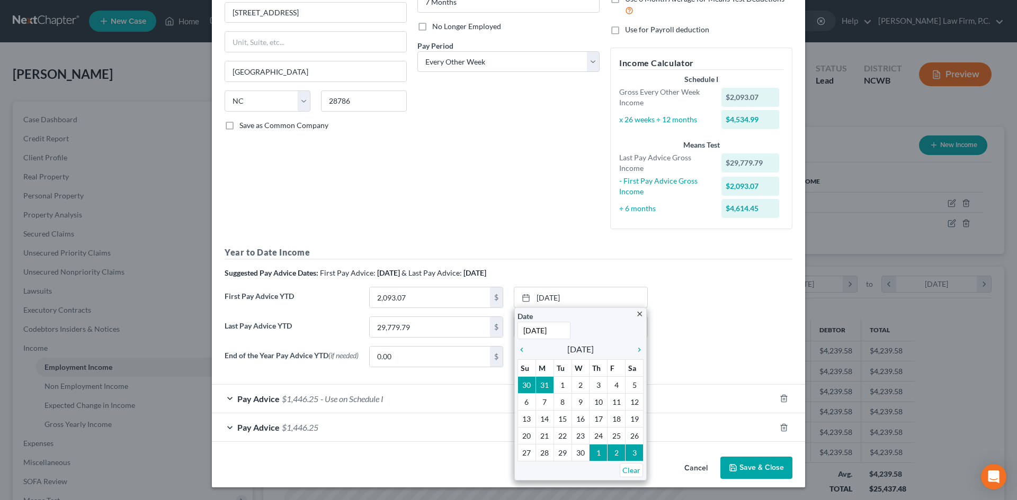
drag, startPoint x: 708, startPoint y: 338, endPoint x: 702, endPoint y: 340, distance: 6.7
click at [395, 172] on div "Last Pay Advice YTD 29,779.79 $ 8/29/2025 close Date 8/29/2025 Time 12:00 AM ch…" at bounding box center [508, 332] width 578 height 30
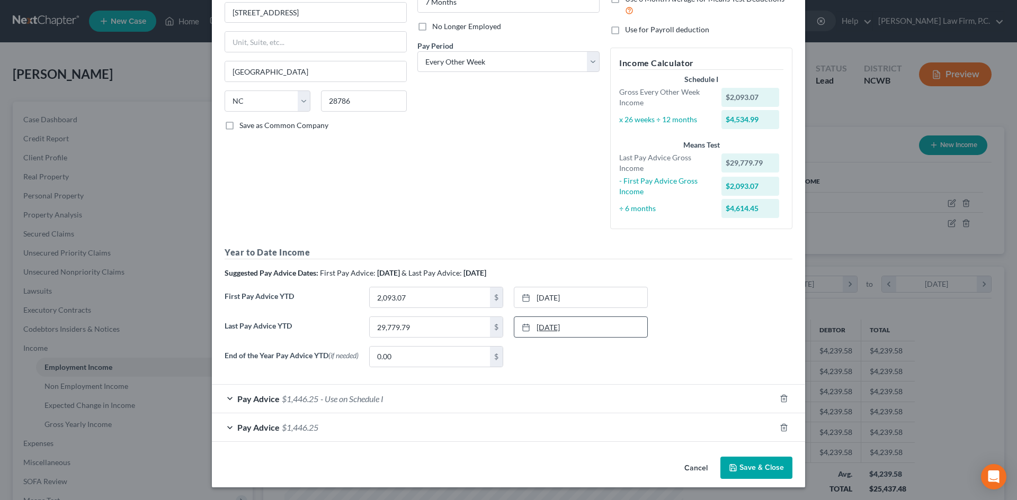
click at [395, 172] on link "8/29/2025" at bounding box center [580, 327] width 133 height 20
click at [395, 172] on link "3/28/2025" at bounding box center [580, 298] width 133 height 20
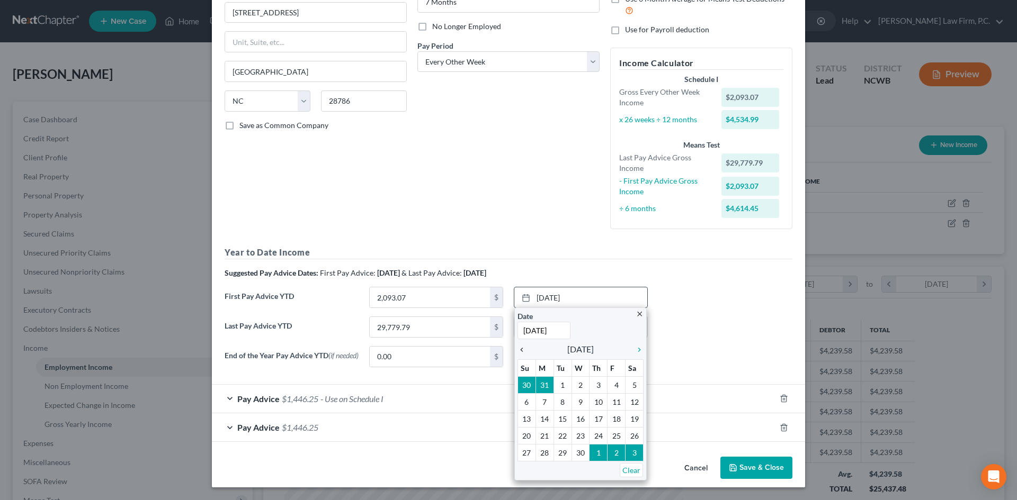
click at [395, 172] on icon "chevron_left" at bounding box center [524, 350] width 14 height 8
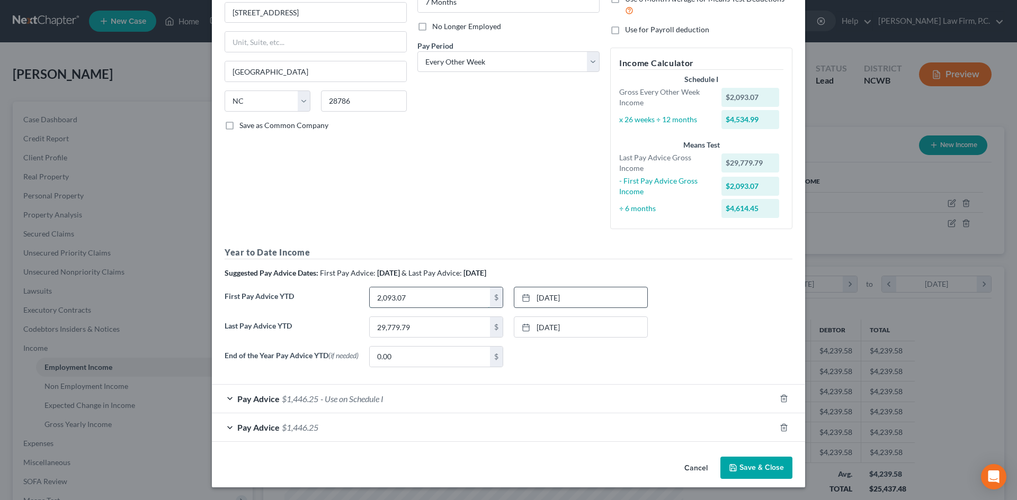
click at [395, 172] on input "2,093.07" at bounding box center [430, 298] width 120 height 20
click at [231, 172] on div "Pay Advice $1,446.25 - Use on Schedule I" at bounding box center [493, 399] width 563 height 28
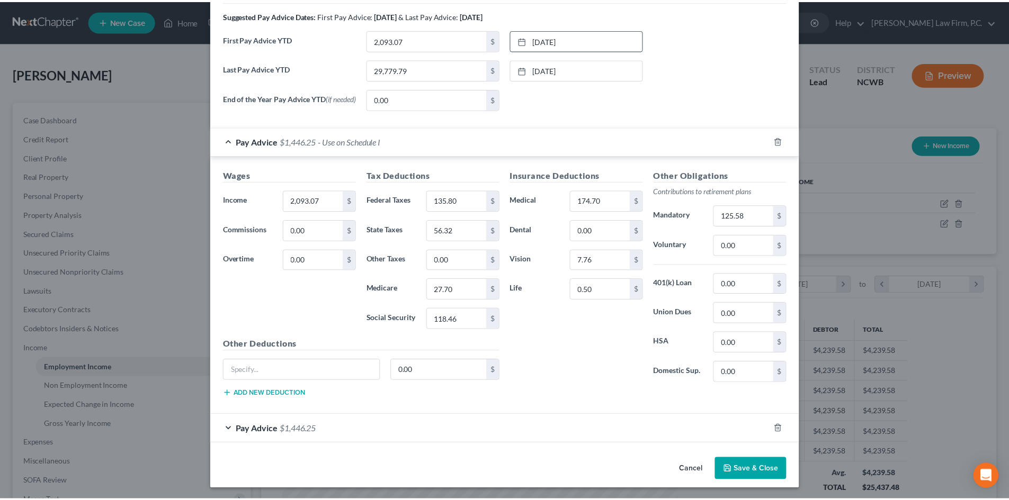
scroll to position [390, 0]
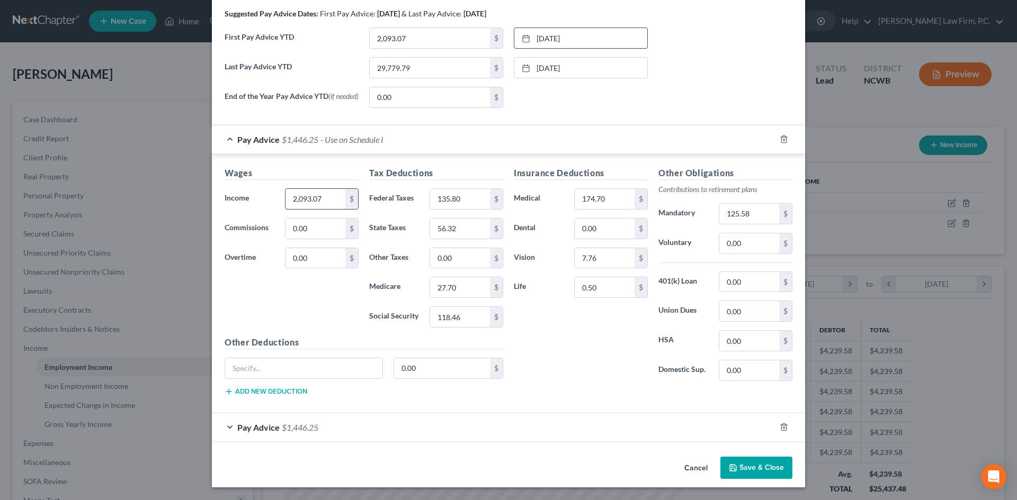
click at [333, 172] on input "2,093.07" at bounding box center [315, 199] width 60 height 20
type input "2,155.87"
click at [395, 172] on input "135.80" at bounding box center [460, 199] width 60 height 20
type input "142.88"
type input "58.89"
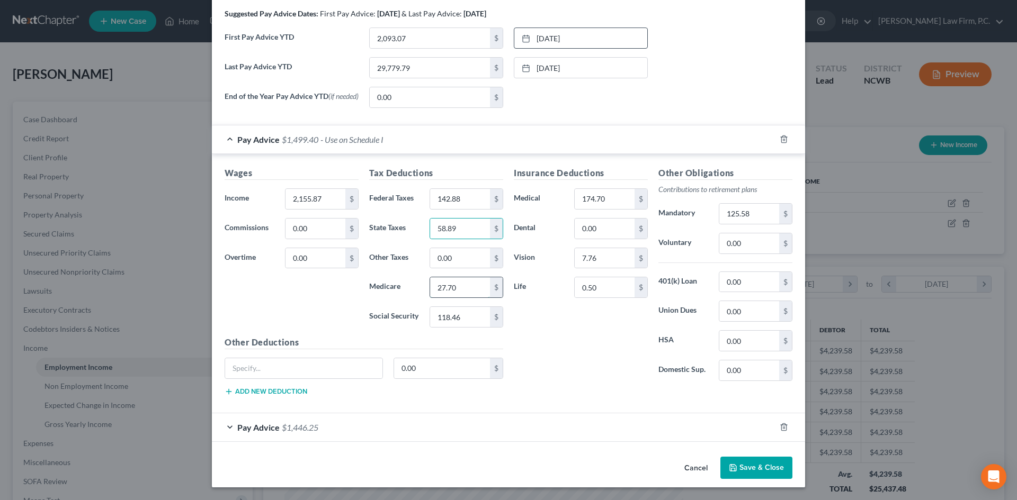
click at [395, 172] on input "27.70" at bounding box center [460, 287] width 60 height 20
type input "28.61"
click at [395, 172] on input "118.46" at bounding box center [460, 317] width 60 height 20
type input "122.35"
click at [395, 172] on input "174.70" at bounding box center [604, 199] width 60 height 20
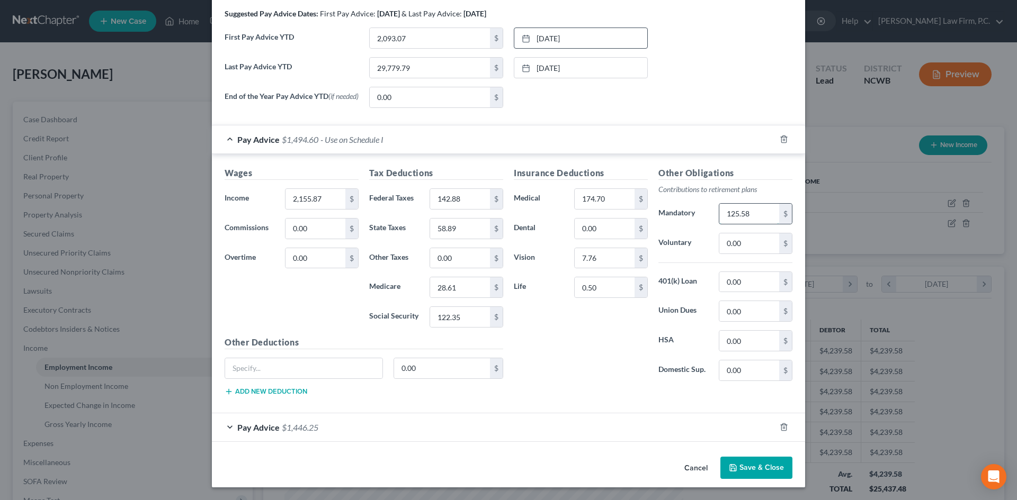
click at [395, 172] on input "125.58" at bounding box center [749, 214] width 60 height 20
type input "129.35"
click at [395, 172] on button "Save & Close" at bounding box center [756, 468] width 72 height 22
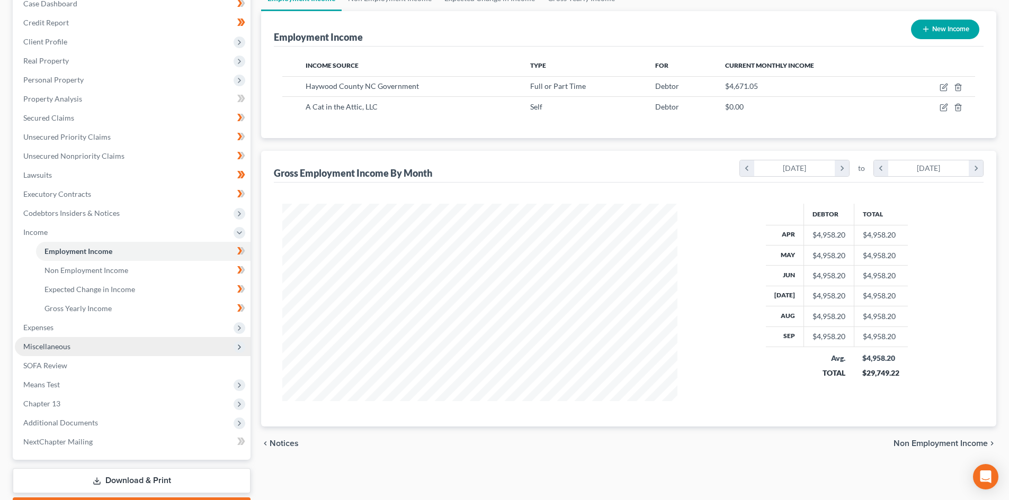
scroll to position [159, 0]
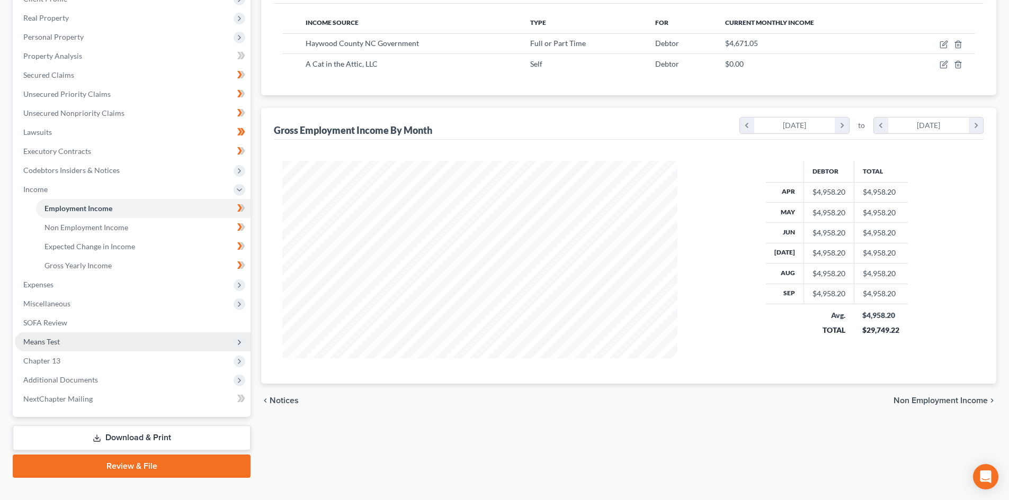
click at [41, 172] on span "Means Test" at bounding box center [41, 341] width 37 height 9
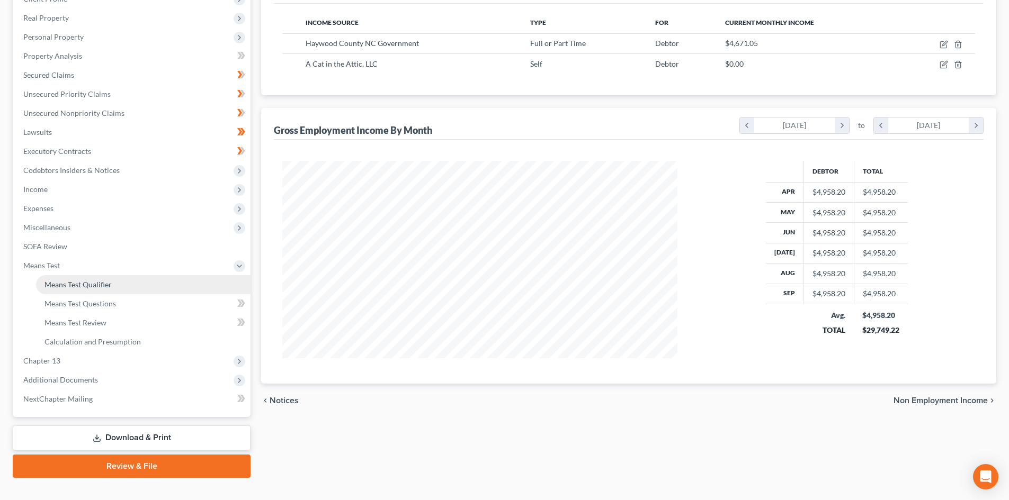
click at [112, 172] on link "Means Test Qualifier" at bounding box center [143, 284] width 214 height 19
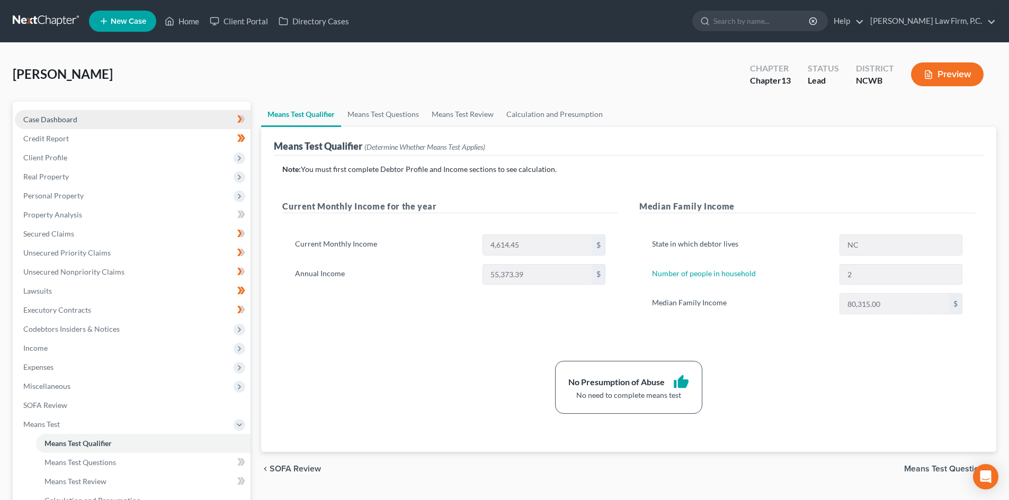
click at [80, 117] on link "Case Dashboard" at bounding box center [133, 119] width 236 height 19
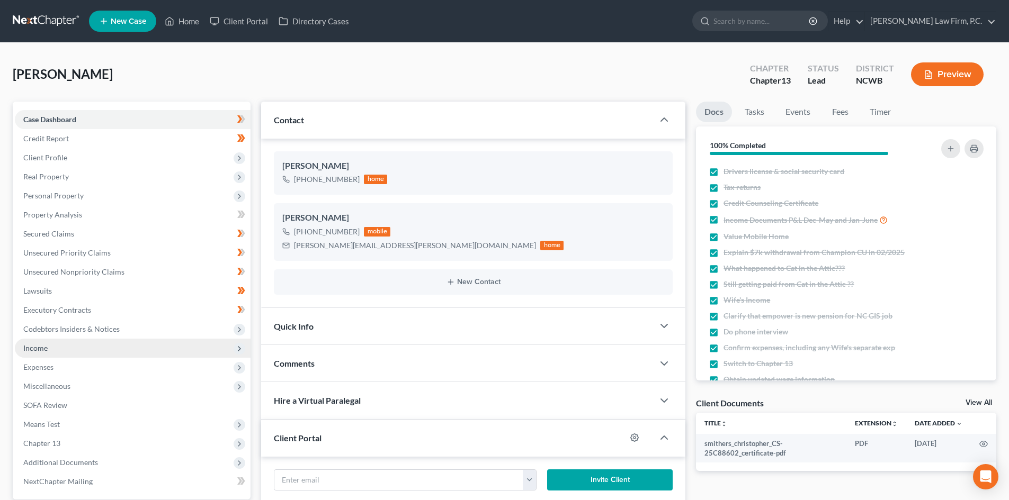
click at [79, 172] on span "Income" at bounding box center [133, 348] width 236 height 19
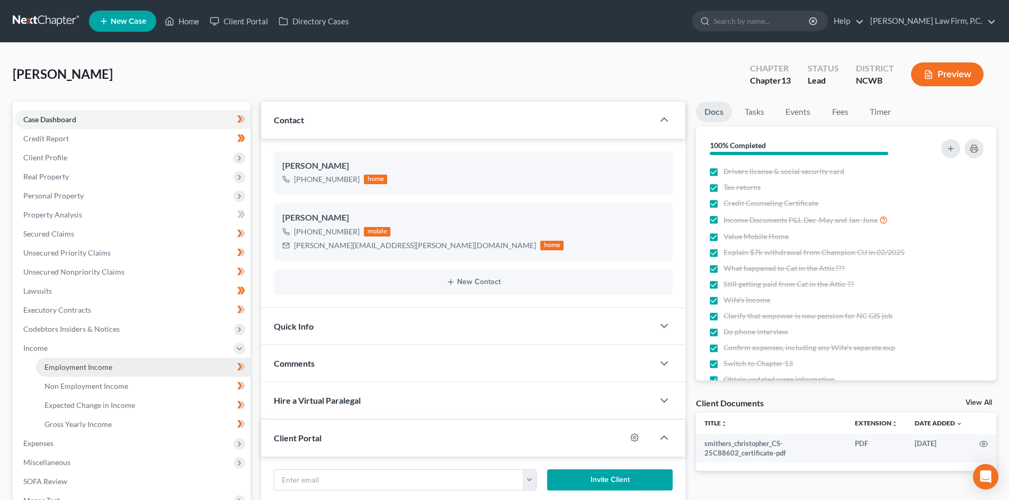
click at [88, 172] on link "Employment Income" at bounding box center [143, 367] width 214 height 19
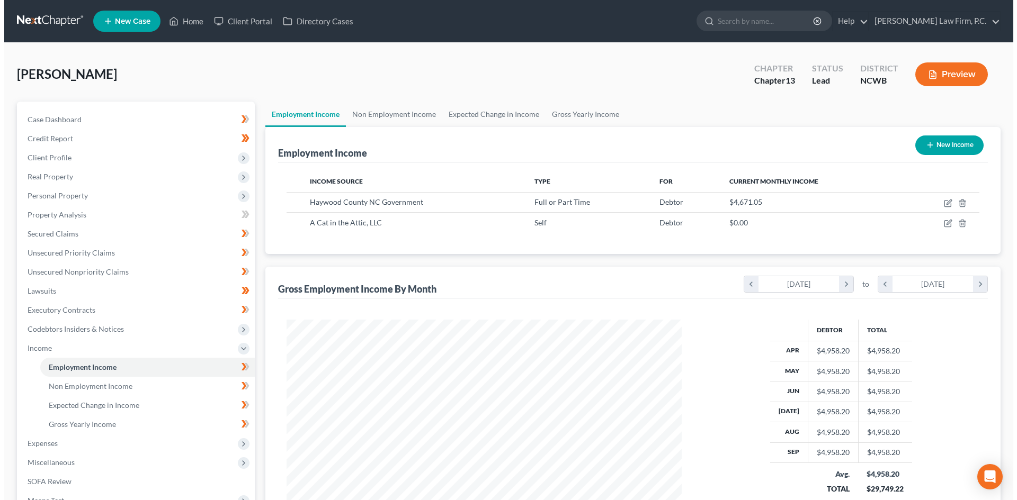
scroll to position [197, 416]
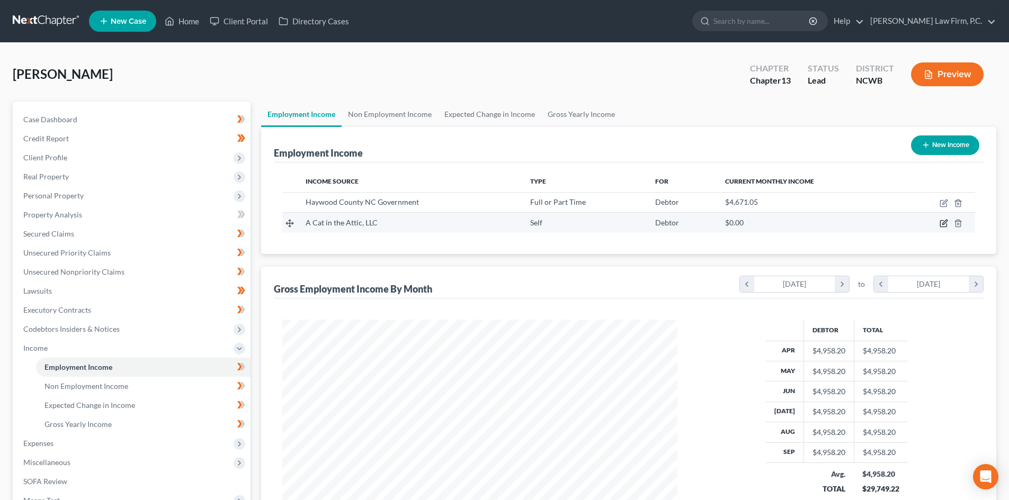
click at [395, 172] on icon "button" at bounding box center [943, 224] width 6 height 6
select select "1"
select select "28"
select select "3"
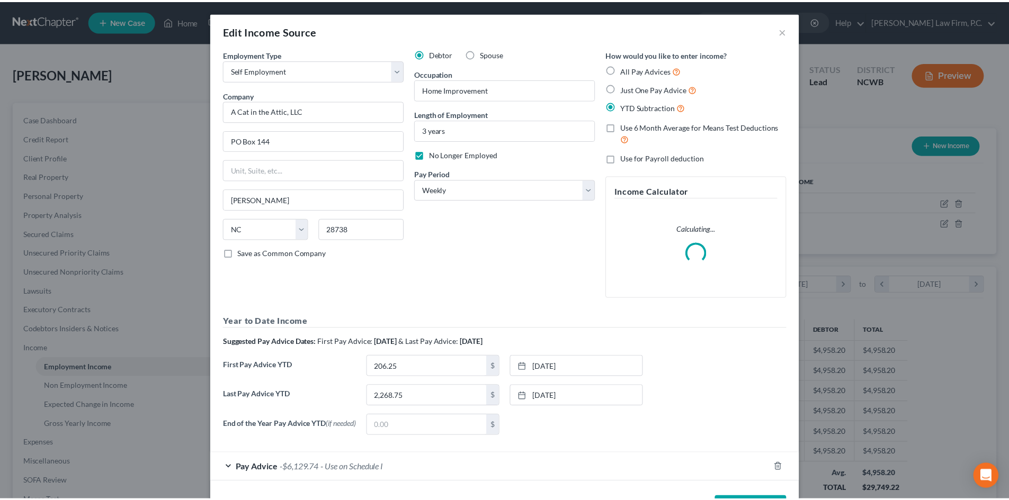
scroll to position [199, 420]
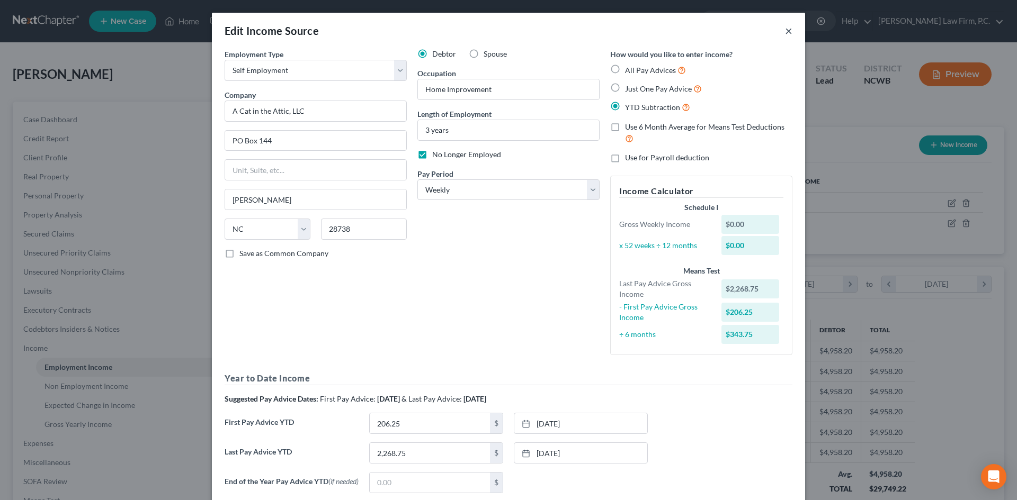
click at [395, 30] on button "×" at bounding box center [788, 30] width 7 height 13
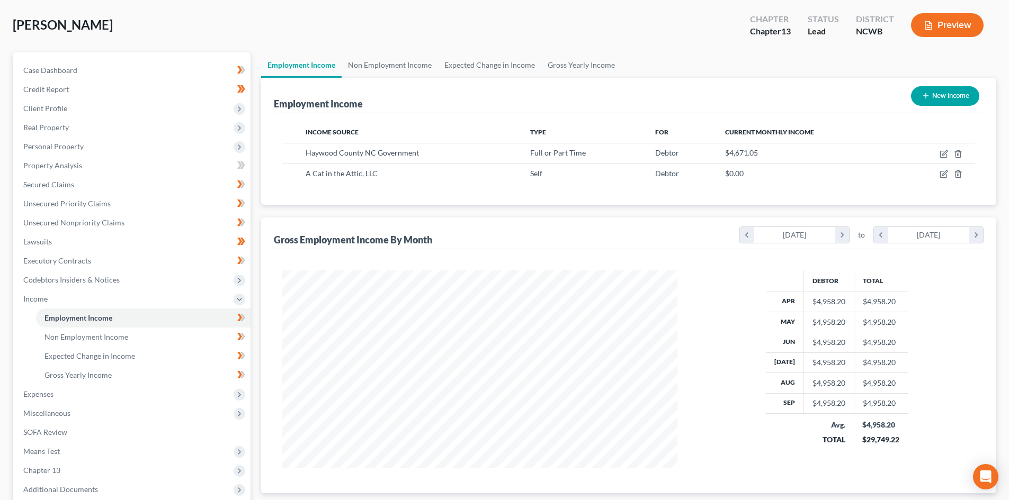
scroll to position [53, 0]
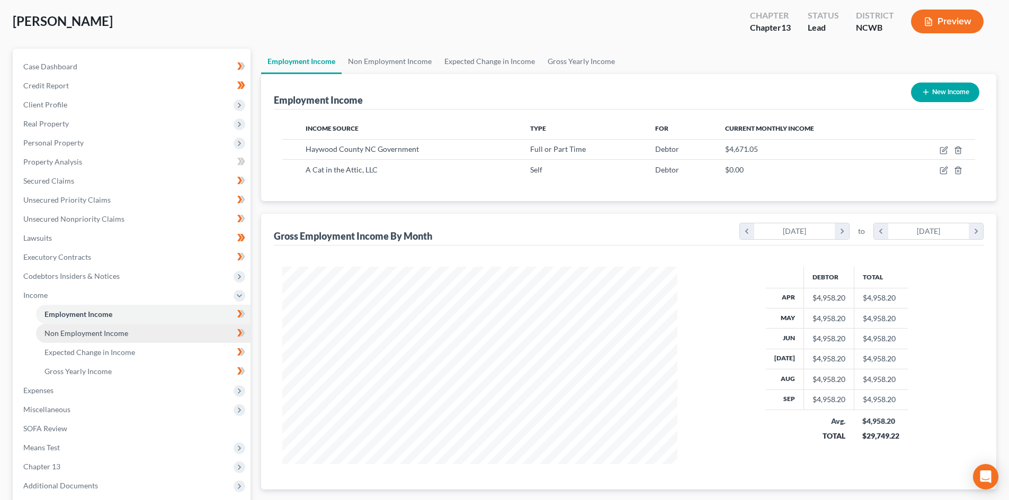
click at [118, 172] on span "Non Employment Income" at bounding box center [86, 333] width 84 height 9
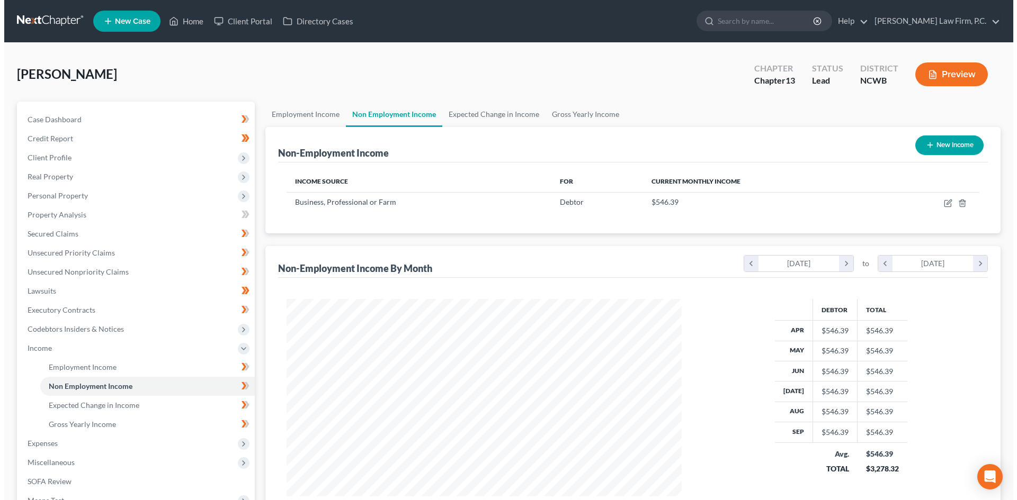
scroll to position [197, 416]
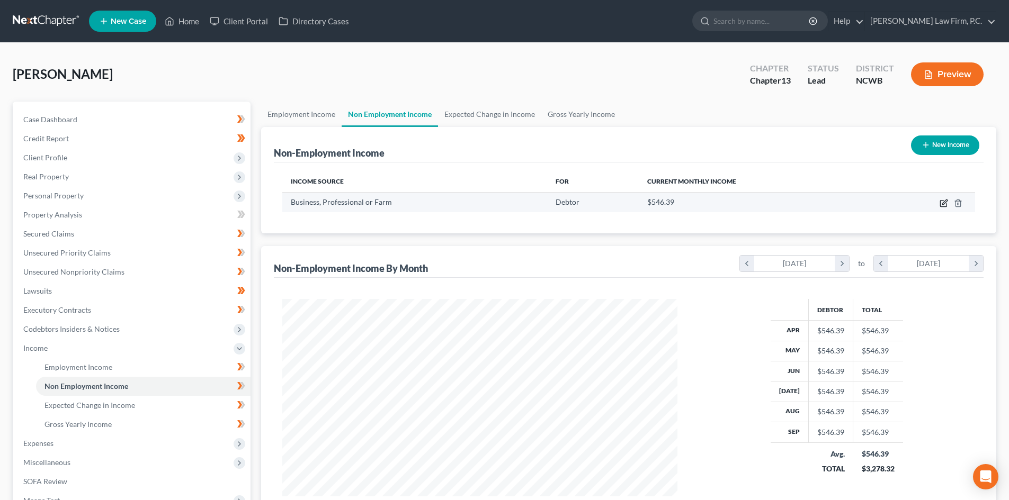
click at [395, 172] on icon "button" at bounding box center [944, 202] width 5 height 5
select select "10"
select select "0"
select select "28"
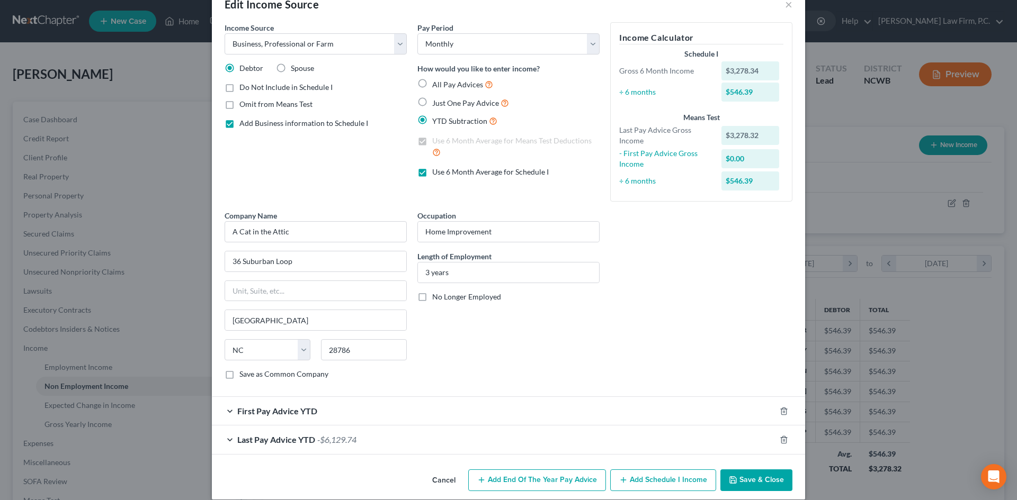
scroll to position [39, 0]
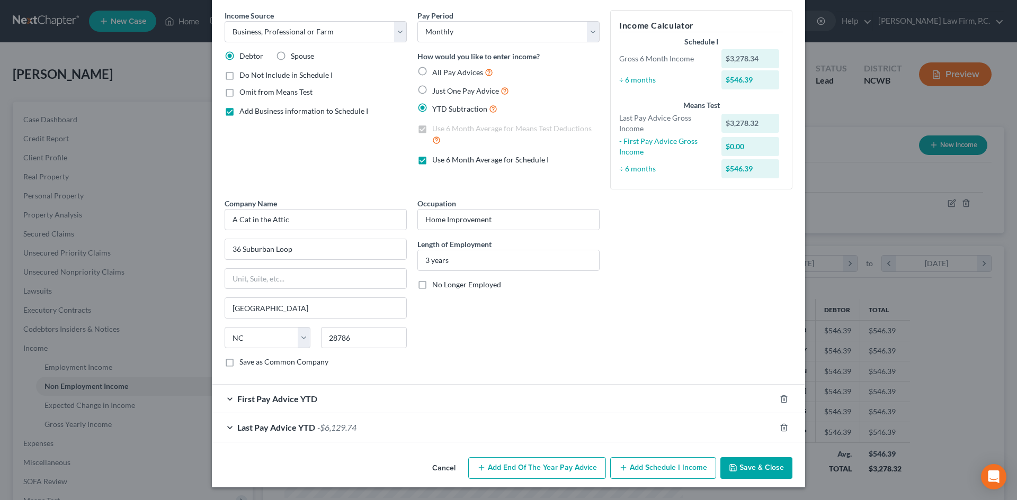
click at [224, 172] on div "Last Pay Advice YTD -$6,129.74" at bounding box center [493, 428] width 563 height 28
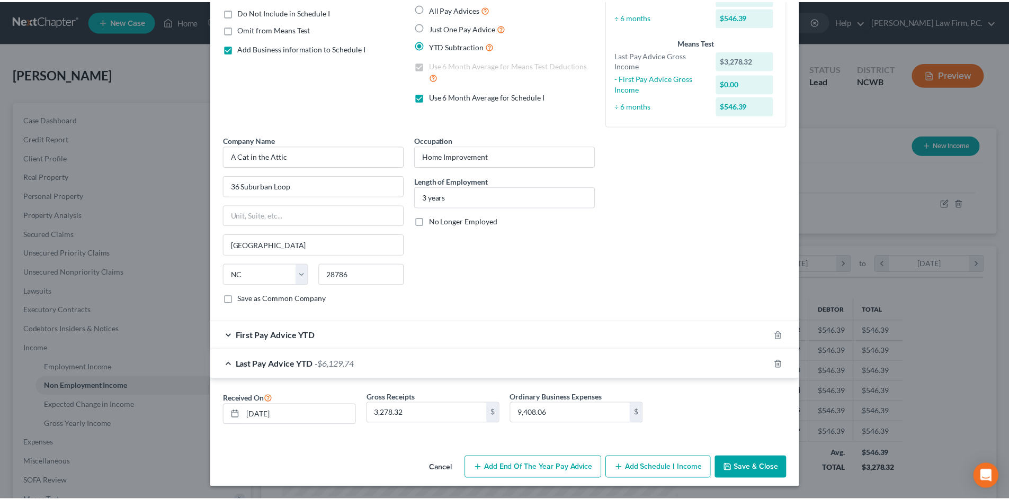
scroll to position [102, 0]
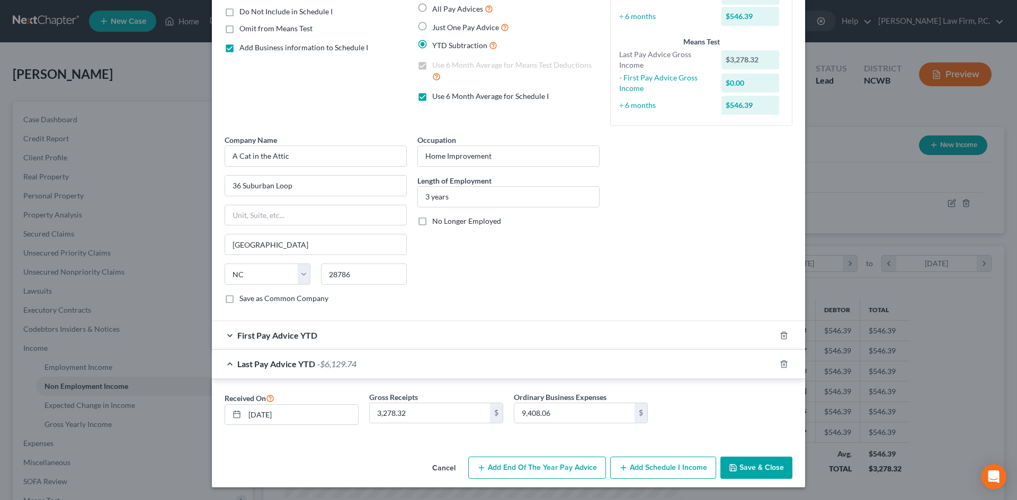
click at [395, 172] on button "Save & Close" at bounding box center [756, 468] width 72 height 22
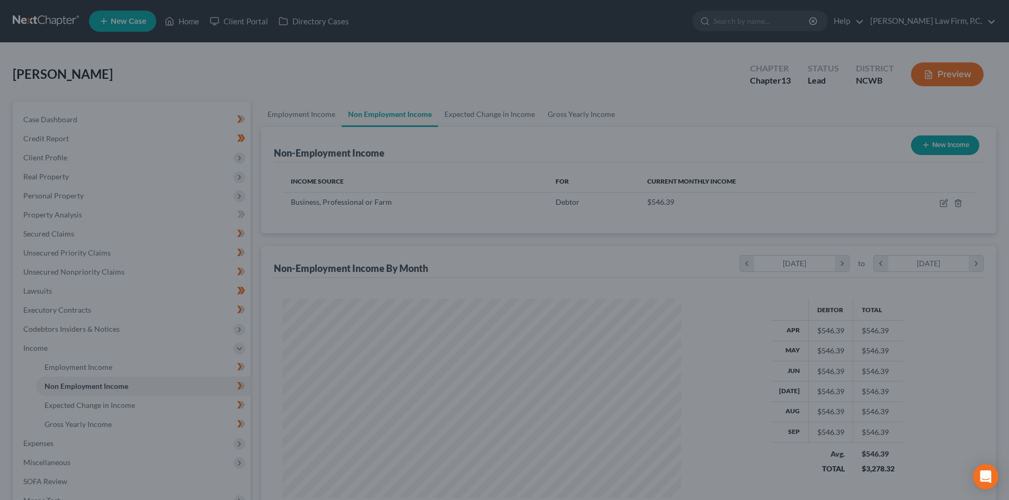
scroll to position [529285, 529066]
